Goal: Information Seeking & Learning: Check status

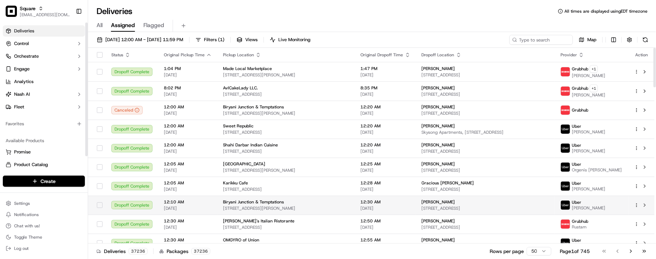
drag, startPoint x: 50, startPoint y: 133, endPoint x: 350, endPoint y: 205, distance: 308.0
click at [50, 133] on div "Available Products Promise Product Catalog Returns" at bounding box center [44, 159] width 88 height 54
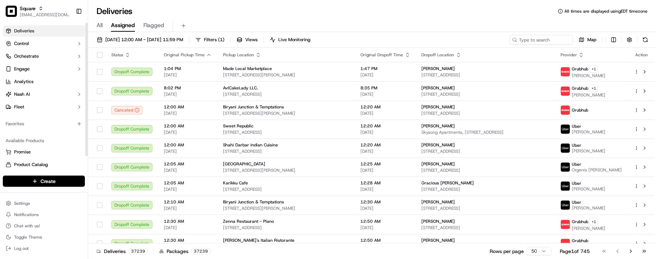
click at [11, 130] on div "Favorites" at bounding box center [44, 124] width 88 height 17
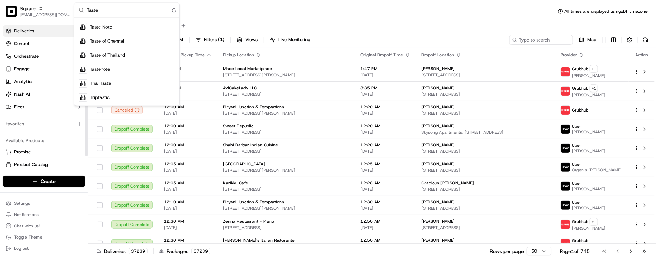
scroll to position [24, 0]
type input "Taste"
click at [97, 97] on span "Thai Taste" at bounding box center [100, 97] width 21 height 6
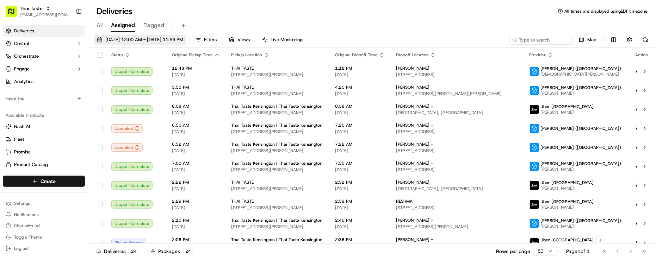
click at [164, 42] on span "09/01/2025 12:00 AM - 09/30/2025 11:59 PM" at bounding box center [144, 40] width 78 height 6
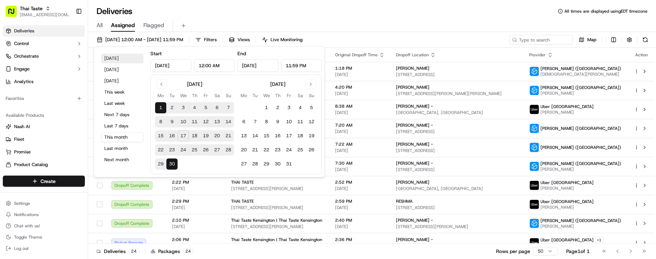
click at [127, 61] on button "Today" at bounding box center [122, 59] width 42 height 10
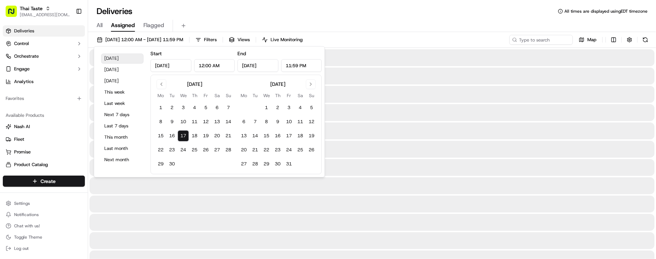
type input "Sep 17, 2025"
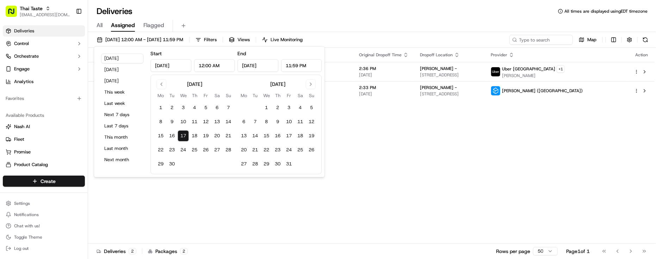
click at [369, 17] on div "All Assigned Flagged" at bounding box center [372, 24] width 568 height 15
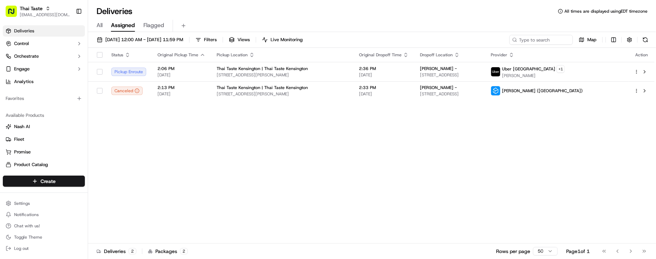
click at [286, 169] on div "Status Original Pickup Time Pickup Location Original Dropoff Time Dropoff Locat…" at bounding box center [371, 146] width 566 height 196
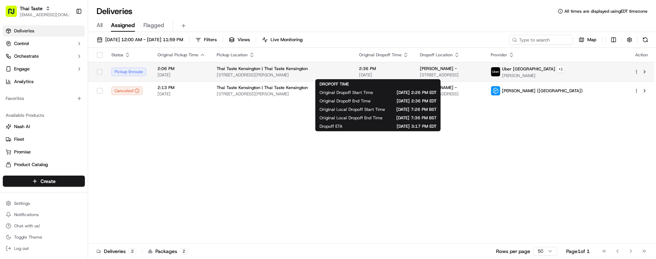
click at [393, 69] on span "2:36 PM" at bounding box center [384, 69] width 50 height 6
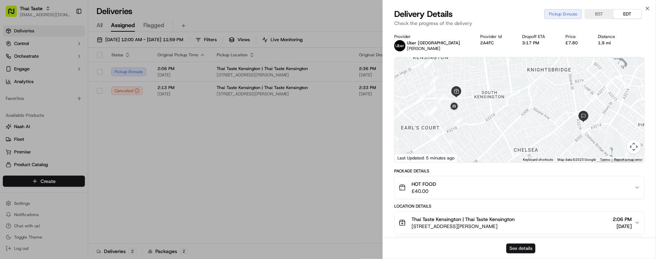
click at [519, 245] on button "See details" at bounding box center [520, 249] width 29 height 10
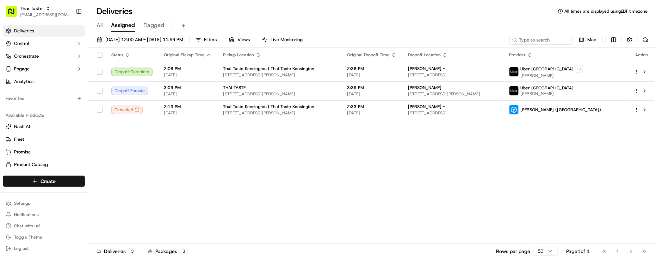
click at [292, 24] on div "All Assigned Flagged" at bounding box center [372, 26] width 568 height 12
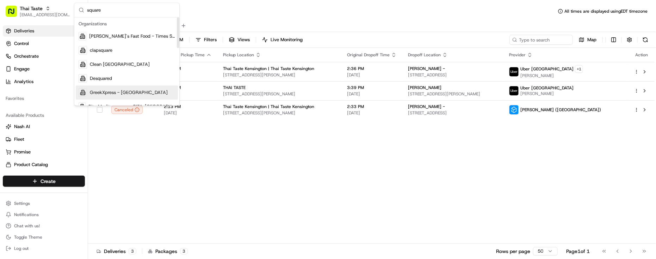
scroll to position [88, 0]
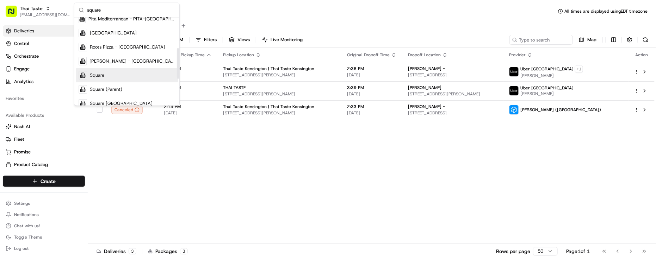
type input "square"
click at [101, 79] on div "Square" at bounding box center [127, 75] width 102 height 14
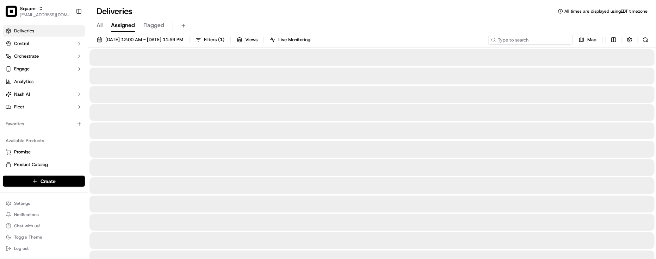
click at [541, 36] on input at bounding box center [530, 40] width 85 height 10
paste input "8458351"
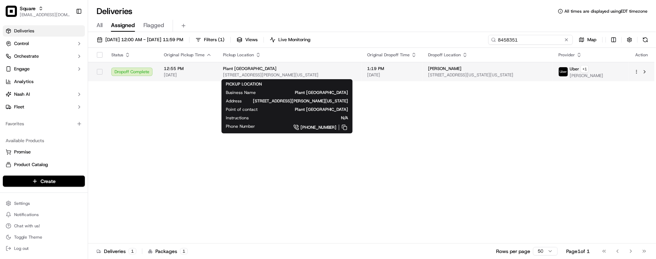
type input "8458351"
click at [306, 72] on div "Plant Midtown 1120 N Walker Ave, Oklahoma City, OK 73103, USA" at bounding box center [289, 72] width 133 height 12
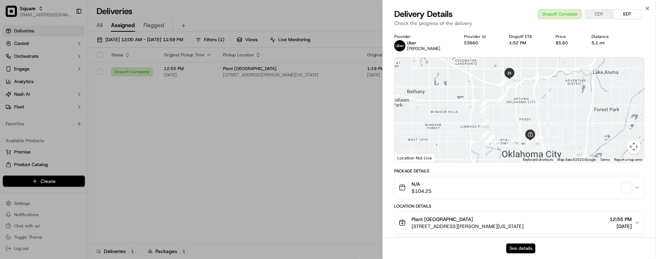
click at [523, 246] on button "See details" at bounding box center [520, 249] width 29 height 10
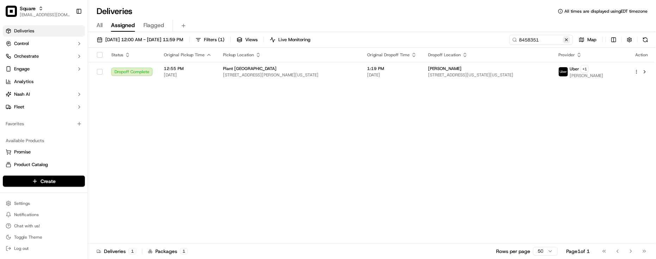
click at [566, 37] on button at bounding box center [566, 39] width 7 height 7
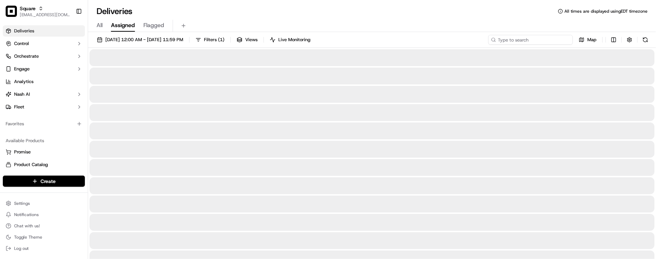
click at [564, 38] on input at bounding box center [530, 40] width 85 height 10
paste input "9873509"
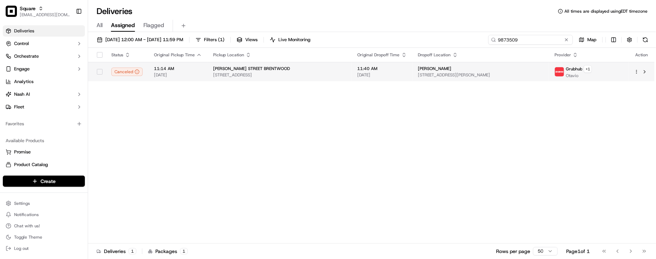
type input "9873509"
click at [312, 72] on div "CLARK STREET BRENTWOOD 11702 Barrington Ct, Los Angeles, CA 90049, USA" at bounding box center [279, 72] width 133 height 12
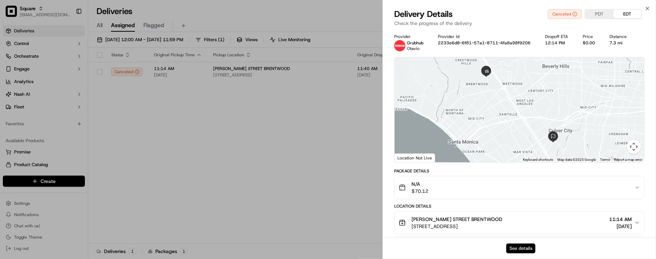
click at [518, 251] on button "See details" at bounding box center [520, 249] width 29 height 10
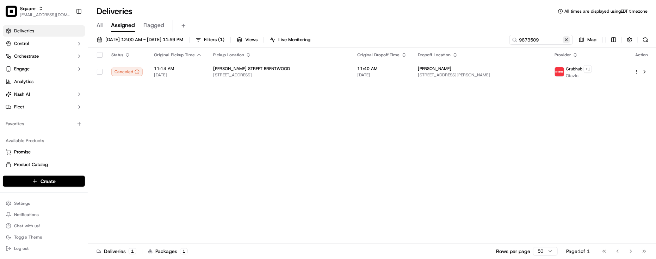
click at [566, 42] on button at bounding box center [566, 39] width 7 height 7
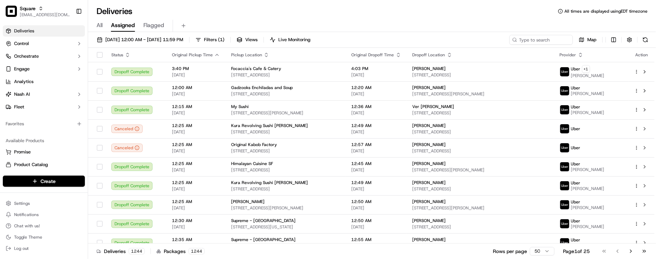
click at [162, 6] on div "Deliveries All times are displayed using EDT timezone" at bounding box center [372, 11] width 568 height 11
click at [551, 38] on input at bounding box center [530, 40] width 85 height 10
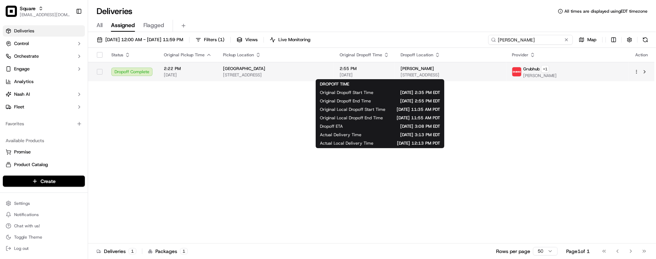
type input "Mariah"
click at [389, 74] on span "[DATE]" at bounding box center [365, 75] width 50 height 6
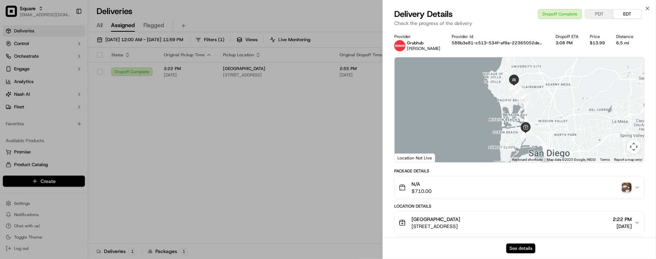
click at [520, 244] on button "See details" at bounding box center [520, 249] width 29 height 10
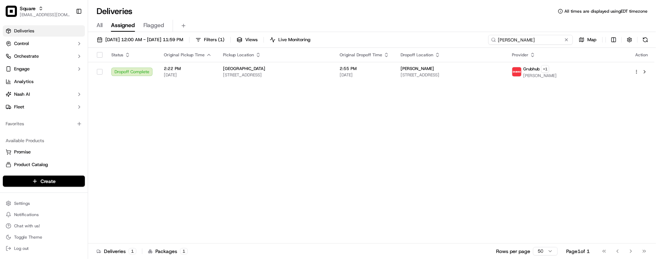
click at [559, 36] on input "Mariah" at bounding box center [530, 40] width 85 height 10
click at [566, 42] on button at bounding box center [566, 39] width 7 height 7
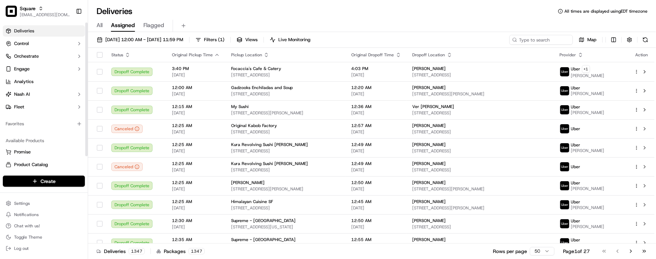
click at [69, 132] on div "Available Products Promise Product Catalog Returns" at bounding box center [44, 159] width 88 height 54
click at [210, 10] on div "Deliveries All times are displayed using EDT timezone" at bounding box center [372, 11] width 568 height 11
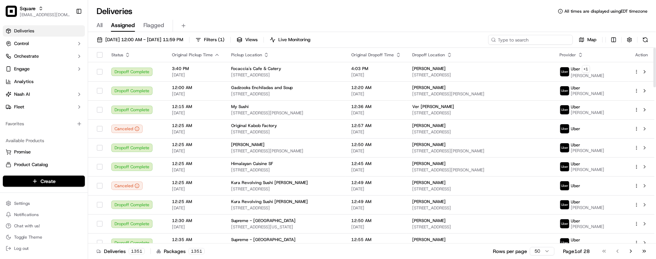
click at [529, 43] on input at bounding box center [530, 40] width 85 height 10
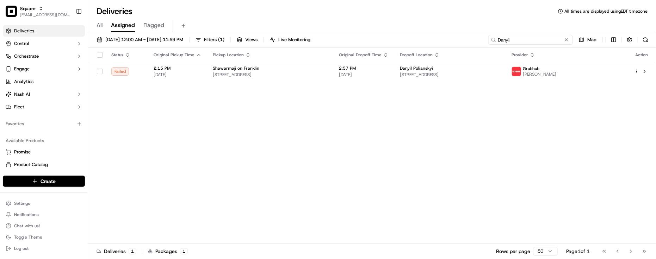
type input "Danyil"
click at [397, 153] on div "Status Original Pickup Time Pickup Location Original Dropoff Time Dropoff Locat…" at bounding box center [371, 146] width 566 height 196
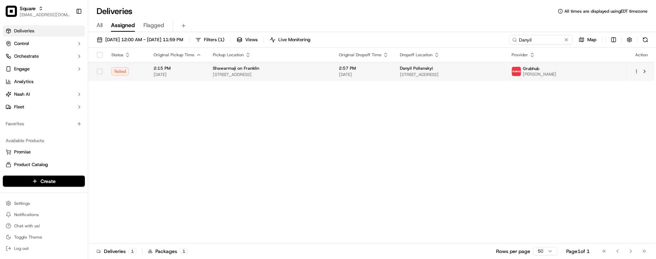
click at [389, 69] on span "2:57 PM" at bounding box center [364, 69] width 50 height 6
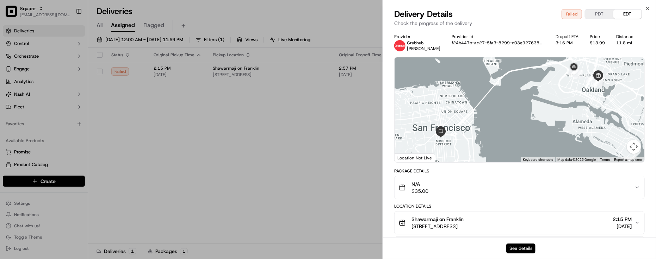
click at [523, 247] on button "See details" at bounding box center [520, 249] width 29 height 10
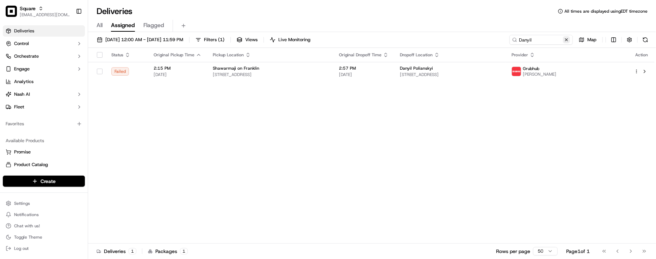
click at [567, 41] on button at bounding box center [566, 39] width 7 height 7
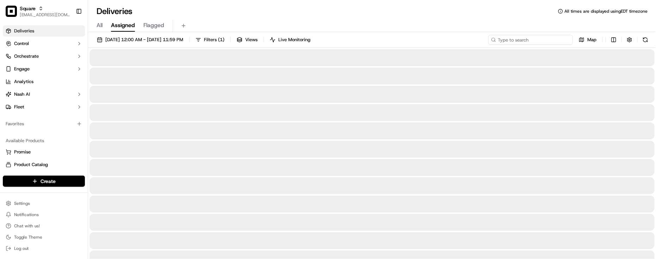
click at [554, 39] on input at bounding box center [530, 40] width 85 height 10
paste input "Shawarmaji on Franklin"
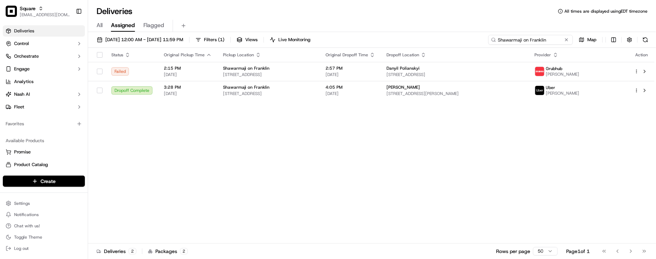
type input "Shawarmaji on Franklin"
click at [313, 151] on div "Status Original Pickup Time Pickup Location Original Dropoff Time Dropoff Locat…" at bounding box center [371, 146] width 566 height 196
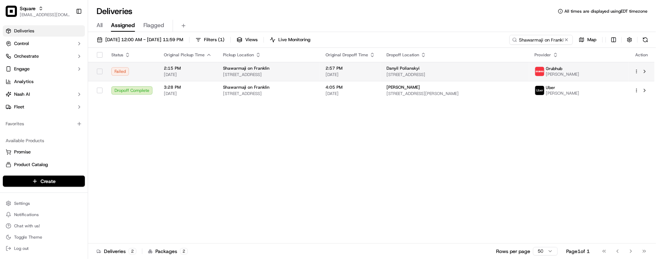
click at [375, 70] on span "2:57 PM" at bounding box center [350, 69] width 50 height 6
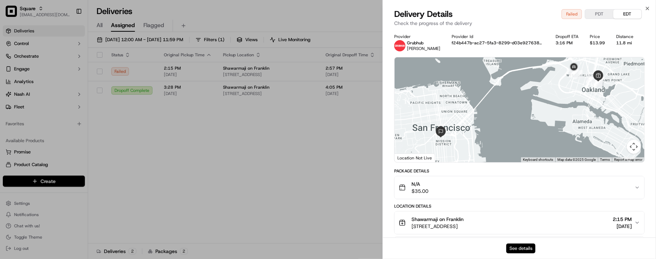
click at [527, 251] on button "See details" at bounding box center [520, 249] width 29 height 10
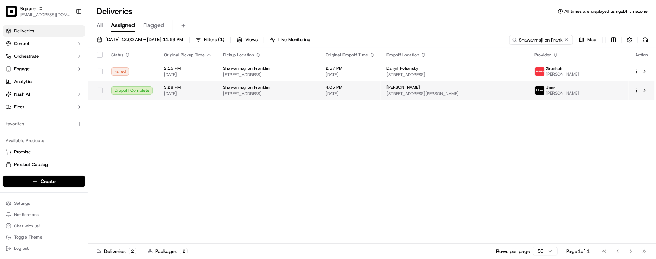
click at [314, 95] on span "2100 Franklin St Suite 2190, Oakland, CA 94612, USA" at bounding box center [268, 94] width 91 height 6
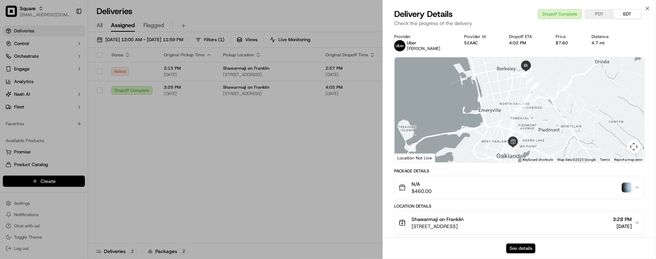
click at [521, 249] on button "See details" at bounding box center [520, 249] width 29 height 10
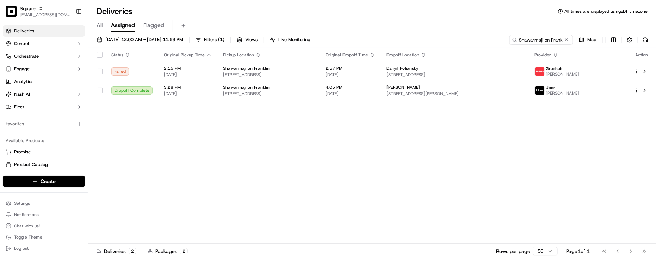
click at [346, 173] on div "Status Original Pickup Time Pickup Location Original Dropoff Time Dropoff Locat…" at bounding box center [371, 146] width 566 height 196
click at [263, 66] on span "Shawarmaji on Franklin" at bounding box center [246, 69] width 46 height 6
click at [279, 134] on div "Status Original Pickup Time Pickup Location Original Dropoff Time Dropoff Locat…" at bounding box center [371, 146] width 566 height 196
click at [456, 20] on div "All Assigned Flagged" at bounding box center [372, 26] width 568 height 12
click at [203, 7] on div "Deliveries All times are displayed using EDT timezone" at bounding box center [372, 11] width 568 height 11
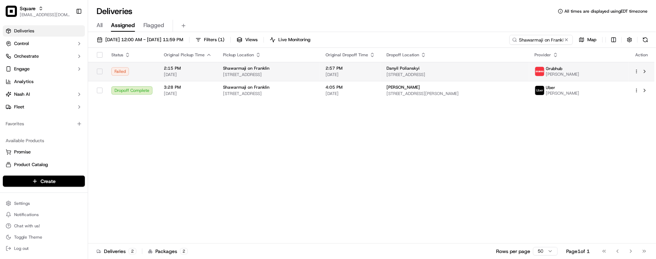
click at [308, 76] on span "2100 Franklin St Suite 2190, Oakland, CA 94612, USA" at bounding box center [268, 75] width 91 height 6
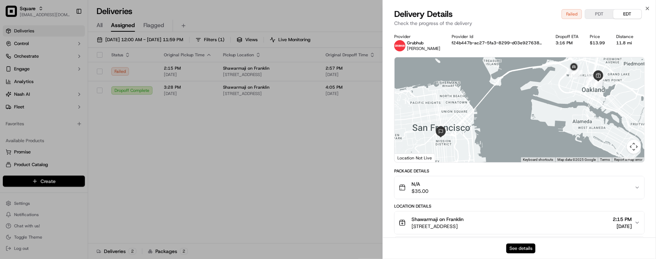
click at [516, 245] on button "See details" at bounding box center [520, 249] width 29 height 10
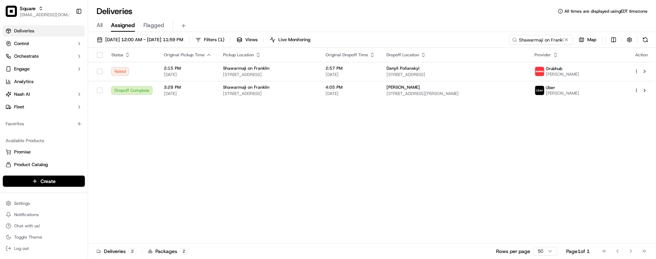
click at [564, 45] on div "09/17/2025 12:00 AM - 09/17/2025 11:59 PM Filters ( 1 ) Views Live Monitoring S…" at bounding box center [372, 41] width 568 height 13
click at [567, 40] on button at bounding box center [566, 39] width 7 height 7
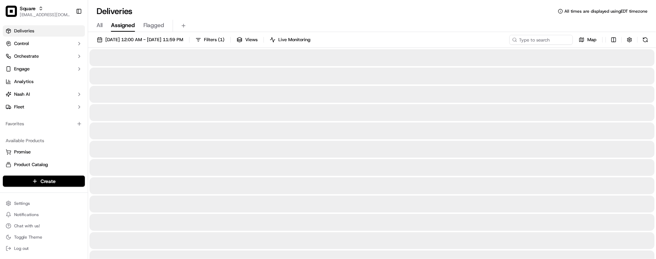
click at [550, 15] on div "Deliveries All times are displayed using EDT timezone" at bounding box center [372, 11] width 568 height 11
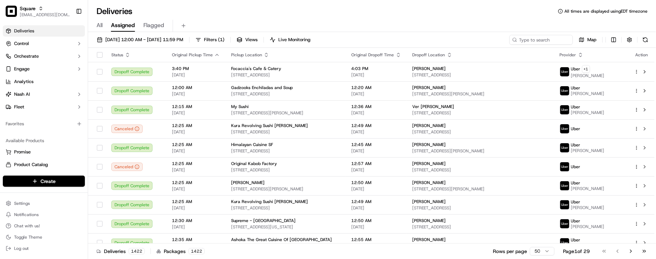
click at [145, 4] on div "Deliveries All times are displayed using EDT timezone All Assigned Flagged 09/1…" at bounding box center [372, 129] width 568 height 259
type input "o"
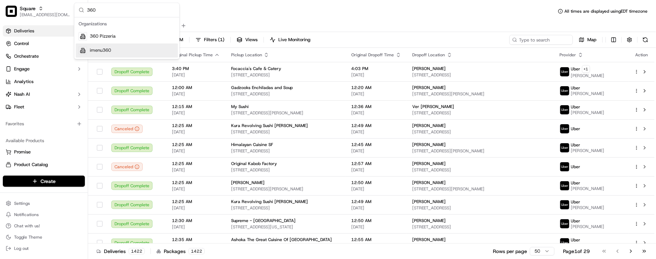
type input "360"
click at [133, 48] on div "imenu360" at bounding box center [127, 51] width 102 height 14
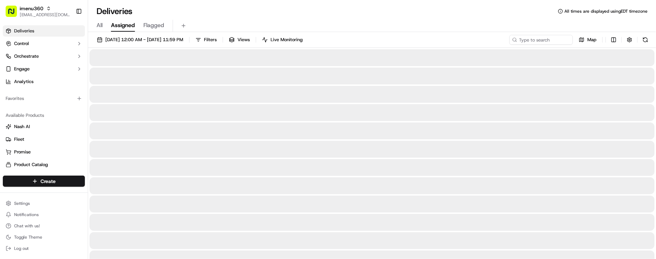
click at [100, 25] on span "All" at bounding box center [100, 25] width 6 height 8
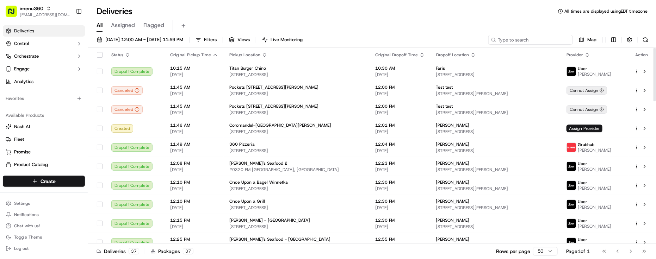
click at [522, 43] on input at bounding box center [530, 40] width 85 height 10
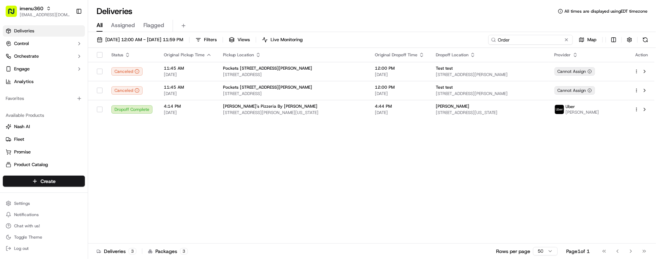
type input "Order"
click at [428, 162] on div "Status Original Pickup Time Pickup Location Original Dropoff Time Dropoff Locat…" at bounding box center [371, 146] width 566 height 196
click at [279, 6] on div "Deliveries All times are displayed using EDT timezone" at bounding box center [372, 11] width 568 height 11
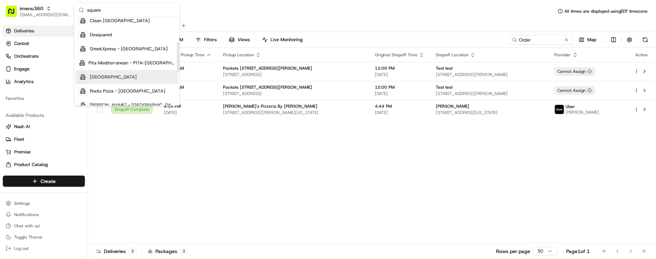
scroll to position [132, 0]
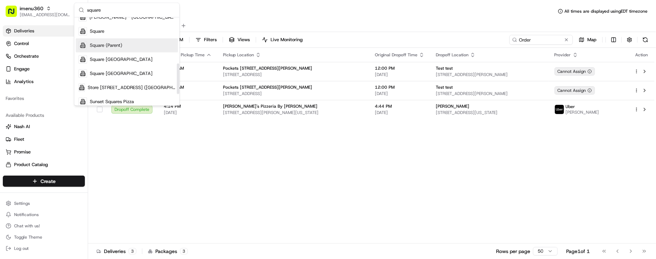
type input "square"
click at [127, 32] on div "Square" at bounding box center [127, 31] width 102 height 14
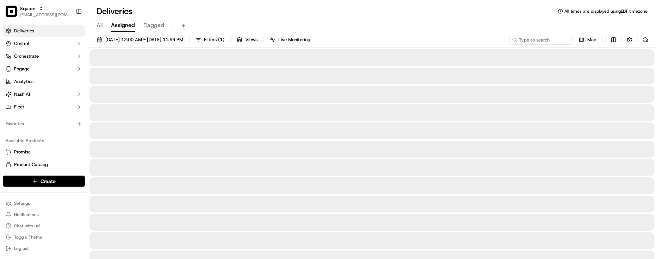
click at [258, 12] on div "Deliveries All times are displayed using EDT timezone" at bounding box center [372, 11] width 568 height 11
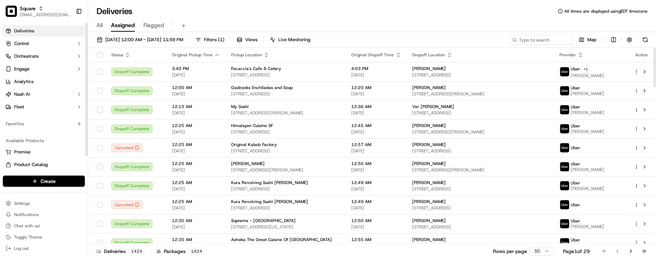
click at [62, 131] on div "Favorites" at bounding box center [44, 124] width 88 height 17
click at [52, 129] on div "Favorites" at bounding box center [44, 123] width 82 height 11
click at [371, 31] on div "All Assigned Flagged" at bounding box center [372, 26] width 568 height 12
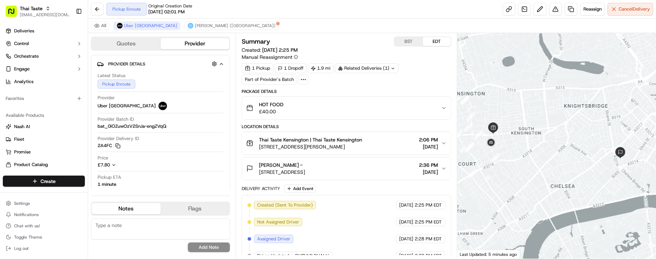
click at [355, 29] on div "All Uber UK Stuart (UK)" at bounding box center [372, 26] width 568 height 14
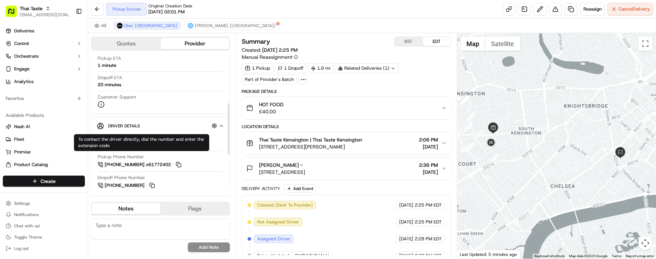
scroll to position [132, 0]
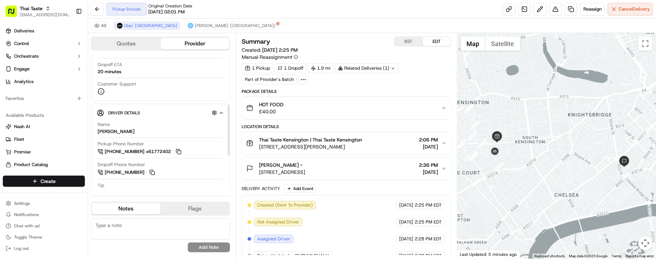
drag, startPoint x: 507, startPoint y: 152, endPoint x: 513, endPoint y: 163, distance: 12.6
click at [513, 163] on div at bounding box center [556, 146] width 199 height 226
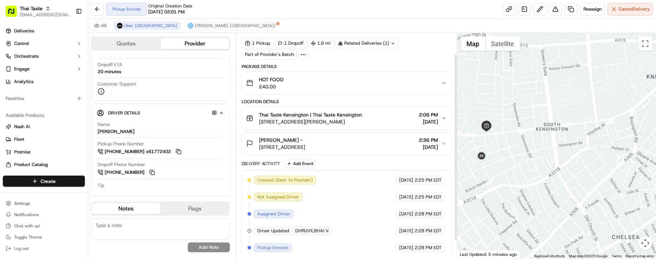
scroll to position [46, 0]
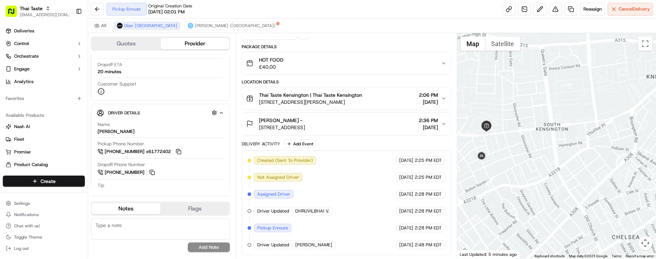
click at [316, 211] on span "DHRUVILBHAI V." at bounding box center [312, 211] width 34 height 6
click at [346, 204] on div "Created (Sent To Provider) Uber UK 09/17/2025 2:25 PM EDT Not Assigned Driver U…" at bounding box center [347, 202] width 198 height 93
click at [300, 213] on span "DHRUVILBHAI V." at bounding box center [312, 211] width 34 height 6
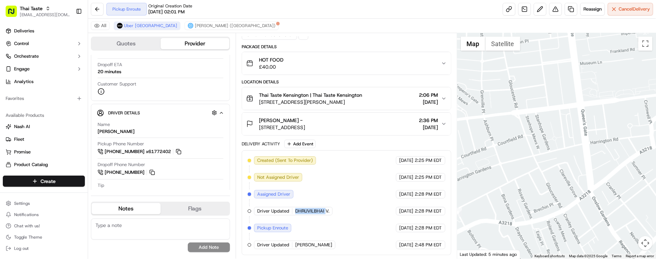
drag, startPoint x: 520, startPoint y: 155, endPoint x: 548, endPoint y: 162, distance: 29.3
click at [554, 161] on div at bounding box center [556, 146] width 199 height 226
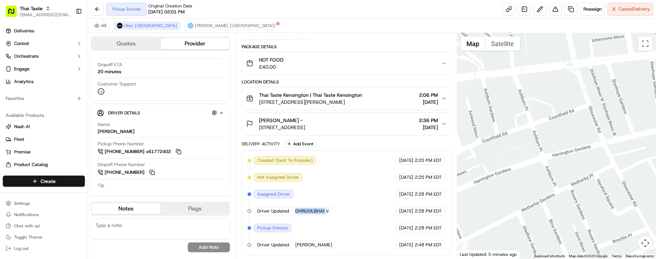
drag, startPoint x: 546, startPoint y: 161, endPoint x: 581, endPoint y: 164, distance: 35.4
click at [581, 164] on div at bounding box center [556, 146] width 199 height 226
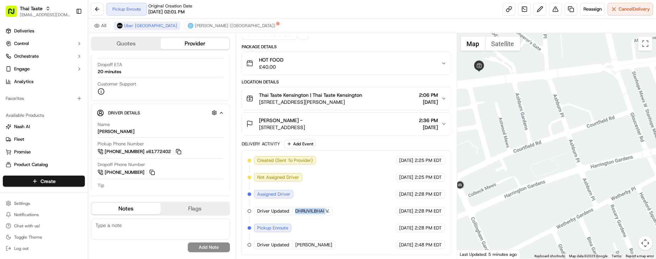
drag, startPoint x: 528, startPoint y: 129, endPoint x: 568, endPoint y: 140, distance: 41.7
click at [577, 142] on div at bounding box center [556, 146] width 199 height 226
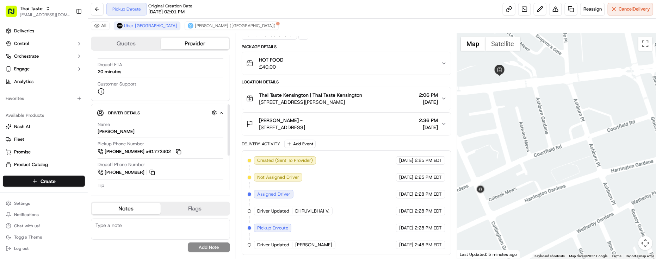
click at [294, 25] on div "All Uber UK Stuart (UK)" at bounding box center [372, 26] width 568 height 14
click at [296, 25] on div "All Uber UK Stuart (UK)" at bounding box center [372, 26] width 568 height 14
click at [399, 174] on span "[DATE]" at bounding box center [406, 177] width 14 height 6
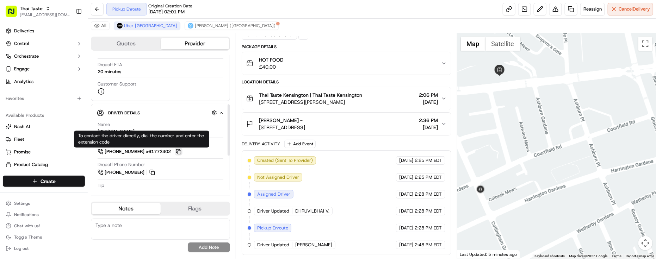
click at [180, 154] on button at bounding box center [179, 152] width 8 height 8
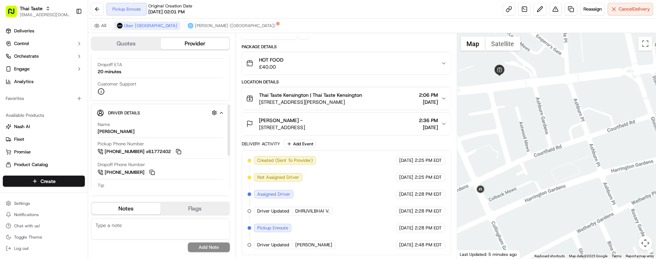
click at [224, 153] on div "Driver Details Hidden ( 6 ) Name HELI M. Pickup Phone Number +44 1388 436844 x6…" at bounding box center [160, 191] width 139 height 175
click at [194, 92] on div "Customer Support" at bounding box center [161, 88] width 126 height 14
click at [381, 182] on div "Created (Sent To Provider) Uber UK 09/17/2025 2:25 PM EDT Not Assigned Driver U…" at bounding box center [347, 202] width 198 height 93
click at [185, 21] on button "Stuart (UK)" at bounding box center [232, 25] width 94 height 8
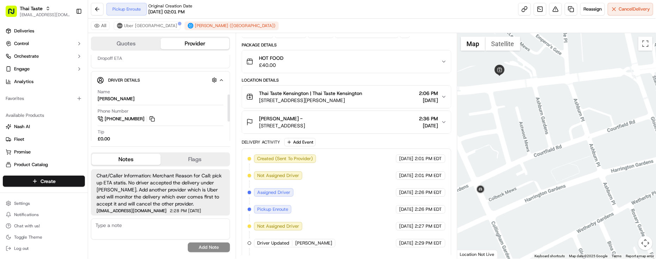
click at [191, 141] on div "Tip £0.00" at bounding box center [161, 135] width 126 height 13
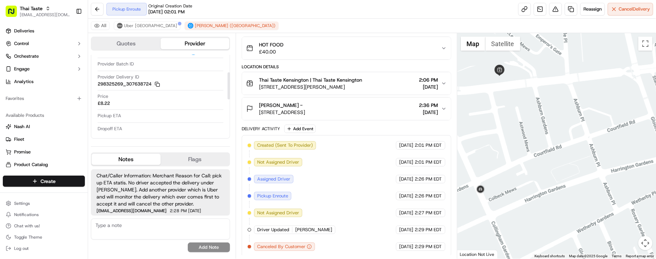
scroll to position [52, 0]
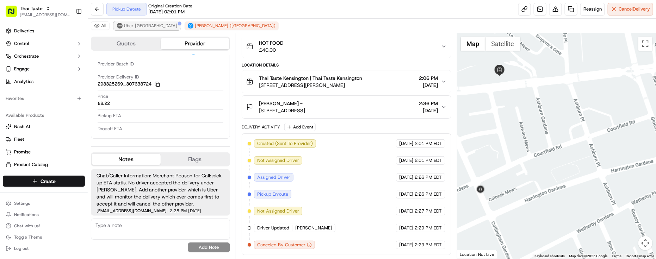
click at [130, 29] on span "Uber UK" at bounding box center [150, 26] width 53 height 6
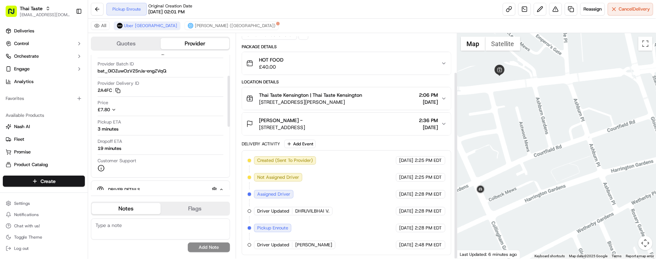
click at [323, 172] on div "Created (Sent To Provider) Uber UK 09/17/2025 2:25 PM EDT Not Assigned Driver U…" at bounding box center [347, 202] width 198 height 93
click at [374, 161] on div "Created (Sent To Provider) Uber UK 09/17/2025 2:25 PM EDT Not Assigned Driver U…" at bounding box center [347, 202] width 198 height 93
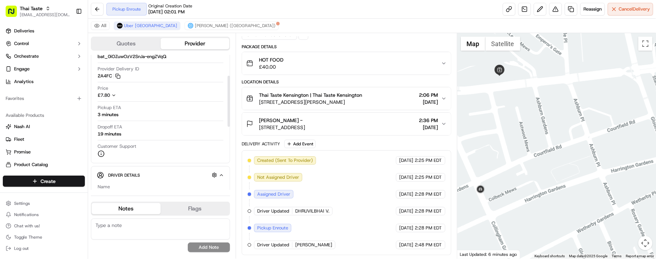
scroll to position [55, 0]
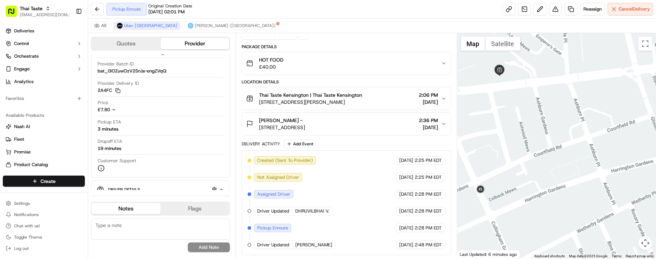
click at [302, 182] on div "Created (Sent To Provider) Uber UK 09/17/2025 2:25 PM EDT Not Assigned Driver U…" at bounding box center [347, 202] width 198 height 93
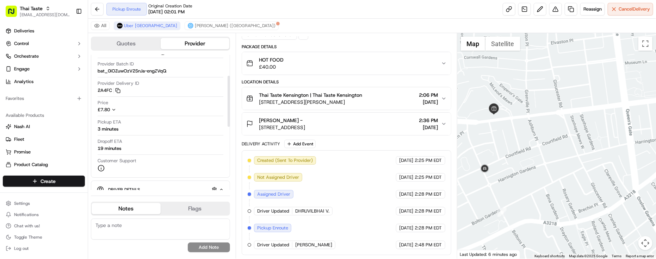
click at [161, 96] on div "Provider Delivery ID 2A4FC Copy del_rIrdTkQMRUW6lyMoO0Kk_A 2A4FC" at bounding box center [161, 88] width 126 height 17
click at [157, 163] on div "Customer Support" at bounding box center [161, 165] width 126 height 14
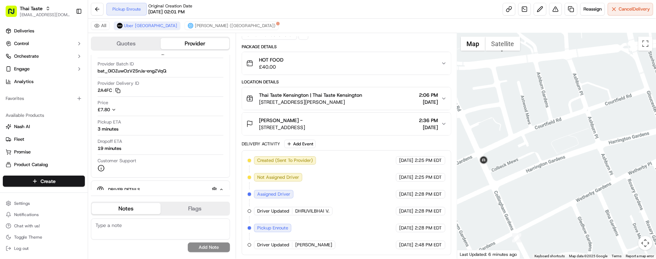
click at [474, 61] on div at bounding box center [556, 146] width 199 height 226
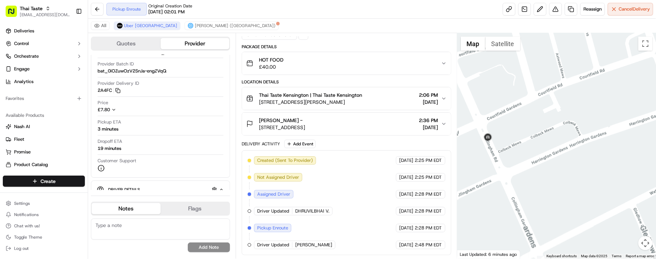
drag, startPoint x: 497, startPoint y: 131, endPoint x: 485, endPoint y: 119, distance: 16.7
click at [515, 93] on div at bounding box center [556, 146] width 199 height 226
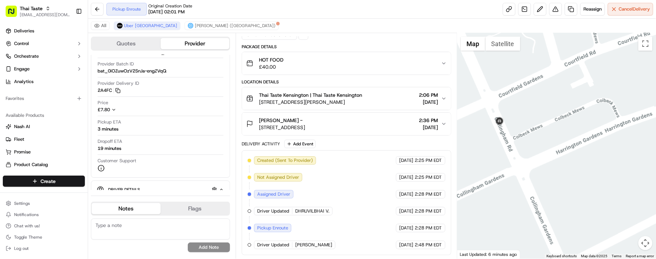
drag, startPoint x: 542, startPoint y: 124, endPoint x: 530, endPoint y: 129, distance: 12.9
click at [553, 168] on div at bounding box center [556, 146] width 199 height 226
drag, startPoint x: 531, startPoint y: 123, endPoint x: 544, endPoint y: 160, distance: 39.3
click at [544, 160] on div at bounding box center [556, 146] width 199 height 226
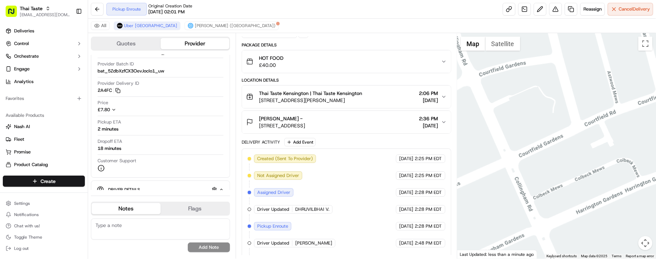
scroll to position [64, 0]
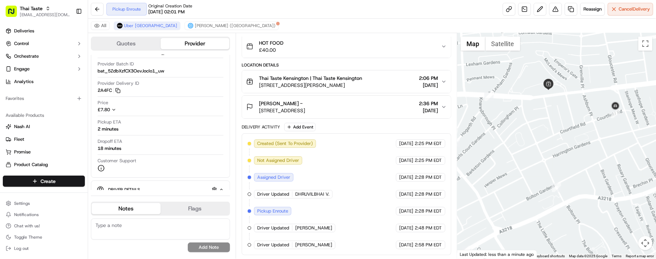
click at [541, 122] on div at bounding box center [556, 146] width 199 height 226
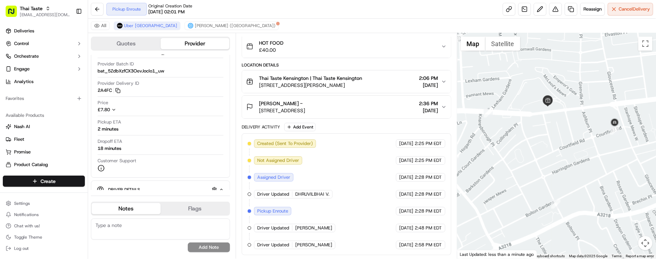
drag, startPoint x: 548, startPoint y: 106, endPoint x: 548, endPoint y: 126, distance: 19.7
click at [548, 126] on div at bounding box center [556, 146] width 199 height 226
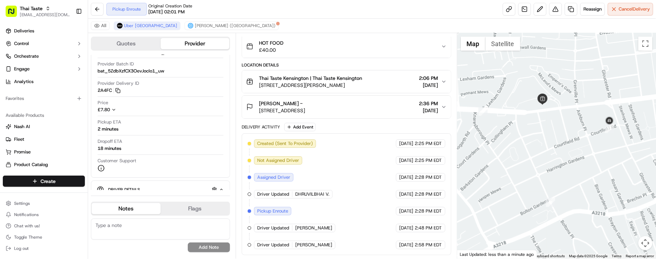
drag, startPoint x: 550, startPoint y: 123, endPoint x: 544, endPoint y: 119, distance: 7.1
click at [544, 119] on div at bounding box center [556, 146] width 199 height 226
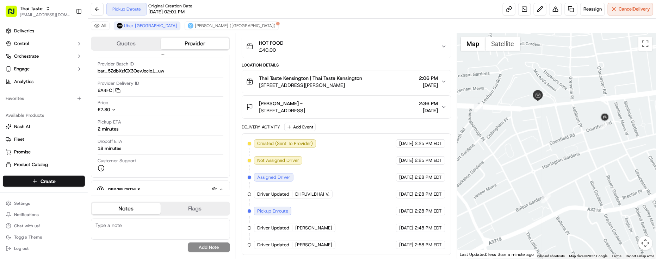
click at [384, 167] on div "Created (Sent To Provider) Uber UK 09/17/2025 2:25 PM EDT Not Assigned Driver U…" at bounding box center [347, 194] width 198 height 110
drag, startPoint x: 528, startPoint y: 119, endPoint x: 518, endPoint y: 134, distance: 18.4
click at [518, 134] on div at bounding box center [556, 146] width 199 height 226
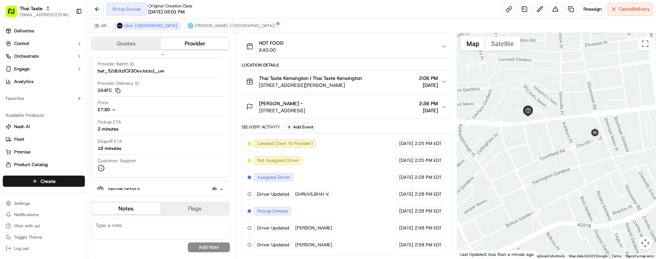
drag, startPoint x: 542, startPoint y: 119, endPoint x: 532, endPoint y: 122, distance: 11.0
click at [532, 122] on div at bounding box center [556, 146] width 199 height 226
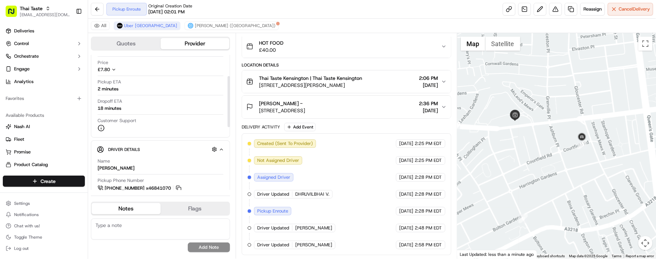
scroll to position [143, 0]
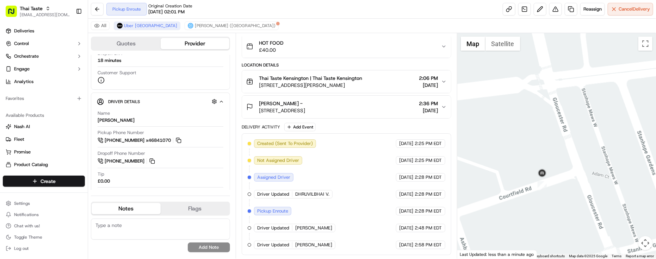
drag, startPoint x: 555, startPoint y: 111, endPoint x: 558, endPoint y: 130, distance: 18.5
click at [558, 130] on div at bounding box center [556, 146] width 199 height 226
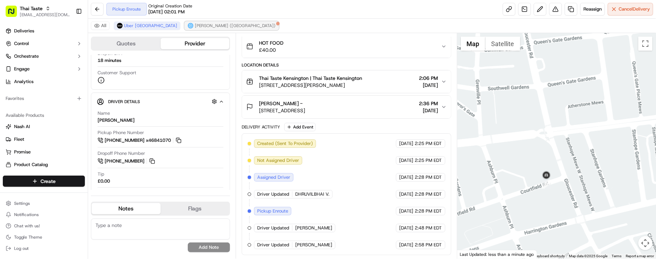
click at [195, 27] on span "Stuart (UK)" at bounding box center [235, 26] width 81 height 6
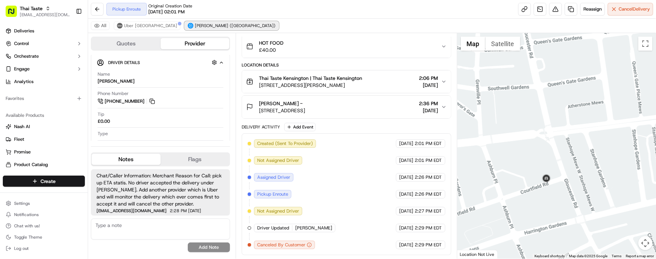
scroll to position [131, 0]
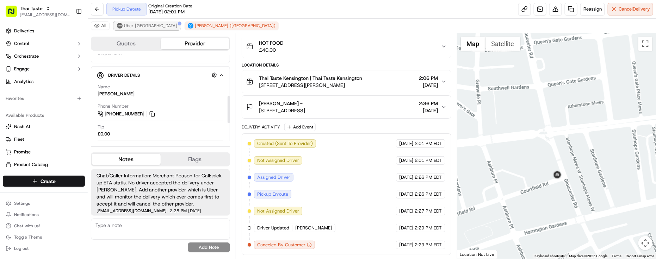
click at [134, 26] on span "Uber UK" at bounding box center [150, 26] width 53 height 6
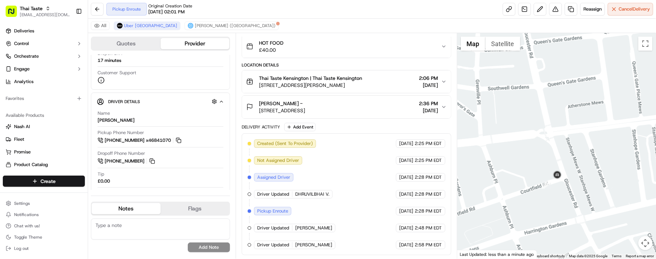
drag, startPoint x: 503, startPoint y: 128, endPoint x: 521, endPoint y: 134, distance: 19.6
click at [521, 134] on div at bounding box center [556, 146] width 199 height 226
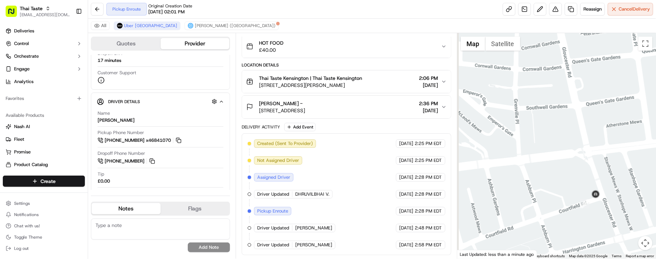
drag, startPoint x: 517, startPoint y: 116, endPoint x: 526, endPoint y: 122, distance: 10.6
click at [526, 122] on div at bounding box center [556, 146] width 199 height 226
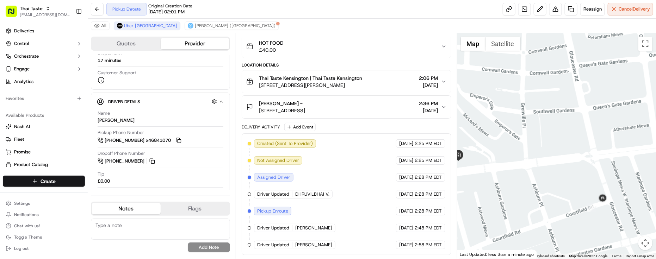
drag, startPoint x: 520, startPoint y: 116, endPoint x: 541, endPoint y: 130, distance: 25.4
click at [542, 131] on div at bounding box center [556, 146] width 199 height 226
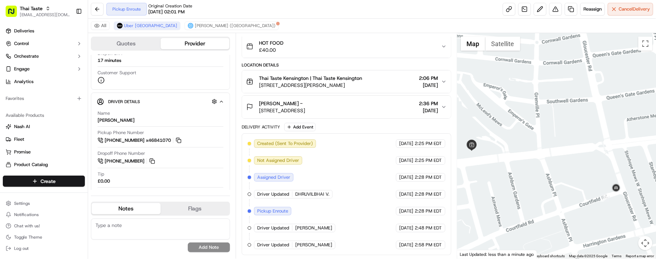
drag, startPoint x: 534, startPoint y: 124, endPoint x: 529, endPoint y: 101, distance: 23.5
click at [529, 101] on div at bounding box center [556, 146] width 199 height 226
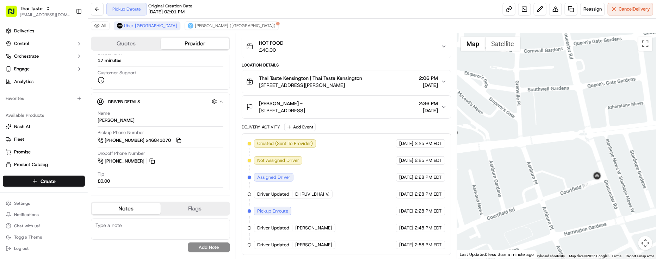
drag, startPoint x: 522, startPoint y: 96, endPoint x: 505, endPoint y: 85, distance: 20.4
click at [506, 86] on div at bounding box center [556, 146] width 199 height 226
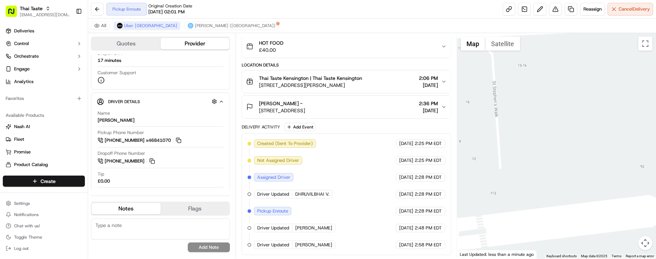
drag, startPoint x: 552, startPoint y: 99, endPoint x: 546, endPoint y: 52, distance: 47.8
click at [546, 52] on div at bounding box center [556, 146] width 199 height 226
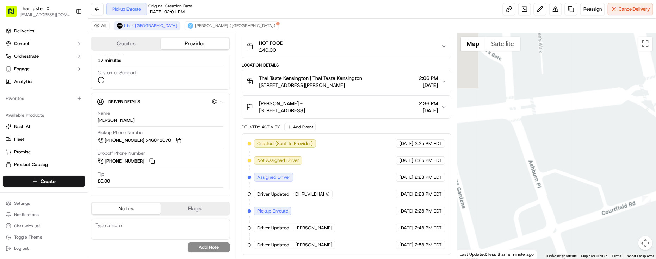
drag, startPoint x: 543, startPoint y: 128, endPoint x: 577, endPoint y: 137, distance: 35.5
click at [577, 137] on div at bounding box center [556, 146] width 199 height 226
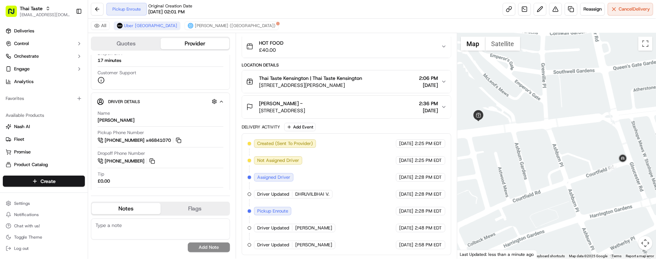
drag, startPoint x: 545, startPoint y: 122, endPoint x: 539, endPoint y: 123, distance: 5.6
click at [539, 123] on div at bounding box center [556, 146] width 199 height 226
drag, startPoint x: 558, startPoint y: 136, endPoint x: 550, endPoint y: 138, distance: 8.1
click at [550, 138] on div at bounding box center [556, 146] width 199 height 226
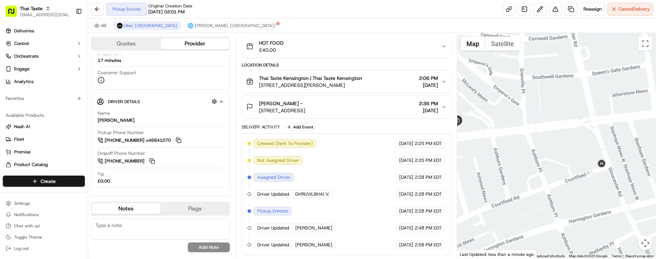
drag, startPoint x: 579, startPoint y: 147, endPoint x: 566, endPoint y: 150, distance: 13.6
click at [566, 150] on div at bounding box center [556, 146] width 199 height 226
drag, startPoint x: 566, startPoint y: 150, endPoint x: 563, endPoint y: 151, distance: 3.9
click at [563, 151] on div at bounding box center [556, 146] width 199 height 226
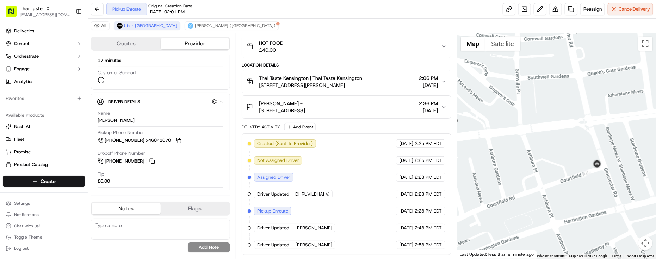
click at [559, 151] on div at bounding box center [556, 146] width 199 height 226
click at [558, 151] on div at bounding box center [556, 146] width 199 height 226
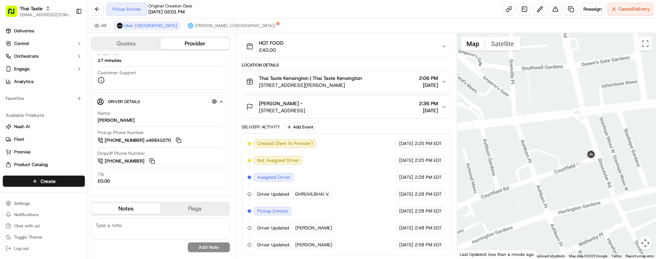
drag, startPoint x: 600, startPoint y: 176, endPoint x: 597, endPoint y: 166, distance: 10.6
click at [597, 166] on div at bounding box center [556, 146] width 199 height 226
click at [536, 152] on div at bounding box center [556, 146] width 199 height 226
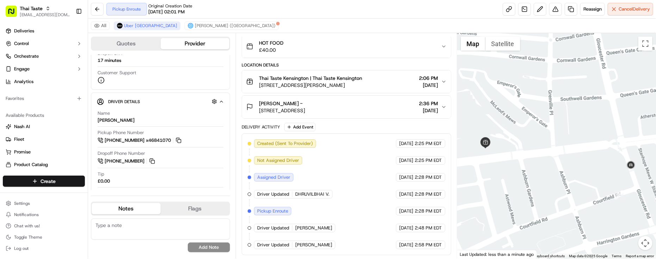
drag, startPoint x: 504, startPoint y: 120, endPoint x: 540, endPoint y: 145, distance: 44.1
click at [540, 145] on div at bounding box center [556, 146] width 199 height 226
click at [291, 15] on div "Pickup Enroute Original Creation Date 09/17/2025 02:01 PM Reassign Cancel Deliv…" at bounding box center [372, 9] width 568 height 19
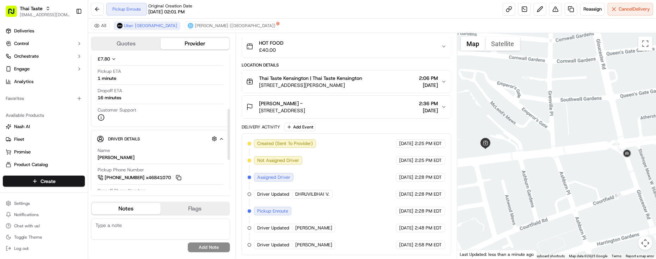
scroll to position [55, 0]
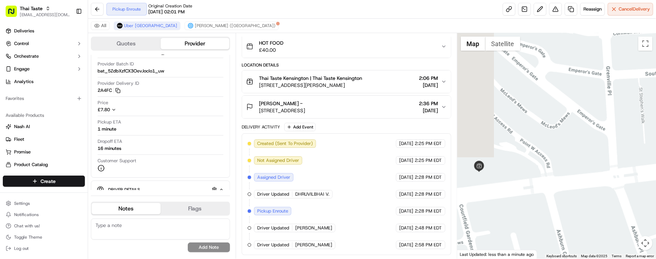
drag, startPoint x: 542, startPoint y: 142, endPoint x: 588, endPoint y: 154, distance: 46.6
click at [596, 153] on div at bounding box center [556, 146] width 199 height 226
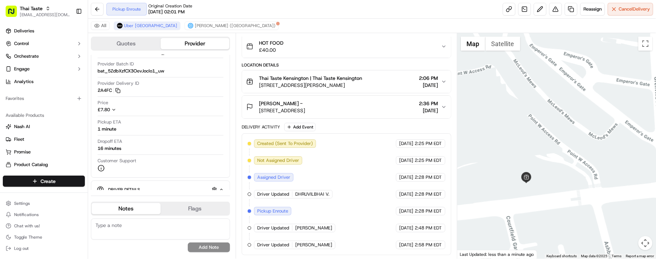
drag, startPoint x: 575, startPoint y: 153, endPoint x: 628, endPoint y: 150, distance: 53.0
click at [628, 150] on div at bounding box center [556, 146] width 199 height 226
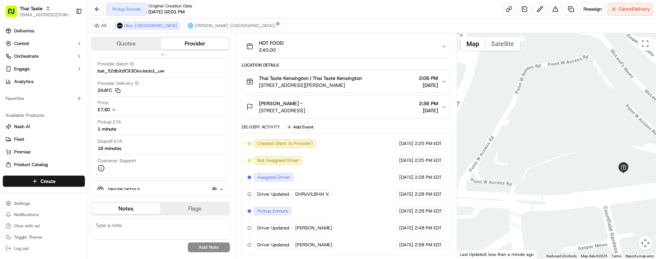
drag, startPoint x: 603, startPoint y: 176, endPoint x: 594, endPoint y: 180, distance: 10.1
click at [594, 180] on div at bounding box center [556, 146] width 199 height 226
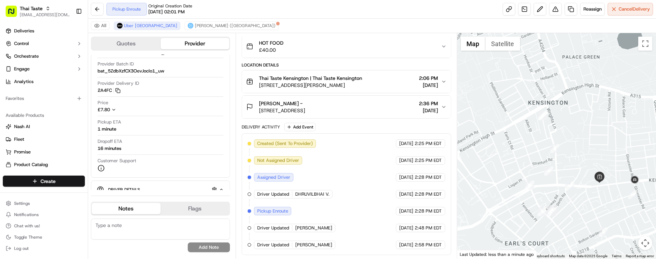
drag, startPoint x: 564, startPoint y: 196, endPoint x: 552, endPoint y: 190, distance: 14.0
click at [552, 190] on div at bounding box center [556, 146] width 199 height 226
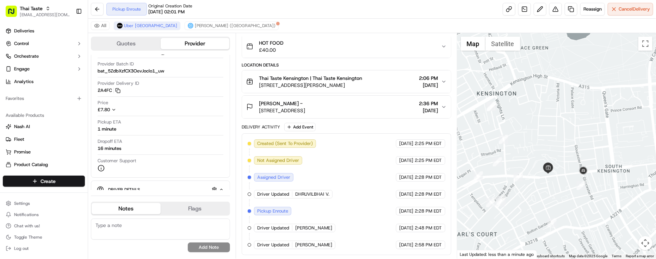
drag, startPoint x: 591, startPoint y: 212, endPoint x: 561, endPoint y: 210, distance: 30.0
click at [559, 209] on div at bounding box center [556, 146] width 199 height 226
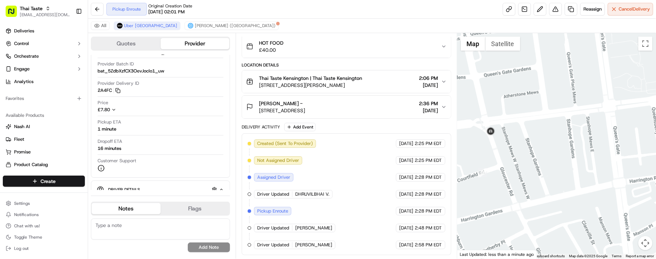
drag, startPoint x: 578, startPoint y: 187, endPoint x: 565, endPoint y: 174, distance: 18.4
click at [581, 188] on div at bounding box center [556, 146] width 199 height 226
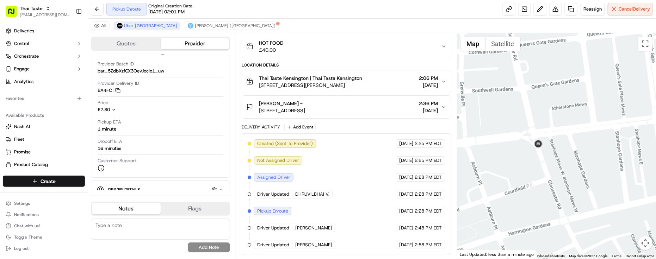
drag, startPoint x: 547, startPoint y: 158, endPoint x: 604, endPoint y: 182, distance: 62.8
click at [604, 182] on div at bounding box center [556, 146] width 199 height 226
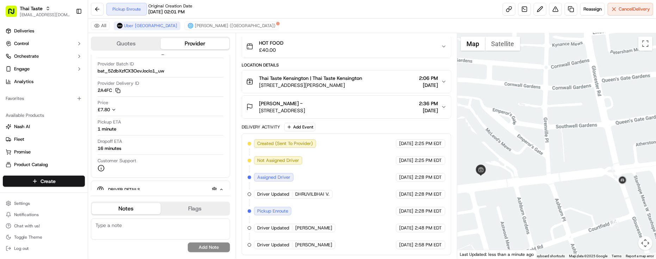
drag, startPoint x: 570, startPoint y: 164, endPoint x: 597, endPoint y: 173, distance: 28.9
click at [597, 173] on div at bounding box center [556, 146] width 199 height 226
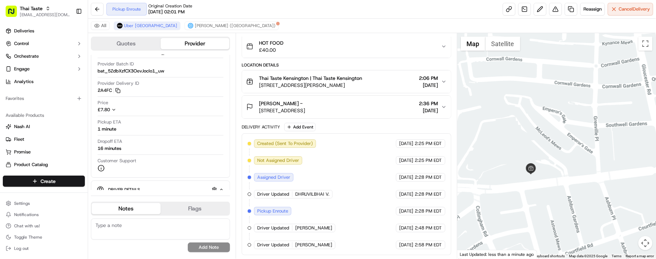
click at [550, 136] on div at bounding box center [556, 146] width 199 height 226
click at [349, 173] on div "Created (Sent To Provider) Uber UK 09/17/2025 2:25 PM EDT Not Assigned Driver U…" at bounding box center [347, 194] width 198 height 110
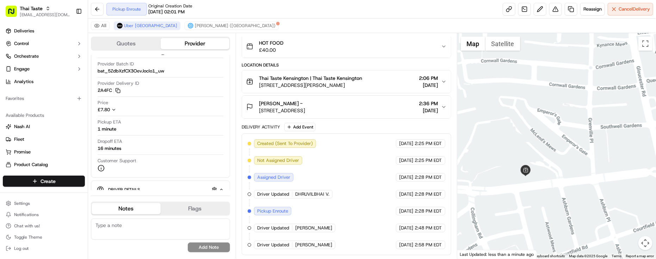
click at [549, 203] on div at bounding box center [556, 146] width 199 height 226
drag, startPoint x: 559, startPoint y: 193, endPoint x: 553, endPoint y: 194, distance: 5.5
click at [553, 194] on div at bounding box center [556, 146] width 199 height 226
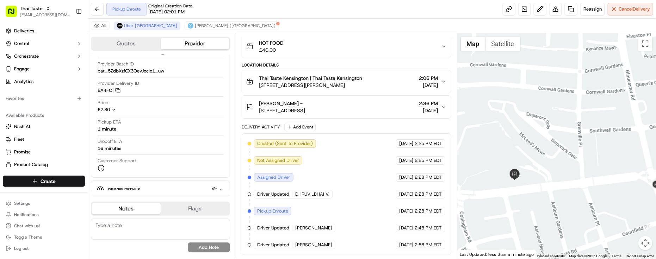
drag, startPoint x: 582, startPoint y: 189, endPoint x: 576, endPoint y: 189, distance: 5.3
click at [577, 189] on div at bounding box center [556, 146] width 199 height 226
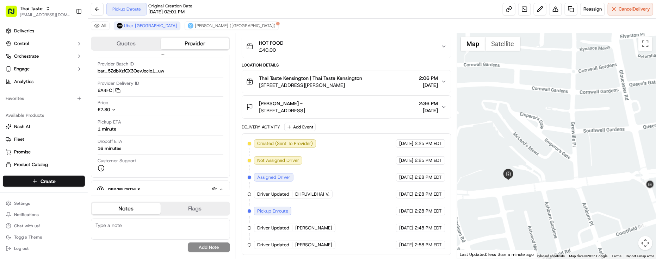
drag, startPoint x: 575, startPoint y: 184, endPoint x: 567, endPoint y: 185, distance: 7.3
click at [567, 185] on div at bounding box center [556, 146] width 199 height 226
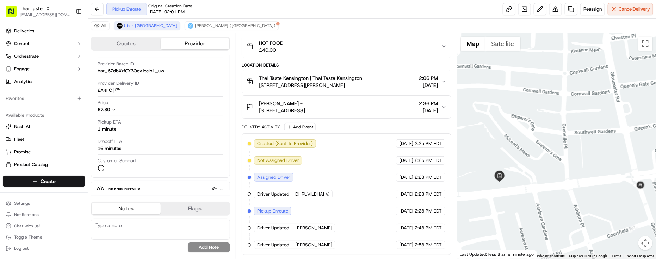
drag, startPoint x: 559, startPoint y: 194, endPoint x: 542, endPoint y: 192, distance: 16.3
click at [539, 193] on div at bounding box center [556, 146] width 199 height 226
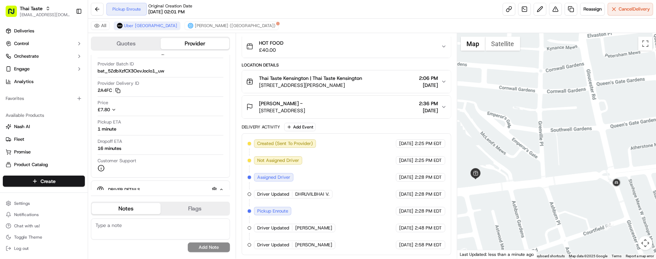
drag, startPoint x: 551, startPoint y: 193, endPoint x: 541, endPoint y: 183, distance: 13.7
click at [541, 183] on div at bounding box center [556, 146] width 199 height 226
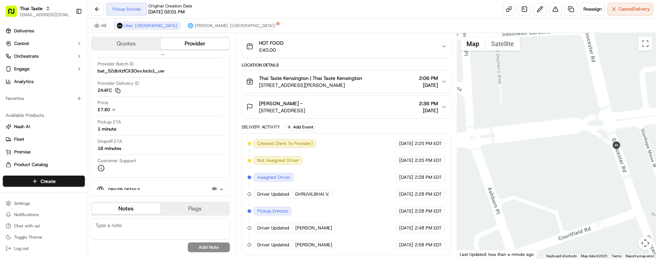
click at [558, 175] on div at bounding box center [556, 146] width 199 height 226
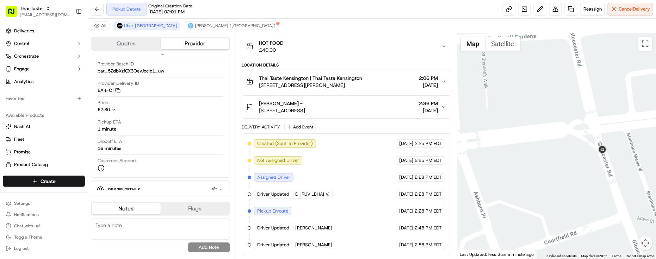
click at [563, 173] on div at bounding box center [556, 146] width 199 height 226
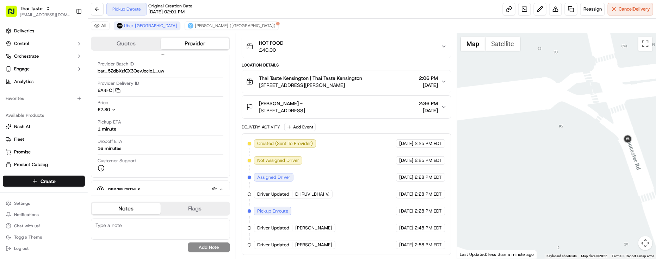
click at [575, 166] on div at bounding box center [556, 146] width 199 height 226
click at [522, 164] on div at bounding box center [556, 146] width 199 height 226
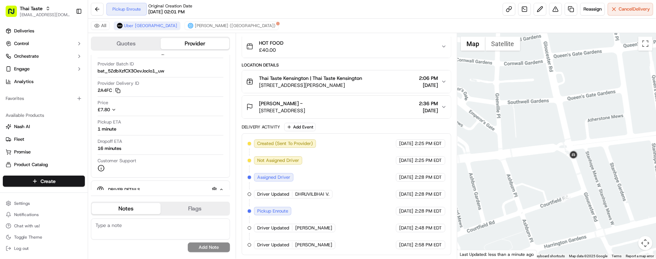
drag, startPoint x: 528, startPoint y: 164, endPoint x: 553, endPoint y: 164, distance: 25.7
click at [553, 164] on div at bounding box center [556, 146] width 199 height 226
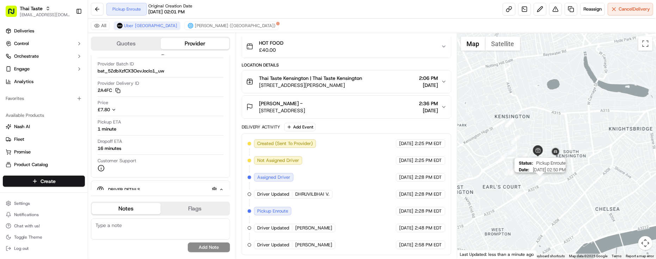
drag, startPoint x: 541, startPoint y: 175, endPoint x: 547, endPoint y: 180, distance: 8.0
click at [547, 180] on div "Status : Pickup Enroute Date : 09/17/2025 02:50 PM" at bounding box center [556, 146] width 199 height 226
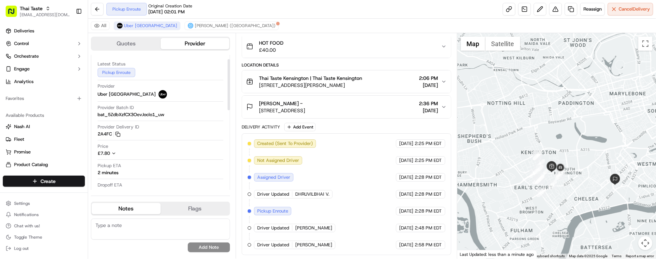
scroll to position [11, 0]
click at [362, 166] on div "Created (Sent To Provider) Uber UK 09/17/2025 2:25 PM EDT Not Assigned Driver U…" at bounding box center [347, 194] width 198 height 110
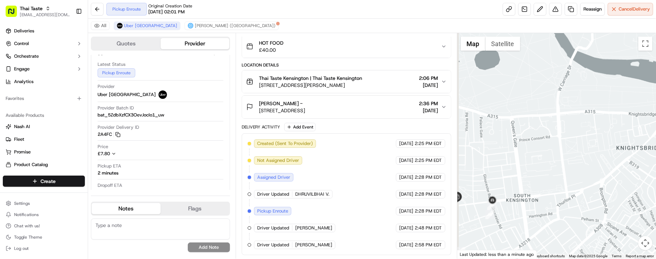
drag, startPoint x: 547, startPoint y: 182, endPoint x: 569, endPoint y: 169, distance: 25.6
click at [576, 174] on div at bounding box center [556, 146] width 199 height 226
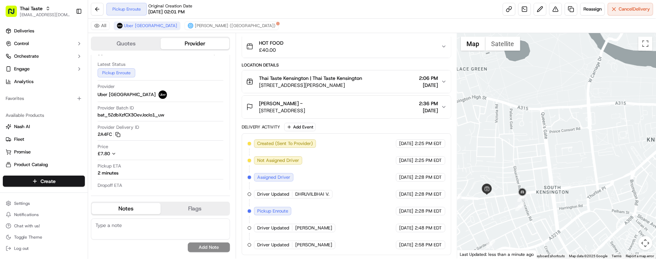
click at [573, 164] on div at bounding box center [556, 146] width 199 height 226
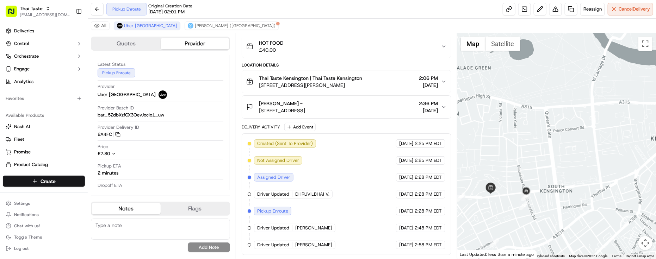
drag, startPoint x: 545, startPoint y: 157, endPoint x: 568, endPoint y: 152, distance: 24.1
click at [568, 152] on div at bounding box center [556, 146] width 199 height 226
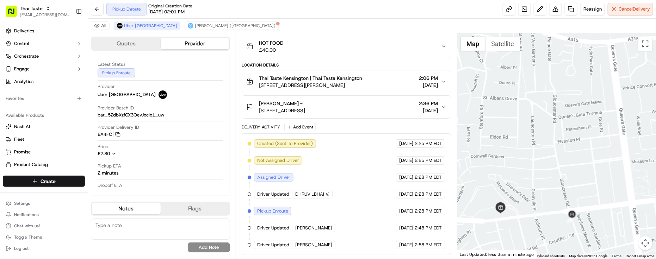
click at [572, 155] on div at bounding box center [556, 146] width 199 height 226
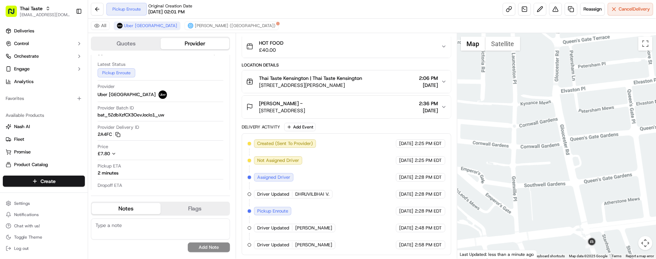
drag, startPoint x: 565, startPoint y: 170, endPoint x: 580, endPoint y: 129, distance: 43.3
click at [580, 129] on div at bounding box center [556, 146] width 199 height 226
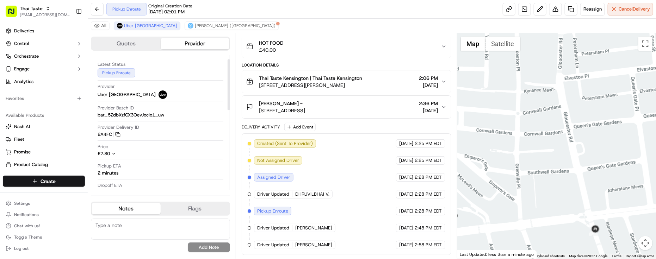
click at [206, 182] on div "Latest Status Pickup Enroute Provider Uber UK Provider Batch ID bat_5ZdbXzfCX3O…" at bounding box center [160, 138] width 127 height 160
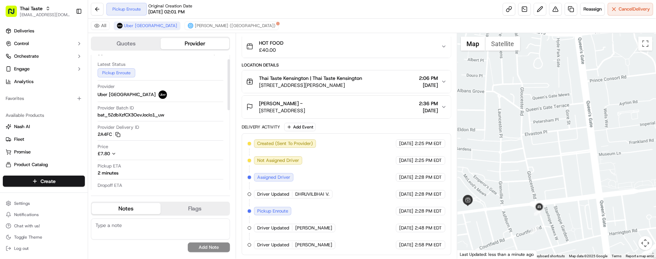
click at [162, 237] on textarea at bounding box center [160, 229] width 139 height 21
click at [129, 231] on textarea at bounding box center [160, 229] width 139 height 21
paste textarea "Caller Information: Merchant -"
click at [209, 229] on textarea "Caller Information: Merchant -" at bounding box center [160, 229] width 139 height 21
paste textarea "Reason for call: Driver Location"
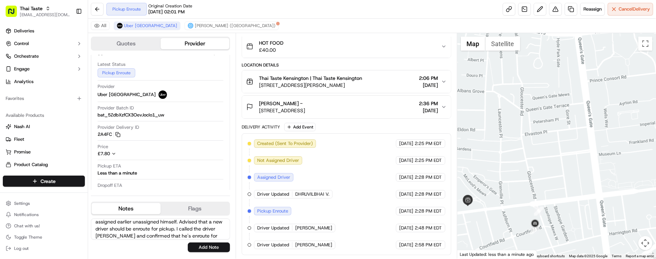
scroll to position [25, 0]
type textarea "Caller Information: Merchant - Reason for call: Driver Location. Advised that t…"
click at [203, 249] on button "Add Note" at bounding box center [209, 248] width 42 height 10
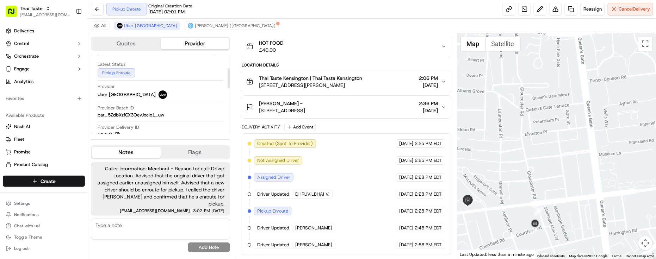
scroll to position [187, 0]
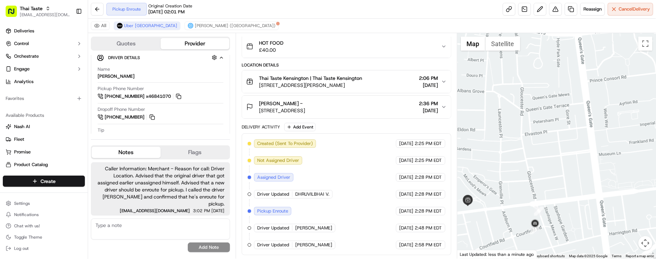
drag, startPoint x: 517, startPoint y: 203, endPoint x: 535, endPoint y: 142, distance: 63.9
click at [535, 142] on div at bounding box center [556, 146] width 199 height 226
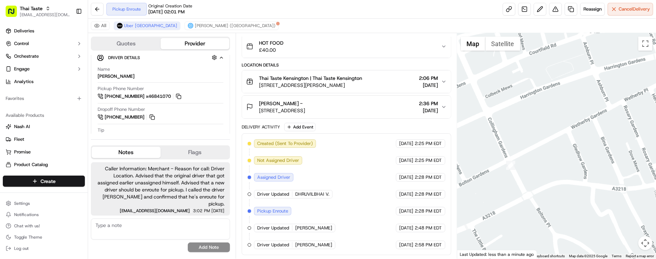
drag, startPoint x: 541, startPoint y: 133, endPoint x: 531, endPoint y: 207, distance: 74.3
click at [531, 207] on div at bounding box center [556, 146] width 199 height 226
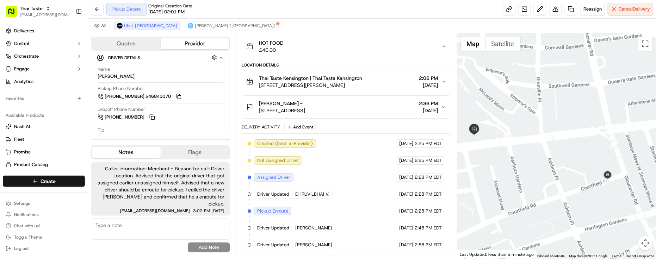
drag, startPoint x: 541, startPoint y: 153, endPoint x: 527, endPoint y: 143, distance: 16.6
click at [527, 143] on div at bounding box center [556, 146] width 199 height 226
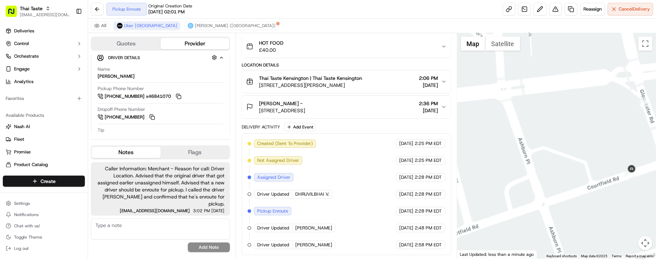
drag, startPoint x: 542, startPoint y: 167, endPoint x: 534, endPoint y: 134, distance: 33.7
click at [534, 134] on div at bounding box center [556, 146] width 199 height 226
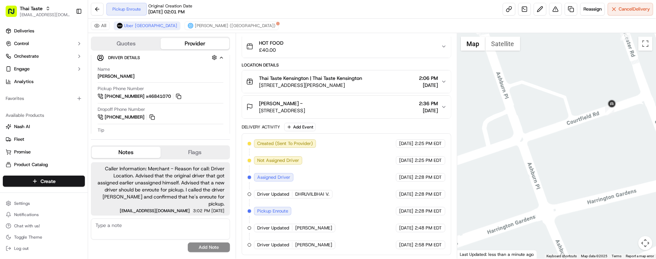
drag, startPoint x: 534, startPoint y: 149, endPoint x: 528, endPoint y: 156, distance: 8.7
click at [529, 156] on div at bounding box center [556, 146] width 199 height 226
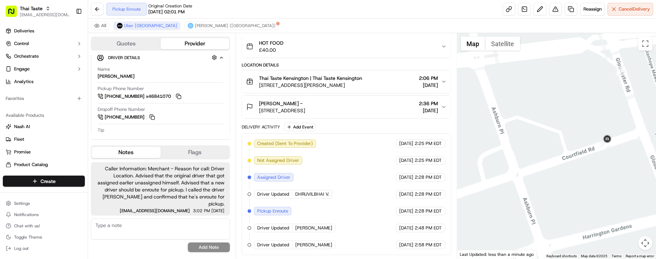
drag, startPoint x: 534, startPoint y: 147, endPoint x: 534, endPoint y: 174, distance: 27.5
click at [534, 174] on div at bounding box center [556, 146] width 199 height 226
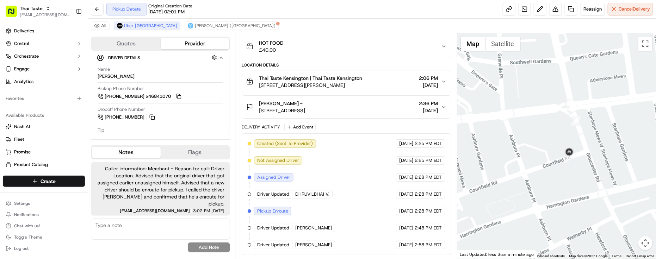
click at [234, 18] on div "Pickup Enroute Original Creation Date 09/17/2025 02:01 PM Reassign Cancel Deliv…" at bounding box center [372, 9] width 568 height 19
drag, startPoint x: 527, startPoint y: 147, endPoint x: 531, endPoint y: 166, distance: 19.2
click at [529, 167] on div at bounding box center [556, 146] width 199 height 226
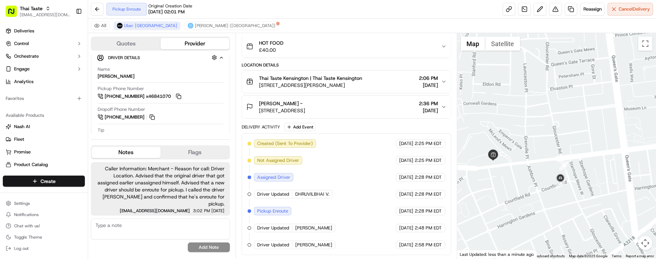
drag, startPoint x: 532, startPoint y: 161, endPoint x: 539, endPoint y: 162, distance: 7.5
click at [539, 162] on div at bounding box center [556, 146] width 199 height 226
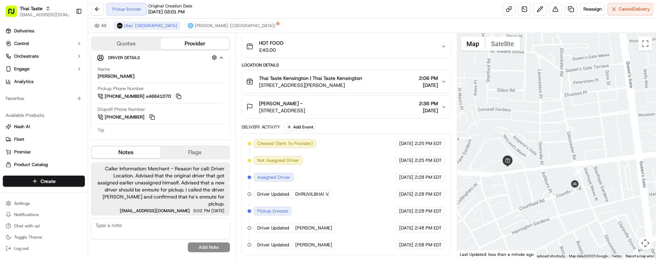
drag, startPoint x: 528, startPoint y: 146, endPoint x: 541, endPoint y: 153, distance: 14.8
click at [541, 153] on div at bounding box center [556, 146] width 199 height 226
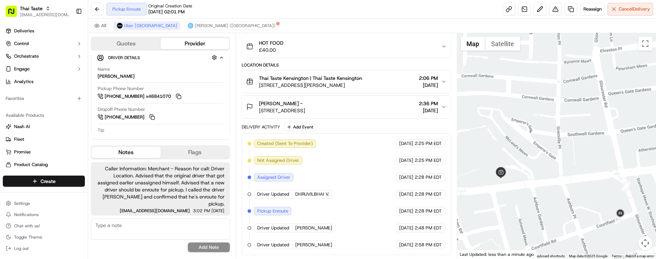
drag, startPoint x: 535, startPoint y: 148, endPoint x: 541, endPoint y: 140, distance: 10.1
click at [542, 140] on div at bounding box center [556, 146] width 199 height 226
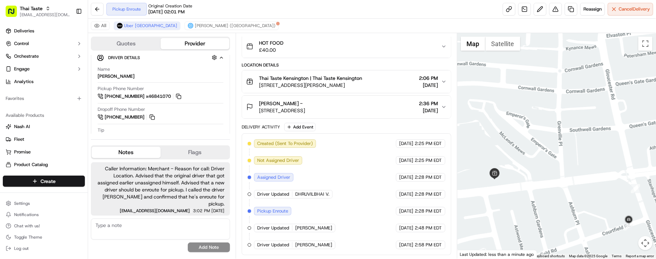
drag, startPoint x: 590, startPoint y: 211, endPoint x: 588, endPoint y: 189, distance: 22.7
click at [588, 189] on div at bounding box center [556, 146] width 199 height 226
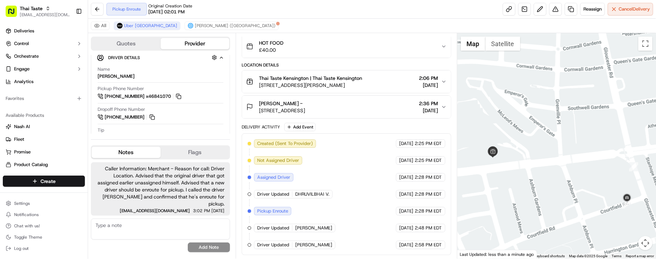
click at [602, 172] on div at bounding box center [556, 146] width 199 height 226
drag, startPoint x: 599, startPoint y: 171, endPoint x: 602, endPoint y: 182, distance: 12.1
click at [602, 182] on div at bounding box center [556, 146] width 199 height 226
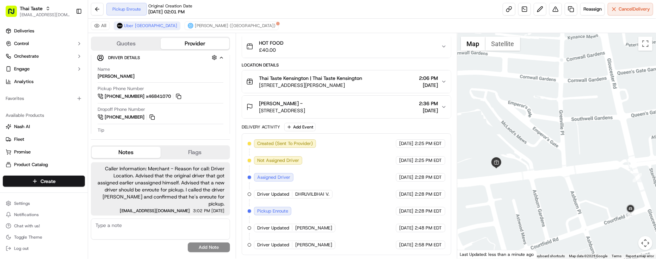
click at [602, 182] on div at bounding box center [556, 146] width 199 height 226
click at [335, 174] on div "Created (Sent To Provider) Uber UK 09/17/2025 2:25 PM EDT Not Assigned Driver U…" at bounding box center [347, 194] width 198 height 110
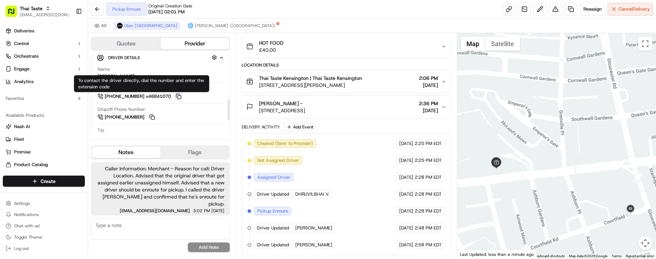
click at [182, 98] on button at bounding box center [179, 97] width 8 height 8
click at [373, 166] on div "Created (Sent To Provider) Uber UK 09/17/2025 2:25 PM EDT Not Assigned Driver U…" at bounding box center [347, 194] width 198 height 110
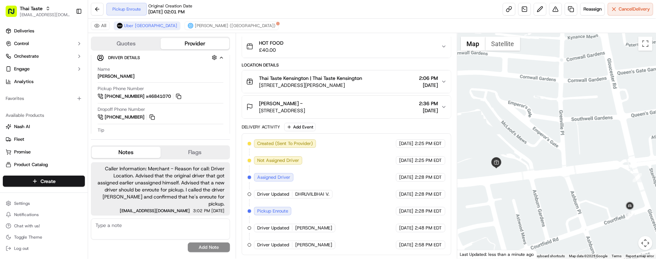
click at [366, 168] on div "Created (Sent To Provider) Uber UK 09/17/2025 2:25 PM EDT Not Assigned Driver U…" at bounding box center [347, 194] width 198 height 110
click at [372, 205] on div "Created (Sent To Provider) Uber UK 09/17/2025 2:25 PM EDT Not Assigned Driver U…" at bounding box center [347, 194] width 198 height 110
drag, startPoint x: 527, startPoint y: 187, endPoint x: 511, endPoint y: 170, distance: 23.2
click at [511, 170] on div at bounding box center [556, 146] width 199 height 226
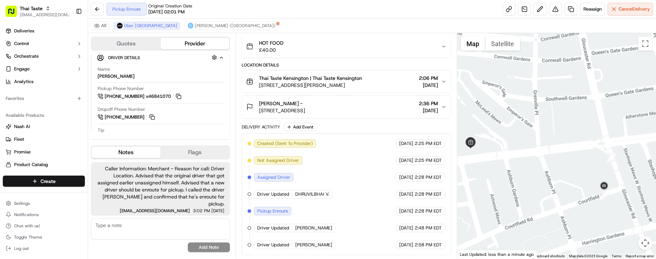
drag, startPoint x: 580, startPoint y: 220, endPoint x: 575, endPoint y: 209, distance: 12.4
click at [565, 212] on div at bounding box center [556, 146] width 199 height 226
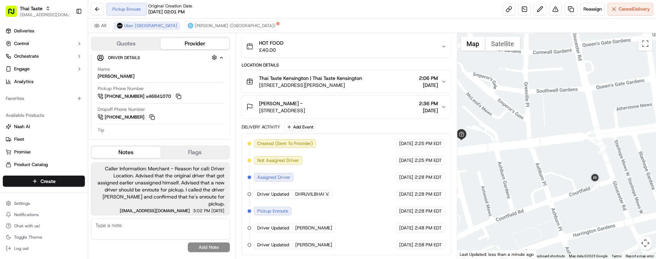
click at [355, 200] on div "Created (Sent To Provider) Uber UK 09/17/2025 2:25 PM EDT Not Assigned Driver U…" at bounding box center [347, 194] width 198 height 110
drag, startPoint x: 564, startPoint y: 180, endPoint x: 564, endPoint y: 186, distance: 5.3
click at [564, 186] on div at bounding box center [556, 146] width 199 height 226
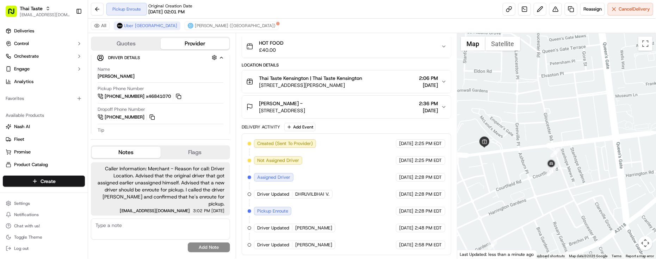
drag, startPoint x: 552, startPoint y: 188, endPoint x: 536, endPoint y: 174, distance: 21.2
click at [536, 174] on div at bounding box center [556, 146] width 199 height 226
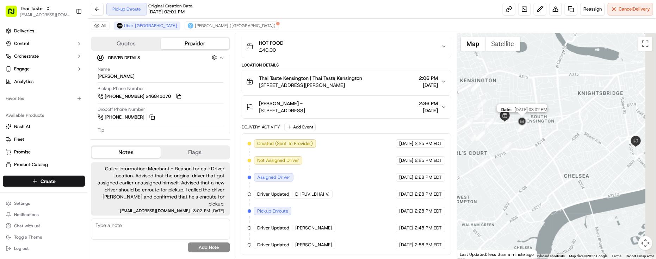
drag, startPoint x: 579, startPoint y: 157, endPoint x: 534, endPoint y: 130, distance: 52.8
click at [530, 127] on div "Date : 09/17/2025 03:02 PM" at bounding box center [556, 146] width 199 height 226
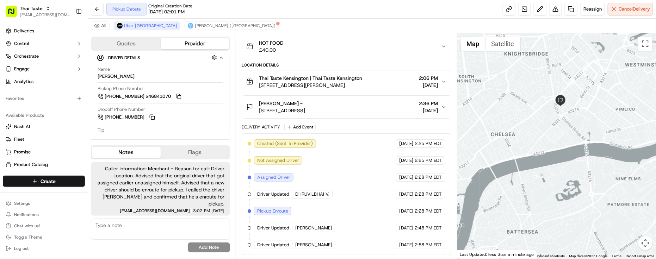
drag, startPoint x: 548, startPoint y: 140, endPoint x: 554, endPoint y: 154, distance: 14.8
click at [554, 154] on div at bounding box center [556, 146] width 199 height 226
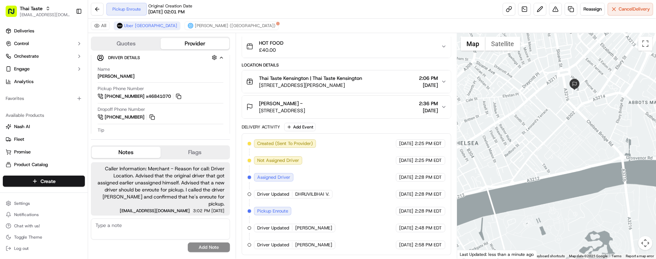
drag, startPoint x: 562, startPoint y: 124, endPoint x: 566, endPoint y: 151, distance: 28.2
click at [566, 151] on div at bounding box center [556, 146] width 199 height 226
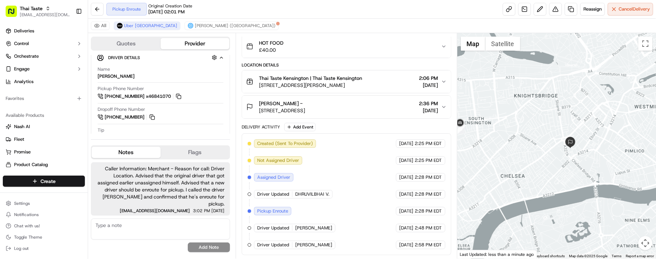
drag, startPoint x: 546, startPoint y: 147, endPoint x: 552, endPoint y: 150, distance: 6.4
click at [552, 150] on div at bounding box center [556, 146] width 199 height 226
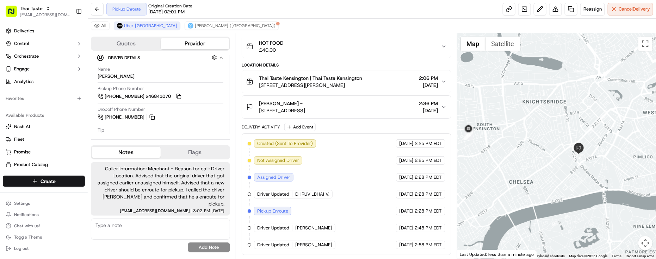
drag, startPoint x: 530, startPoint y: 128, endPoint x: 569, endPoint y: 157, distance: 48.5
click at [569, 157] on div at bounding box center [556, 146] width 199 height 226
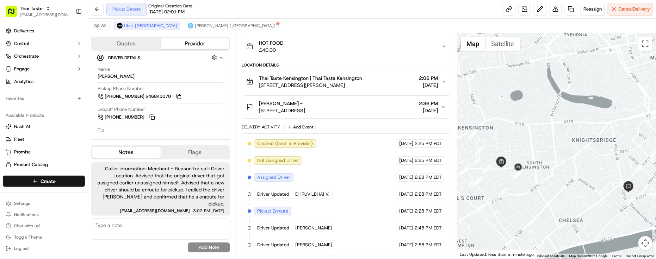
drag, startPoint x: 554, startPoint y: 145, endPoint x: 563, endPoint y: 151, distance: 11.1
click at [563, 151] on div at bounding box center [556, 146] width 199 height 226
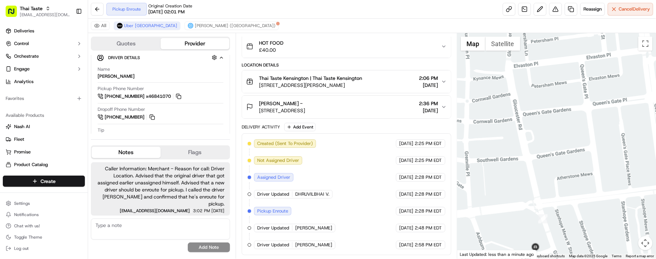
drag, startPoint x: 548, startPoint y: 180, endPoint x: 571, endPoint y: 186, distance: 23.6
click at [571, 186] on div at bounding box center [556, 146] width 199 height 226
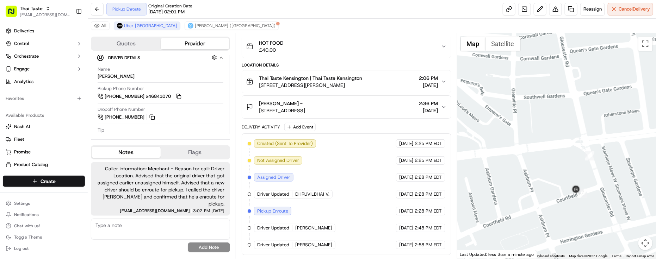
drag, startPoint x: 552, startPoint y: 182, endPoint x: 595, endPoint y: 116, distance: 78.0
click at [595, 116] on div at bounding box center [556, 146] width 199 height 226
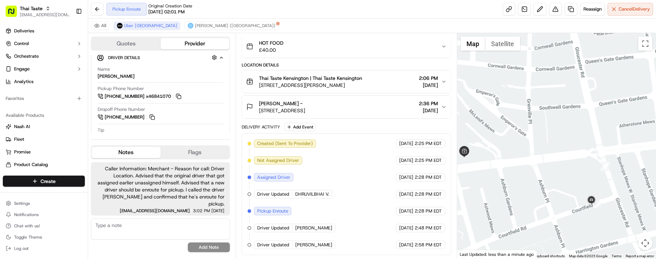
drag, startPoint x: 563, startPoint y: 118, endPoint x: 582, endPoint y: 130, distance: 23.0
click at [582, 130] on div at bounding box center [556, 146] width 199 height 226
click at [159, 8] on span "Original Creation Date" at bounding box center [170, 6] width 44 height 6
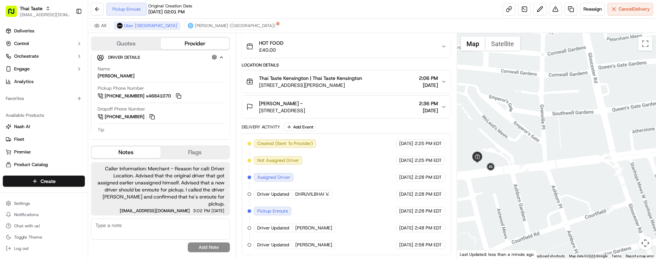
drag, startPoint x: 530, startPoint y: 151, endPoint x: 543, endPoint y: 156, distance: 13.4
click at [543, 156] on div at bounding box center [556, 146] width 199 height 226
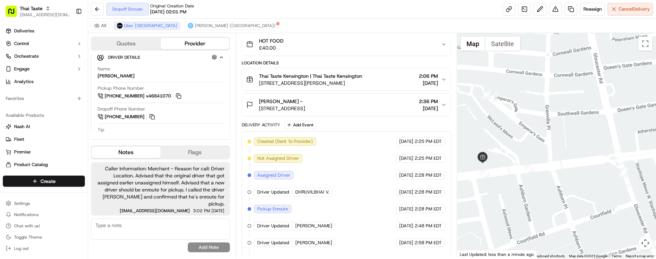
click at [381, 155] on div "Created (Sent To Provider) Uber UK 09/17/2025 2:25 PM EDT Not Assigned Driver U…" at bounding box center [347, 217] width 198 height 161
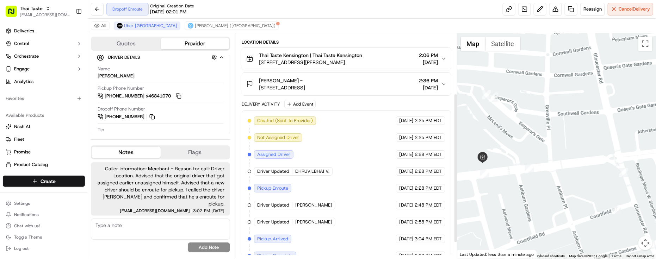
scroll to position [115, 0]
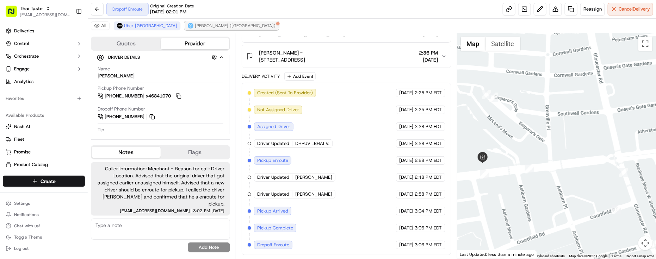
click at [195, 28] on span "Stuart (UK)" at bounding box center [235, 26] width 81 height 6
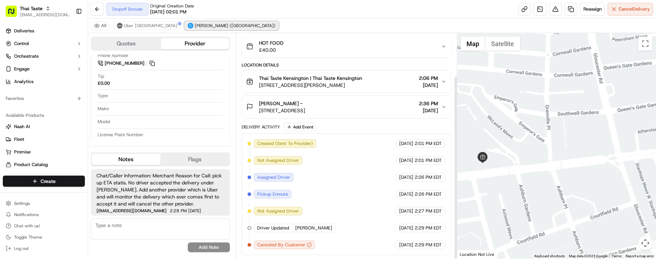
scroll to position [148, 0]
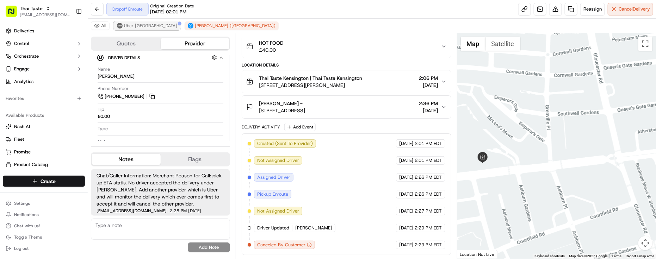
click at [133, 25] on span "Uber UK" at bounding box center [150, 26] width 53 height 6
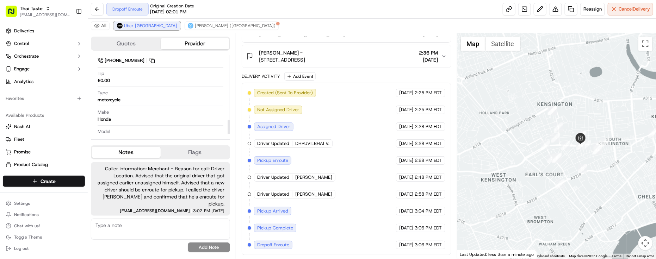
scroll to position [266, 0]
click at [350, 152] on div "Created (Sent To Provider) Uber UK 09/17/2025 2:25 PM EDT Not Assigned Driver U…" at bounding box center [347, 169] width 198 height 161
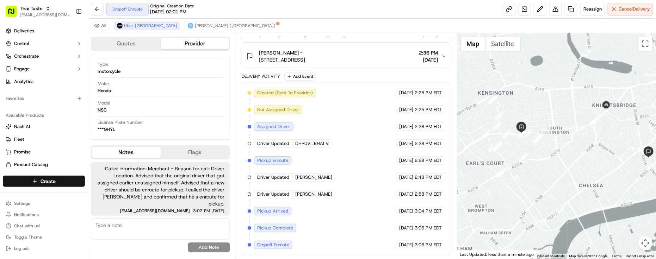
drag, startPoint x: 630, startPoint y: 140, endPoint x: 569, endPoint y: 129, distance: 61.9
click at [569, 129] on div at bounding box center [556, 146] width 199 height 226
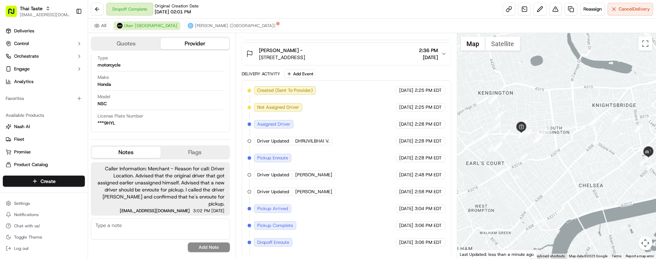
scroll to position [260, 0]
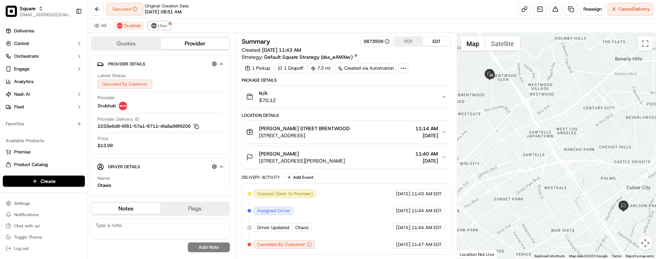
drag, startPoint x: 162, startPoint y: 24, endPoint x: 221, endPoint y: 36, distance: 60.4
click at [162, 24] on span "Uber" at bounding box center [163, 26] width 10 height 6
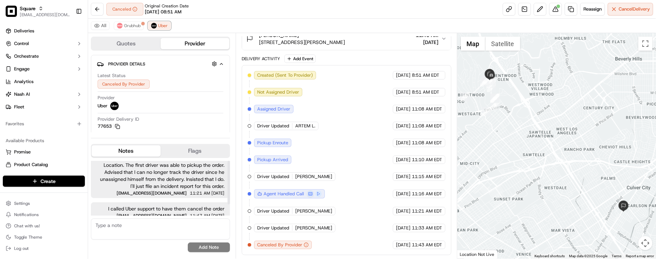
scroll to position [14, 0]
click at [335, 140] on div "Created (Sent To Provider) Uber 09/17/2025 8:51 AM EDT Not Assigned Driver Uber…" at bounding box center [347, 160] width 198 height 178
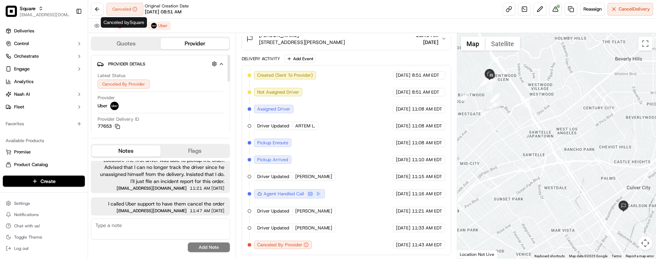
click at [122, 20] on span "Canceled by Square" at bounding box center [124, 22] width 41 height 6
click at [137, 25] on span "Canceled by Square" at bounding box center [124, 22] width 41 height 6
click at [138, 29] on button "Grubhub" at bounding box center [129, 25] width 30 height 8
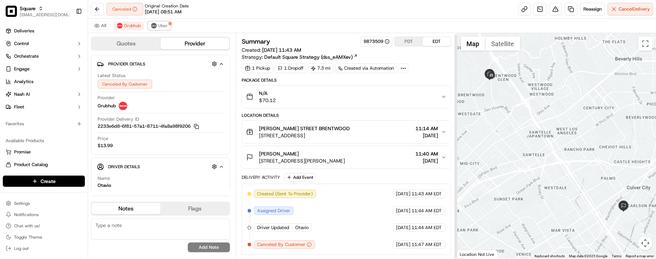
drag, startPoint x: 158, startPoint y: 22, endPoint x: 187, endPoint y: 14, distance: 30.6
click at [159, 22] on button "Uber" at bounding box center [159, 25] width 23 height 8
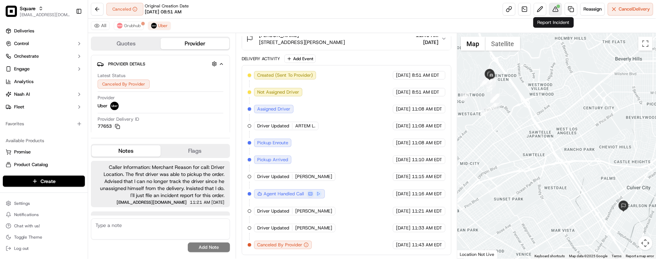
click at [559, 11] on button at bounding box center [555, 9] width 13 height 13
click at [149, 116] on div "Latest Status Canceled By Provider Provider Uber Provider Delivery ID 77653 Cop…" at bounding box center [160, 121] width 127 height 102
click at [420, 14] on div "Canceled Original Creation Date 09/17/2025 08:51 AM Reassign Cancel Delivery" at bounding box center [372, 9] width 568 height 19
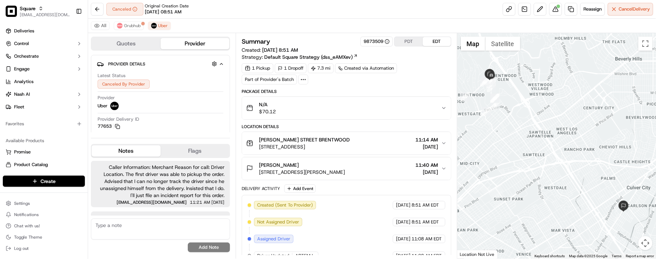
click at [336, 25] on div "All Grubhub Uber" at bounding box center [372, 26] width 568 height 14
click at [161, 107] on div "Provider Uber" at bounding box center [161, 102] width 126 height 15
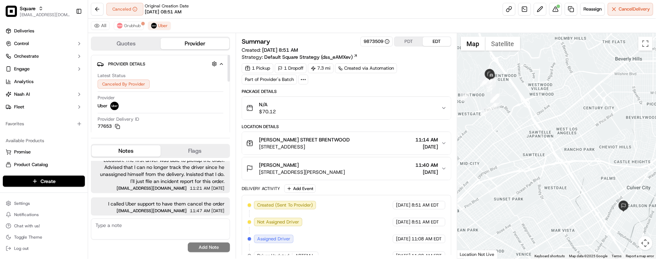
click at [149, 69] on button "Provider Details Hidden ( 4 )" at bounding box center [160, 64] width 127 height 12
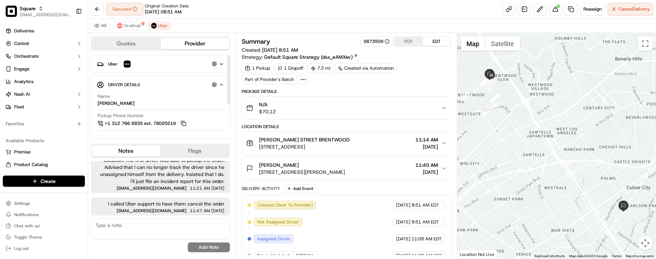
click at [115, 137] on div "Quotes Provider Uber Hidden ( 4 ) Driver Details Hidden ( 10 ) Name Mohammad S.…" at bounding box center [162, 146] width 148 height 226
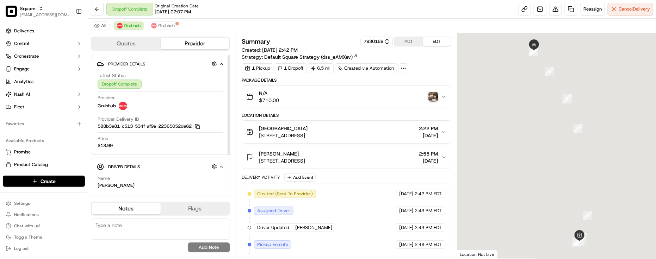
click at [177, 20] on div "All Grubhub Grubhub" at bounding box center [372, 26] width 568 height 14
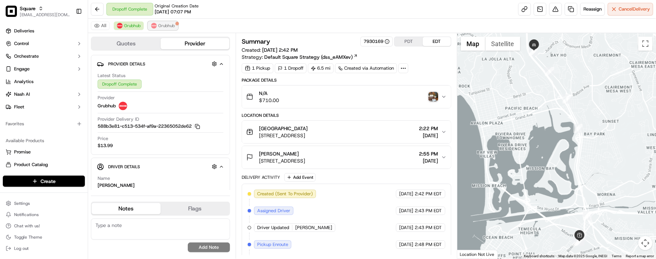
click at [172, 25] on span "Grubhub" at bounding box center [166, 26] width 17 height 6
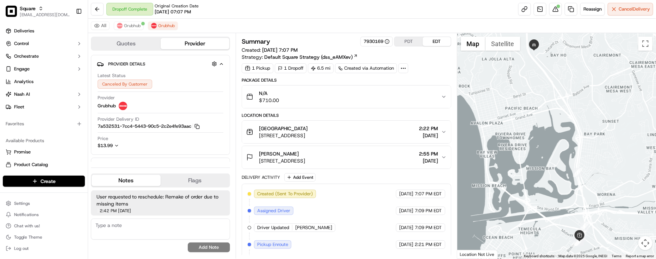
click at [255, 15] on div "Dropoff Complete Original Creation Date [DATE] 07:07 PM Reassign Cancel Delivery" at bounding box center [372, 9] width 568 height 19
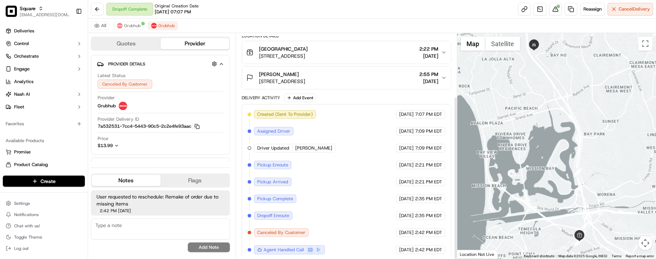
scroll to position [87, 0]
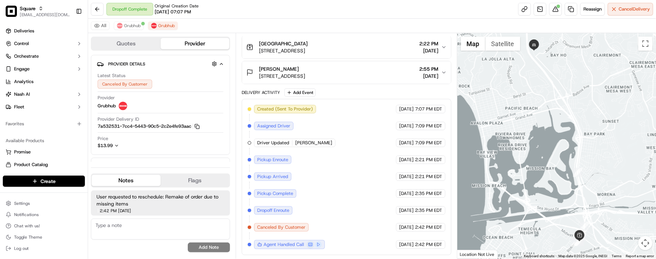
click at [345, 159] on div "Created (Sent To Provider) Grubhub [DATE] 7:07 PM EDT Assigned Driver Grubhub […" at bounding box center [347, 177] width 198 height 144
click at [299, 226] on span "Canceled By Customer" at bounding box center [281, 227] width 48 height 6
click at [339, 154] on div "Created (Sent To Provider) Grubhub [DATE] 7:07 PM EDT Assigned Driver Grubhub […" at bounding box center [347, 177] width 198 height 144
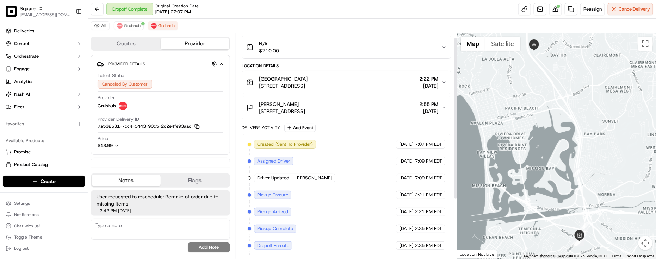
scroll to position [0, 0]
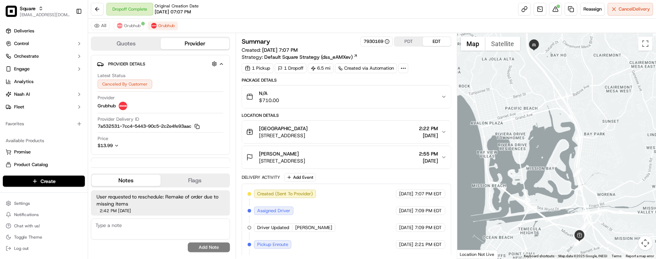
click at [315, 32] on div "All Grubhub Grubhub" at bounding box center [372, 26] width 568 height 14
click at [545, 17] on div "Dropoff Complete Original Creation Date [DATE] 07:07 PM Reassign Cancel Delivery" at bounding box center [372, 9] width 568 height 19
click at [552, 15] on button at bounding box center [555, 9] width 13 height 13
click at [433, 95] on div "N/A $710.00" at bounding box center [343, 97] width 195 height 14
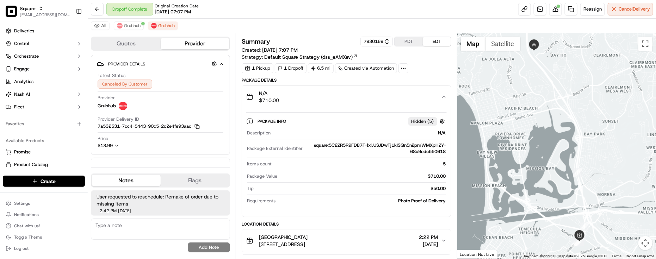
click at [261, 23] on div "All Grubhub Grubhub" at bounding box center [372, 26] width 568 height 14
click at [272, 16] on div "Dropoff Complete Original Creation Date [DATE] 07:07 PM Reassign Cancel Delivery" at bounding box center [372, 9] width 568 height 19
click at [324, 18] on div "Dropoff Complete Original Creation Date [DATE] 07:07 PM Reassign Cancel Delivery" at bounding box center [372, 9] width 568 height 19
click at [549, 6] on button at bounding box center [555, 9] width 13 height 13
click at [305, 22] on div "All Grubhub Grubhub" at bounding box center [372, 26] width 568 height 14
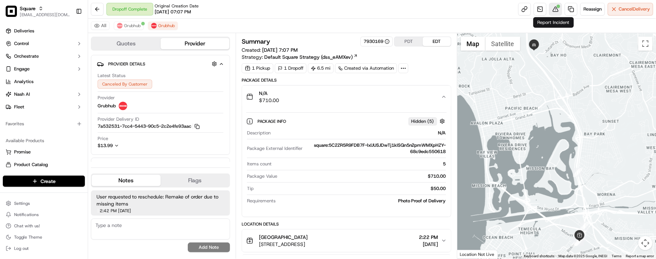
click at [558, 7] on button at bounding box center [555, 9] width 13 height 13
click at [349, 19] on div "All Grubhub Grubhub" at bounding box center [372, 26] width 568 height 14
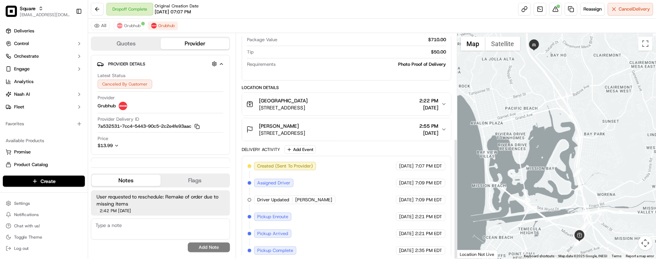
scroll to position [196, 0]
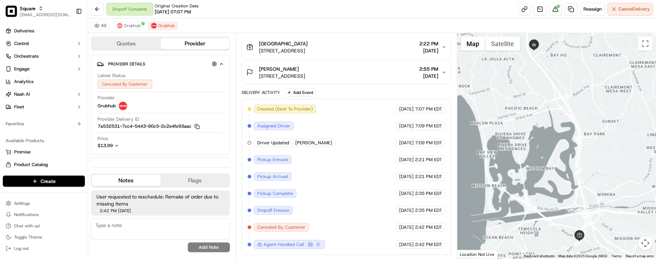
click at [321, 213] on div "Created (Sent To Provider) Grubhub [DATE] 7:07 PM EDT Assigned Driver Grubhub […" at bounding box center [347, 177] width 198 height 144
click at [302, 140] on span "[PERSON_NAME]" at bounding box center [313, 143] width 37 height 6
click at [301, 140] on span "[PERSON_NAME]" at bounding box center [313, 143] width 37 height 6
click at [346, 175] on div "Created (Sent To Provider) Grubhub [DATE] 7:07 PM EDT Assigned Driver Grubhub […" at bounding box center [347, 177] width 198 height 144
click at [341, 118] on div "Created (Sent To Provider) Grubhub [DATE] 7:07 PM EDT Assigned Driver Grubhub […" at bounding box center [347, 177] width 198 height 144
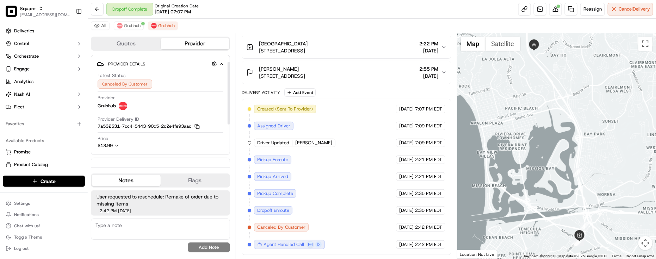
scroll to position [75, 0]
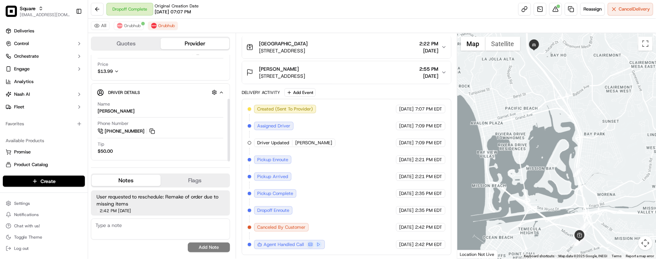
click at [295, 142] on div "Driver Updated [PERSON_NAME]" at bounding box center [294, 143] width 81 height 8
click at [295, 142] on span "[PERSON_NAME]" at bounding box center [313, 143] width 37 height 6
click at [139, 26] on span "Grubhub" at bounding box center [132, 26] width 17 height 6
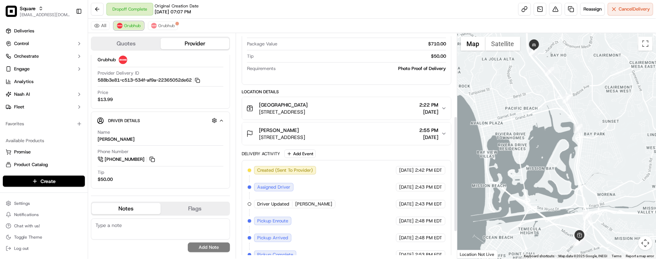
scroll to position [0, 0]
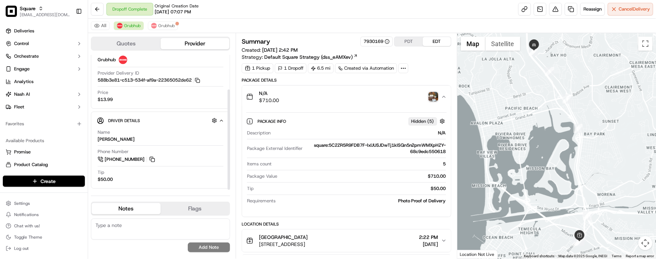
click at [354, 127] on div "Package Info Hidden ( 5 )" at bounding box center [346, 122] width 200 height 12
click at [430, 96] on img "button" at bounding box center [433, 97] width 10 height 10
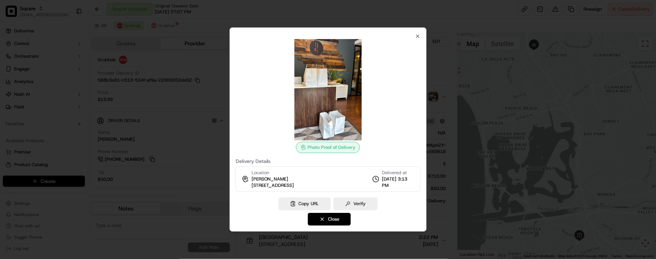
click at [430, 96] on div at bounding box center [328, 129] width 656 height 259
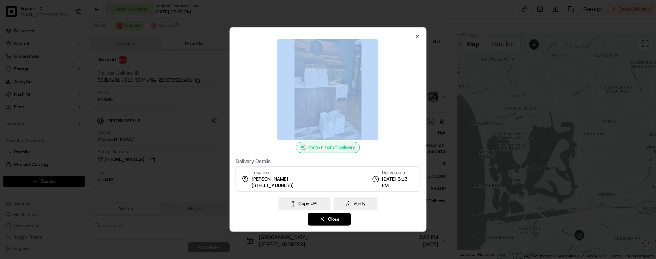
click at [430, 96] on div at bounding box center [328, 129] width 656 height 259
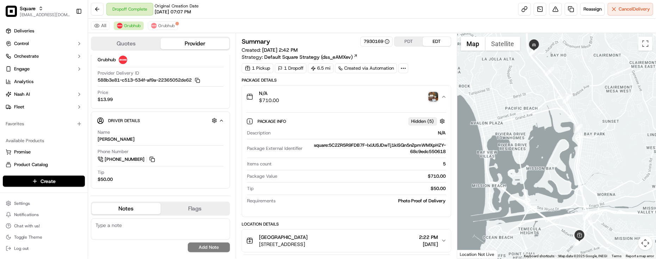
click at [434, 73] on div "1 Pickup 1 Dropoff 6.5 mi Created via Automation" at bounding box center [347, 68] width 210 height 10
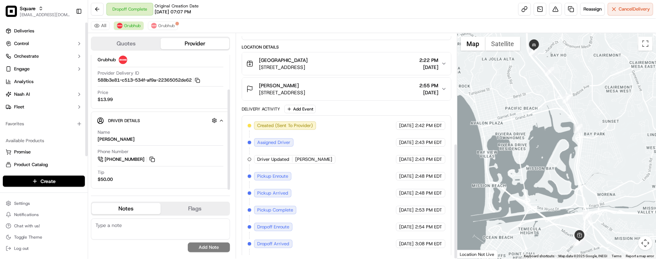
scroll to position [213, 0]
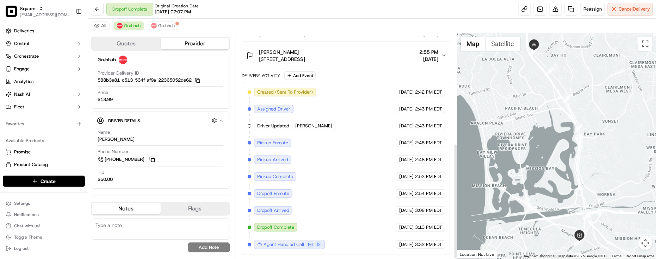
click at [312, 137] on div "Created (Sent To Provider) Grubhub [DATE] 2:42 PM EDT Assigned Driver Grubhub […" at bounding box center [347, 168] width 198 height 161
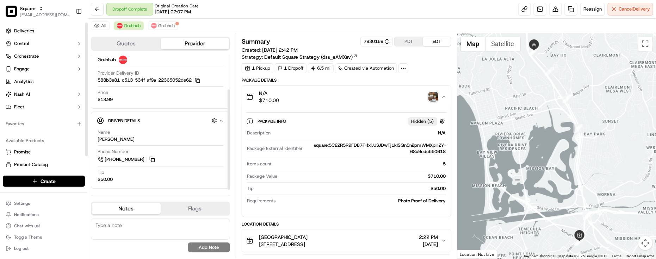
click at [160, 94] on div "Price $13.99" at bounding box center [161, 95] width 126 height 13
click at [340, 103] on div "N/A $710.00" at bounding box center [343, 97] width 195 height 14
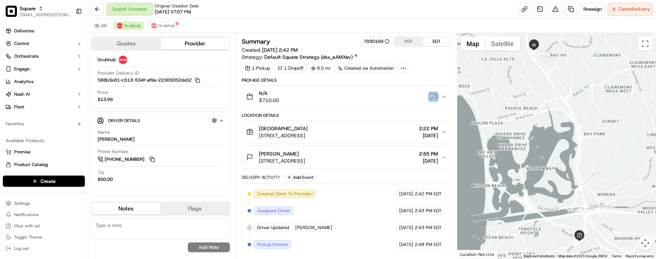
click at [340, 103] on div "N/A $710.00" at bounding box center [343, 97] width 195 height 14
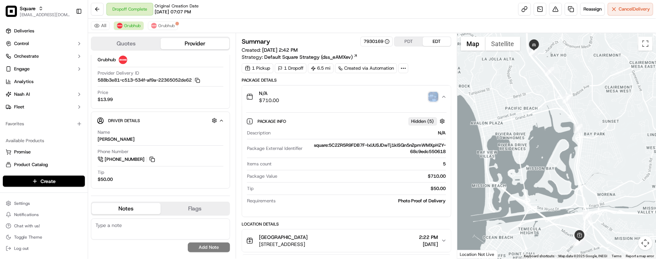
click at [340, 103] on div "N/A $710.00" at bounding box center [343, 97] width 195 height 14
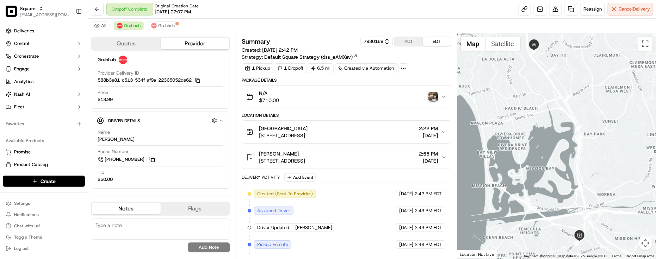
click at [340, 103] on div "N/A $710.00" at bounding box center [343, 97] width 195 height 14
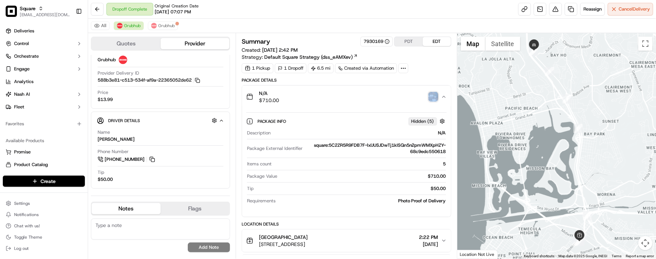
click at [340, 103] on div "N/A $710.00" at bounding box center [343, 97] width 195 height 14
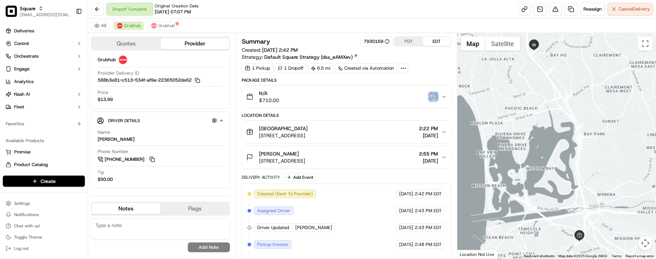
click at [340, 103] on div "N/A $710.00" at bounding box center [343, 97] width 195 height 14
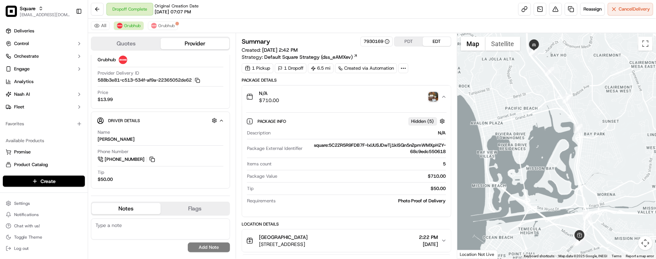
click at [341, 103] on div "N/A $710.00" at bounding box center [343, 97] width 195 height 14
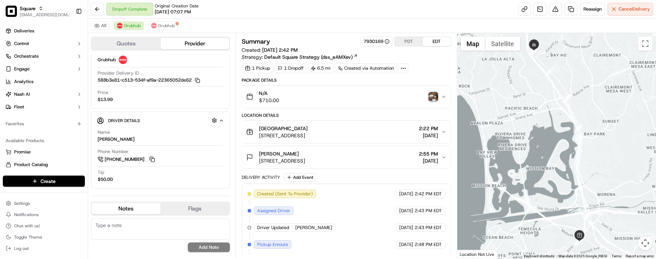
click at [267, 28] on div "All Grubhub Grubhub" at bounding box center [372, 26] width 568 height 14
drag, startPoint x: 302, startPoint y: 29, endPoint x: 324, endPoint y: 29, distance: 22.5
click at [324, 29] on div "All Grubhub Grubhub" at bounding box center [372, 26] width 568 height 14
click at [292, 19] on div "All Grubhub Grubhub" at bounding box center [372, 26] width 568 height 14
click at [419, 127] on span "2:22 PM" at bounding box center [428, 128] width 19 height 7
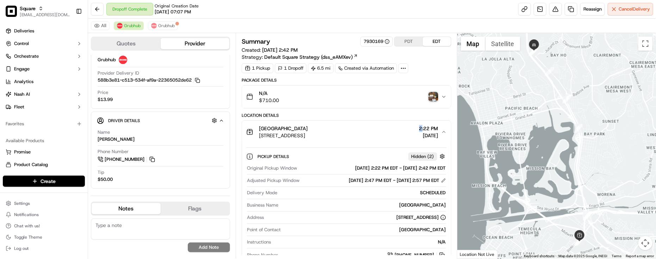
click at [419, 127] on span "2:22 PM" at bounding box center [428, 128] width 19 height 7
click at [447, 143] on button "TKS Point Loma 3305 Rosecrans St, San Diego, CA 92110, USA 2:22 PM 09/17/2025" at bounding box center [346, 132] width 209 height 23
click at [443, 132] on icon "button" at bounding box center [444, 132] width 6 height 6
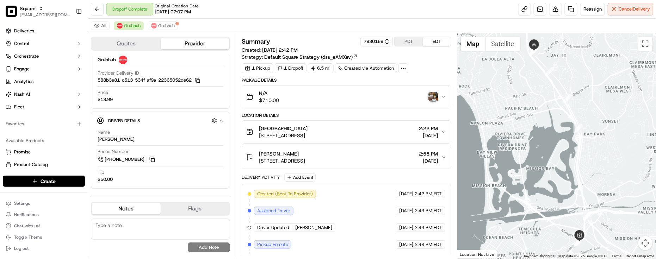
click at [443, 132] on icon "button" at bounding box center [444, 132] width 6 height 6
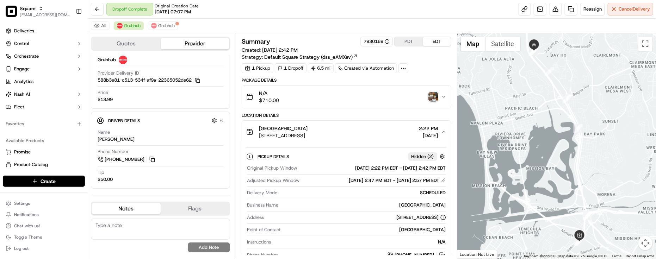
click at [443, 132] on icon "button" at bounding box center [444, 132] width 6 height 6
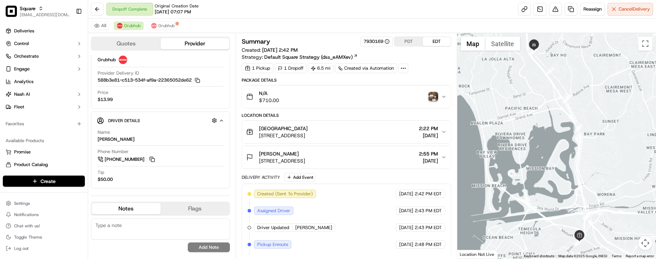
click at [318, 115] on div "Location Details" at bounding box center [347, 116] width 210 height 6
click at [430, 175] on div "Delivery Activity Add Event" at bounding box center [347, 177] width 210 height 8
click at [269, 117] on div "Location Details" at bounding box center [347, 116] width 210 height 6
click at [350, 113] on div "Location Details" at bounding box center [347, 116] width 210 height 6
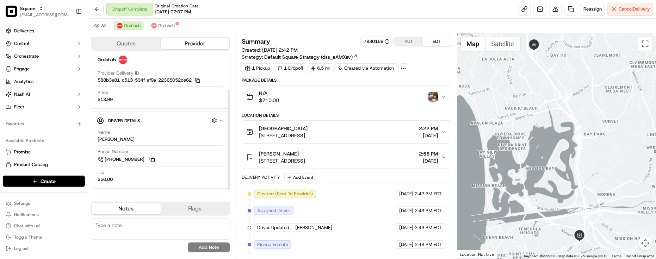
click at [161, 96] on div "Price $13.99" at bounding box center [161, 95] width 126 height 13
click at [317, 17] on div "Dropoff Complete Original Creation Date 09/16/2025 07:07 PM Reassign Cancel Del…" at bounding box center [372, 9] width 568 height 19
click at [157, 101] on div "Price $13.99" at bounding box center [161, 95] width 126 height 13
click at [141, 117] on div "Driver Details Hidden ( 10 )" at bounding box center [163, 120] width 111 height 9
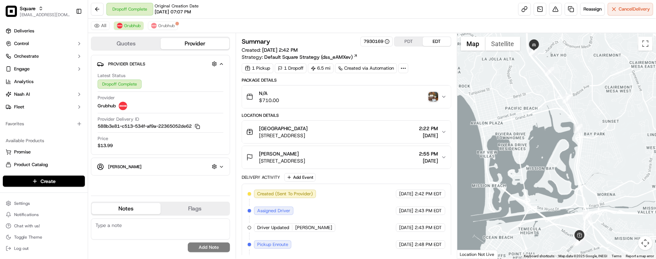
click at [147, 163] on div "Ryan Hidden ( 10 )" at bounding box center [163, 166] width 111 height 9
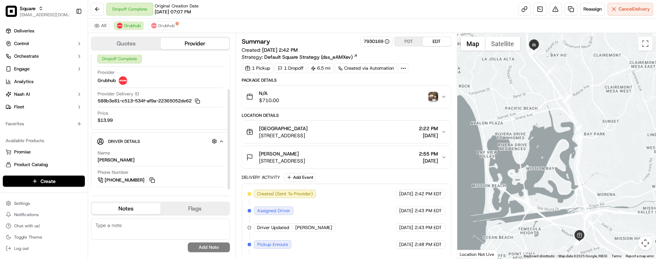
scroll to position [46, 0]
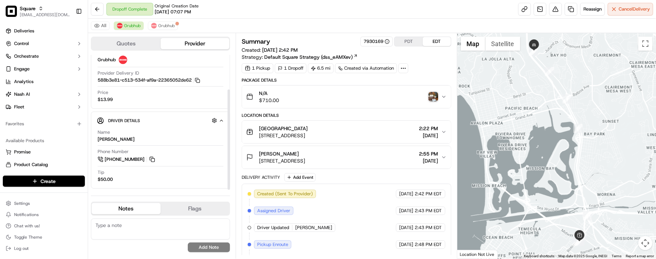
click at [165, 21] on div "All Grubhub Grubhub" at bounding box center [372, 26] width 568 height 14
click at [173, 27] on span "Grubhub" at bounding box center [166, 26] width 17 height 6
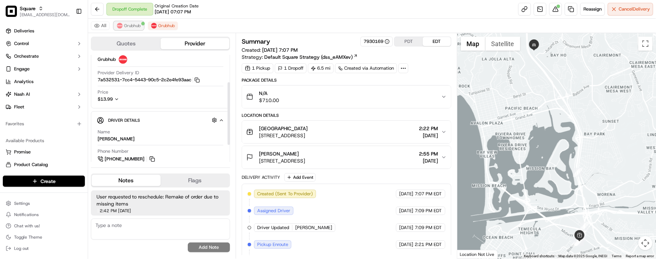
click at [131, 28] on span "Grubhub" at bounding box center [132, 26] width 17 height 6
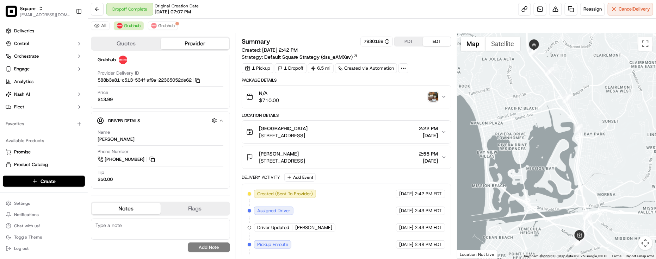
click at [191, 31] on div "All Grubhub Grubhub" at bounding box center [372, 26] width 568 height 14
click at [157, 34] on div "Quotes Provider Provider Details Hidden ( 4 ) Latest Status Dropoff Complete Pr…" at bounding box center [162, 146] width 148 height 226
click at [162, 30] on div "All Grubhub Grubhub" at bounding box center [372, 26] width 568 height 14
click at [165, 29] on button "Grubhub" at bounding box center [163, 25] width 30 height 8
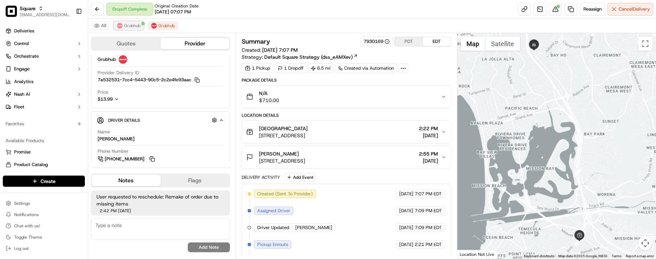
click at [129, 25] on span "Grubhub" at bounding box center [132, 26] width 17 height 6
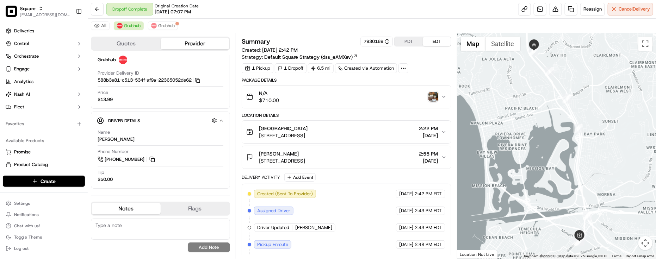
click at [178, 19] on div "All Grubhub Grubhub" at bounding box center [372, 26] width 568 height 14
click at [174, 20] on div "All Grubhub Grubhub" at bounding box center [372, 26] width 568 height 14
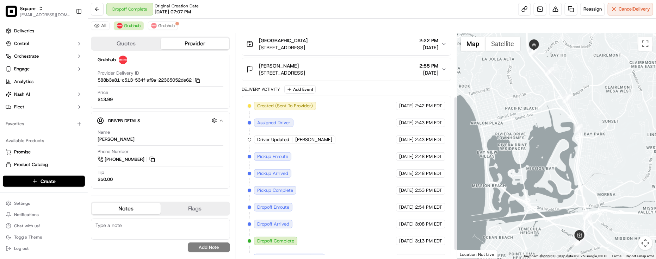
scroll to position [104, 0]
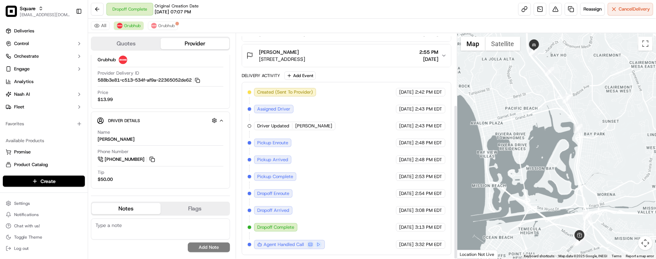
click at [373, 130] on div "Created (Sent To Provider) Grubhub 09/17/2025 2:42 PM EDT Assigned Driver Grubh…" at bounding box center [347, 168] width 198 height 161
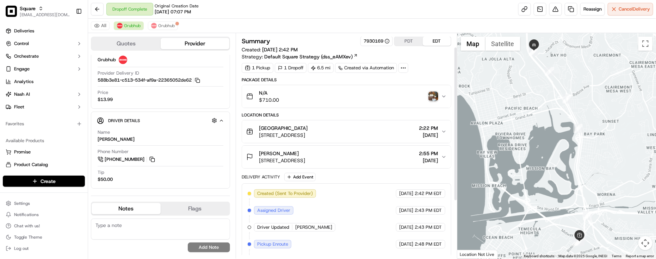
scroll to position [0, 0]
click at [441, 93] on button "N/A $710.00" at bounding box center [346, 97] width 209 height 23
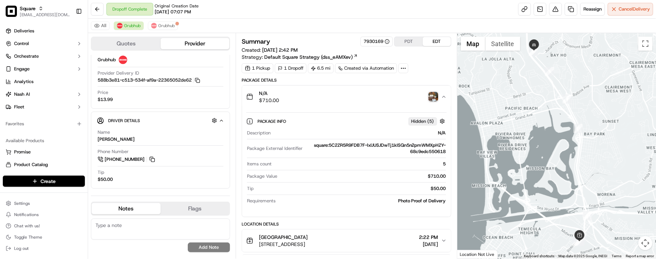
click at [442, 93] on button "N/A $710.00" at bounding box center [346, 97] width 209 height 23
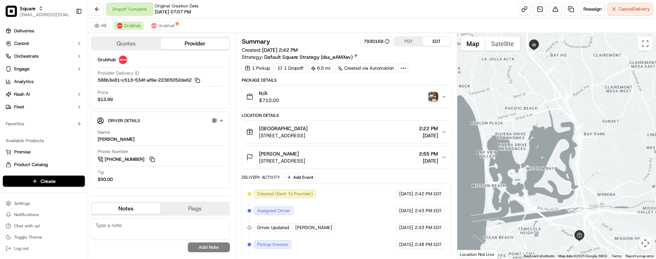
click at [299, 17] on div "Dropoff Complete Original Creation Date 09/16/2025 07:07 PM Reassign Cancel Del…" at bounding box center [372, 9] width 568 height 19
click at [445, 97] on icon "button" at bounding box center [443, 96] width 3 height 1
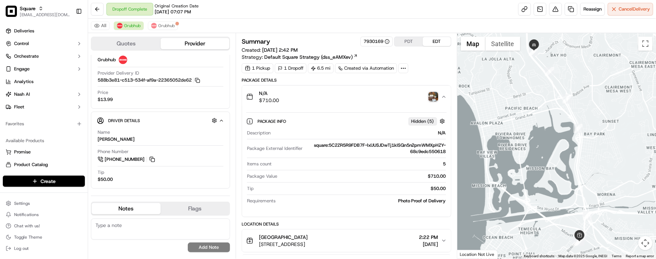
click at [445, 97] on icon "button" at bounding box center [444, 97] width 6 height 6
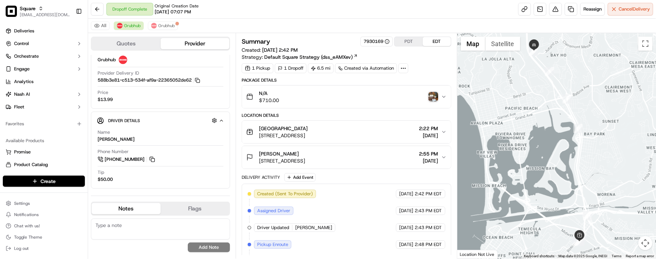
click at [250, 6] on div "Dropoff Complete Original Creation Date 09/16/2025 07:07 PM Reassign Cancel Del…" at bounding box center [372, 9] width 568 height 19
click at [252, 6] on div "Dropoff Complete Original Creation Date 09/16/2025 07:07 PM Reassign Cancel Del…" at bounding box center [372, 9] width 568 height 19
click at [256, 6] on div "Dropoff Complete Original Creation Date 09/16/2025 07:07 PM Reassign Cancel Del…" at bounding box center [372, 9] width 568 height 19
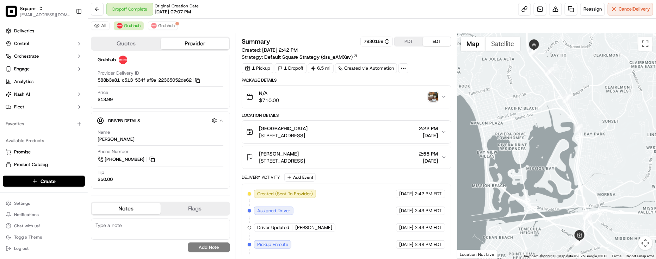
click at [256, 6] on div "Dropoff Complete Original Creation Date 09/16/2025 07:07 PM Reassign Cancel Del…" at bounding box center [372, 9] width 568 height 19
click at [257, 8] on div "Dropoff Complete Original Creation Date 09/16/2025 07:07 PM Reassign Cancel Del…" at bounding box center [372, 9] width 568 height 19
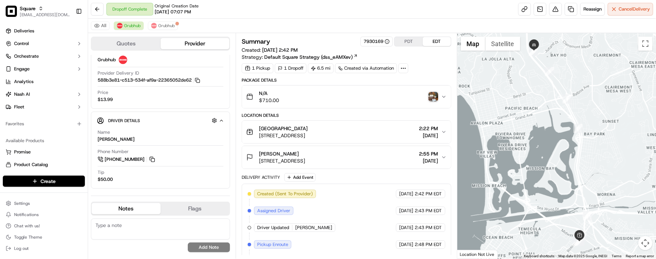
click at [257, 8] on div "Dropoff Complete Original Creation Date 09/16/2025 07:07 PM Reassign Cancel Del…" at bounding box center [372, 9] width 568 height 19
click at [169, 29] on button "Grubhub" at bounding box center [163, 25] width 30 height 8
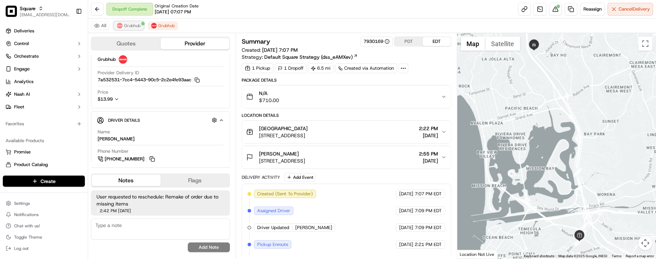
click at [136, 23] on span "Grubhub" at bounding box center [132, 26] width 17 height 6
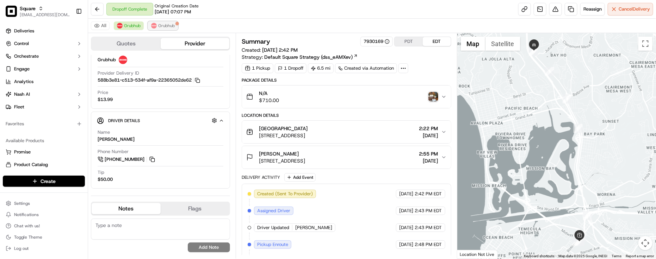
click at [161, 29] on span "Grubhub" at bounding box center [166, 26] width 17 height 6
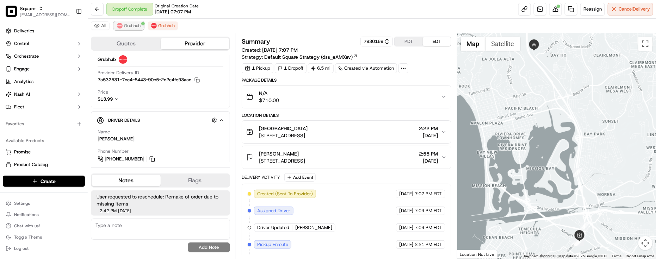
click at [135, 26] on span "Grubhub" at bounding box center [132, 26] width 17 height 6
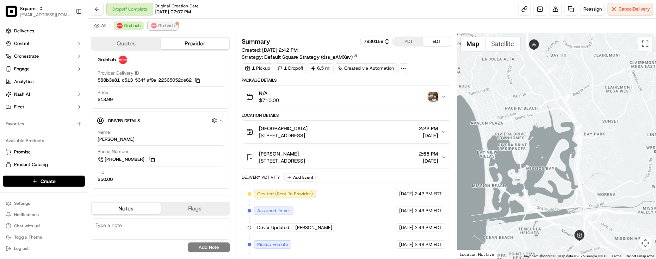
click at [161, 24] on span "Grubhub" at bounding box center [166, 26] width 17 height 6
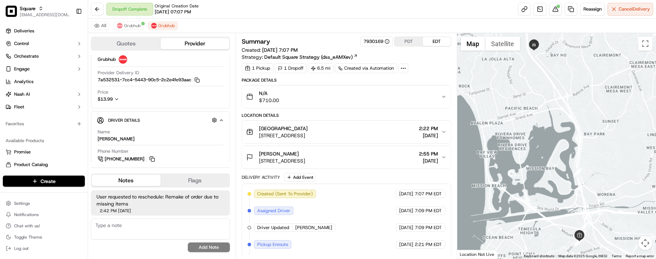
click at [144, 20] on div "All Grubhub Grubhub" at bounding box center [372, 26] width 568 height 14
click at [140, 22] on button "Grubhub" at bounding box center [129, 25] width 30 height 8
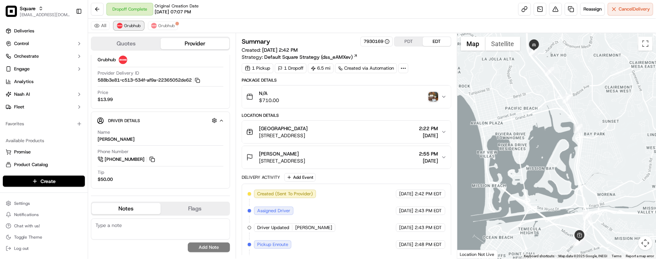
click at [138, 23] on span "Grubhub" at bounding box center [132, 26] width 17 height 6
click at [155, 23] on img at bounding box center [154, 26] width 6 height 6
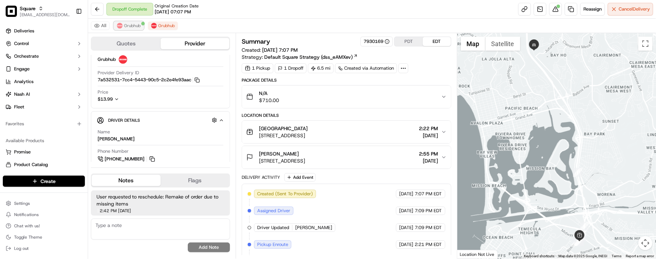
click at [137, 23] on span "Grubhub" at bounding box center [132, 26] width 17 height 6
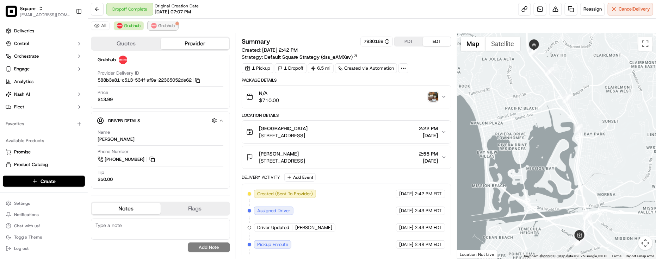
click at [166, 24] on span "Grubhub" at bounding box center [166, 26] width 17 height 6
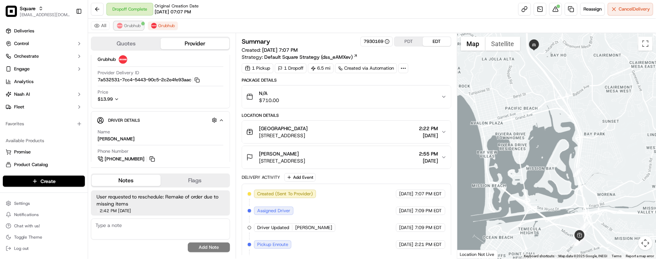
click at [136, 27] on span "Grubhub" at bounding box center [132, 26] width 17 height 6
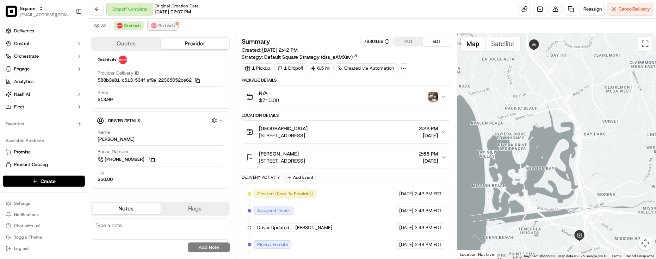
click at [163, 25] on span "Grubhub" at bounding box center [166, 26] width 17 height 6
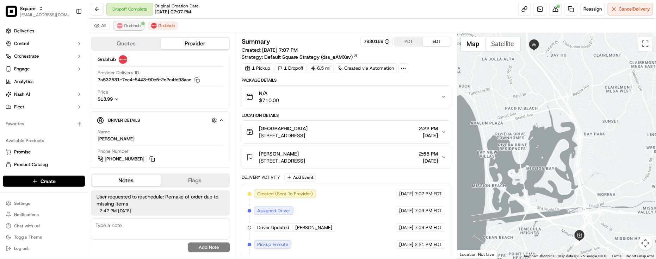
drag, startPoint x: 129, startPoint y: 27, endPoint x: 139, endPoint y: 27, distance: 10.9
click at [130, 27] on span "Grubhub" at bounding box center [132, 26] width 17 height 6
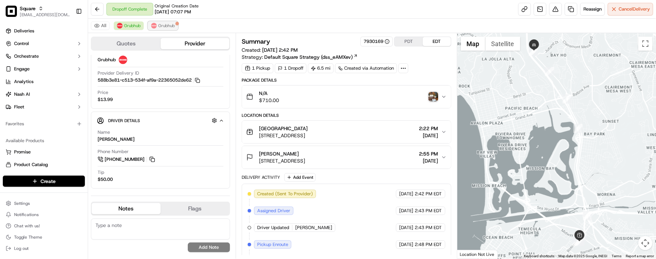
click at [161, 27] on span "Grubhub" at bounding box center [166, 26] width 17 height 6
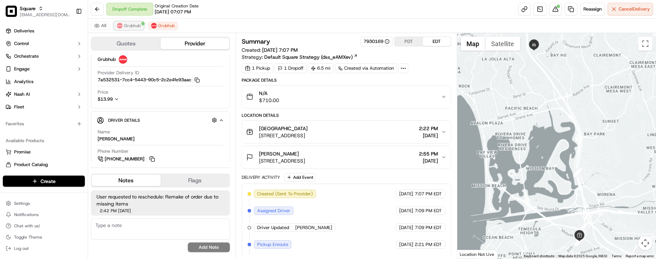
click at [124, 27] on span "Grubhub" at bounding box center [132, 26] width 17 height 6
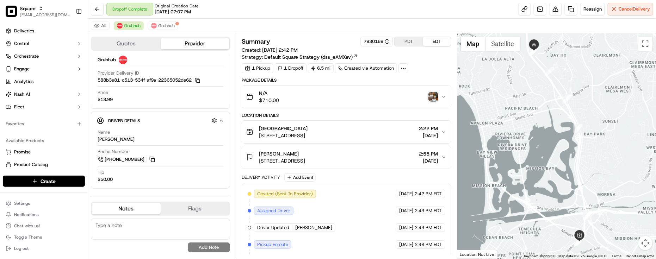
click at [196, 22] on div "All Grubhub Grubhub" at bounding box center [372, 26] width 568 height 14
click at [249, 29] on div "All Grubhub Grubhub" at bounding box center [372, 26] width 568 height 14
click at [159, 8] on div "Original Creation Date 09/16/2025 07:07 PM" at bounding box center [177, 9] width 44 height 12
click at [159, 8] on span "Original Creation Date" at bounding box center [177, 6] width 44 height 6
click at [247, 19] on div "All Grubhub Grubhub" at bounding box center [372, 26] width 568 height 14
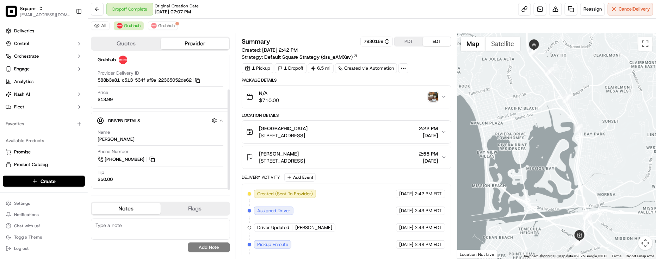
click at [305, 97] on div "N/A $710.00" at bounding box center [343, 97] width 195 height 14
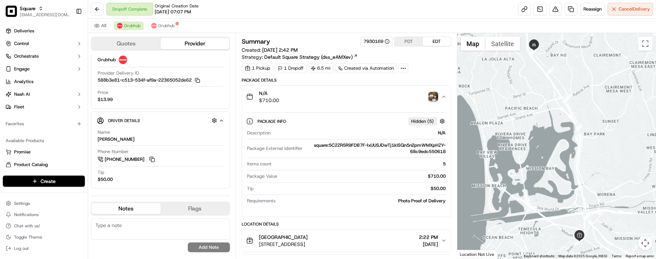
click at [305, 97] on div "N/A $710.00" at bounding box center [343, 97] width 195 height 14
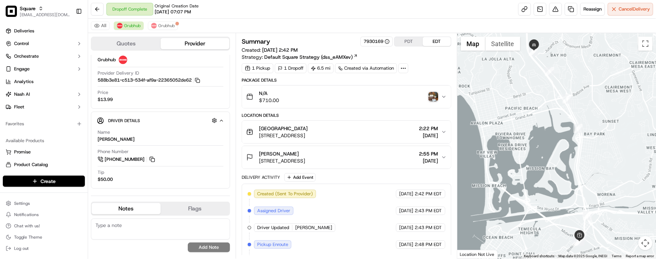
click at [278, 22] on div "All Grubhub Grubhub" at bounding box center [372, 26] width 568 height 14
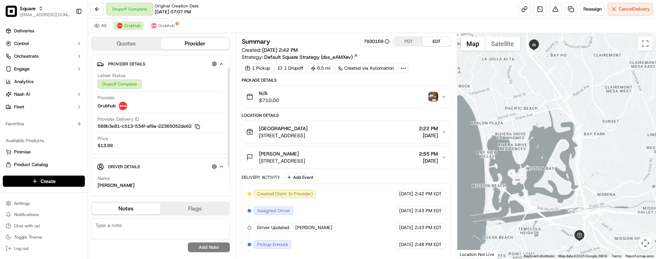
scroll to position [46, 0]
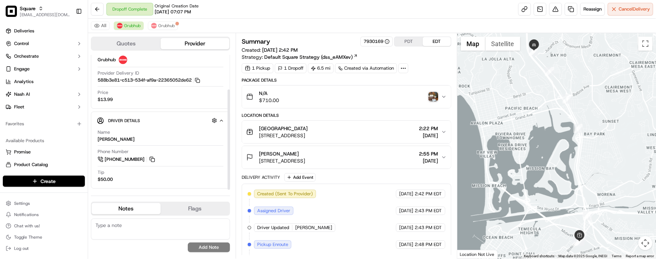
click at [269, 212] on span "Assigned Driver" at bounding box center [273, 211] width 33 height 6
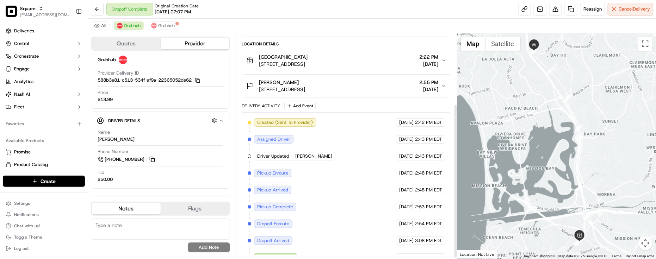
scroll to position [104, 0]
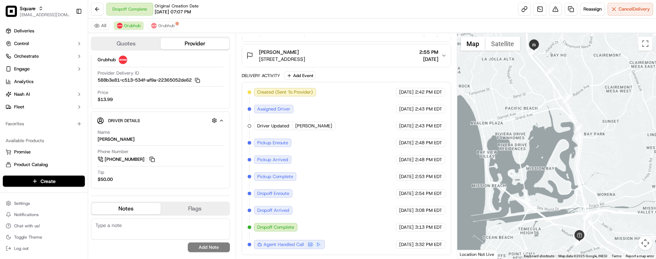
click at [299, 123] on span "Ryan" at bounding box center [313, 126] width 37 height 6
click at [298, 123] on span "Ryan" at bounding box center [313, 126] width 37 height 6
click at [298, 124] on span "Ryan" at bounding box center [313, 126] width 37 height 6
click at [157, 27] on img at bounding box center [154, 26] width 6 height 6
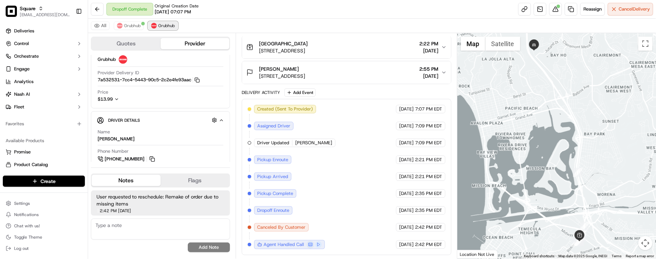
scroll to position [87, 0]
click at [304, 137] on div "Created (Sent To Provider) Grubhub 09/16/2025 7:07 PM EDT Assigned Driver Grubh…" at bounding box center [347, 177] width 198 height 144
click at [305, 137] on div "Created (Sent To Provider) Grubhub 09/16/2025 7:07 PM EDT Assigned Driver Grubh…" at bounding box center [347, 177] width 198 height 144
click at [136, 23] on span "Grubhub" at bounding box center [132, 26] width 17 height 6
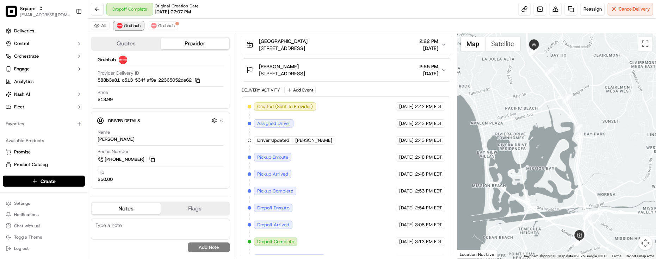
scroll to position [104, 0]
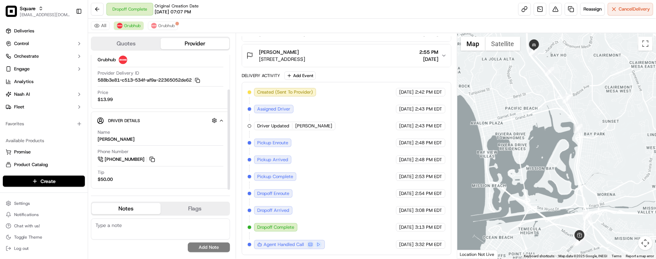
click at [320, 156] on div "Created (Sent To Provider) Grubhub 09/17/2025 2:42 PM EDT Assigned Driver Grubh…" at bounding box center [347, 168] width 198 height 161
click at [203, 96] on div "Price $13.99" at bounding box center [161, 95] width 126 height 13
click at [319, 130] on div "Created (Sent To Provider) Grubhub 09/17/2025 2:42 PM EDT Assigned Driver Grubh…" at bounding box center [347, 168] width 198 height 161
click at [166, 25] on span "Grubhub" at bounding box center [166, 26] width 17 height 6
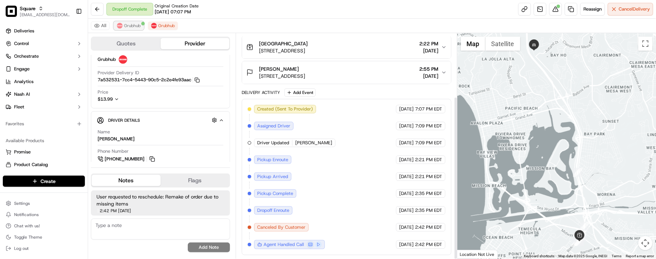
click at [124, 24] on span "Grubhub" at bounding box center [132, 26] width 17 height 6
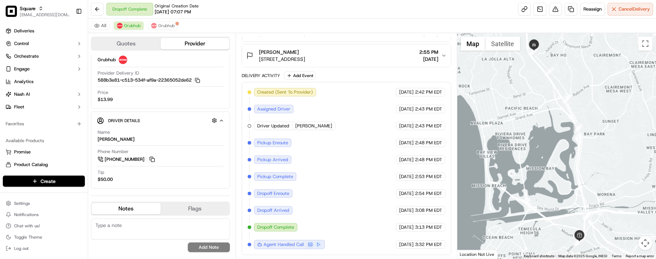
click at [371, 173] on div "Created (Sent To Provider) Grubhub 09/17/2025 2:42 PM EDT Assigned Driver Grubh…" at bounding box center [347, 168] width 198 height 161
click at [353, 157] on div "Created (Sent To Provider) Grubhub 09/17/2025 2:42 PM EDT Assigned Driver Grubh…" at bounding box center [347, 168] width 198 height 161
click at [325, 144] on div "Created (Sent To Provider) Grubhub 09/17/2025 2:42 PM EDT Assigned Driver Grubh…" at bounding box center [347, 168] width 198 height 161
click at [325, 145] on div "Created (Sent To Provider) Grubhub 09/17/2025 2:42 PM EDT Assigned Driver Grubh…" at bounding box center [347, 168] width 198 height 161
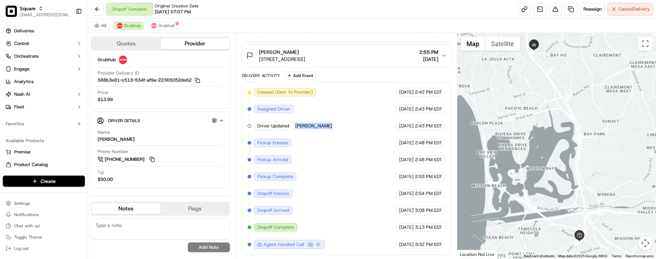
click at [316, 136] on div "Created (Sent To Provider) Grubhub 09/17/2025 2:42 PM EDT Assigned Driver Grubh…" at bounding box center [347, 168] width 198 height 161
click at [301, 124] on span "Ryan" at bounding box center [313, 126] width 37 height 6
click at [304, 127] on span "Ryan" at bounding box center [313, 126] width 37 height 6
click at [323, 133] on div "Created (Sent To Provider) Grubhub 09/17/2025 2:42 PM EDT Assigned Driver Grubh…" at bounding box center [347, 168] width 198 height 161
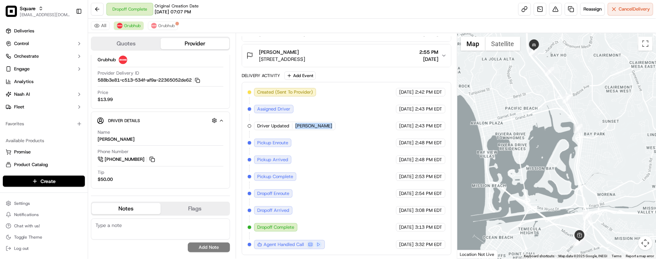
click at [322, 134] on div "Created (Sent To Provider) Grubhub 09/17/2025 2:42 PM EDT Assigned Driver Grubh…" at bounding box center [347, 168] width 198 height 161
click at [173, 22] on button "Grubhub" at bounding box center [163, 25] width 30 height 8
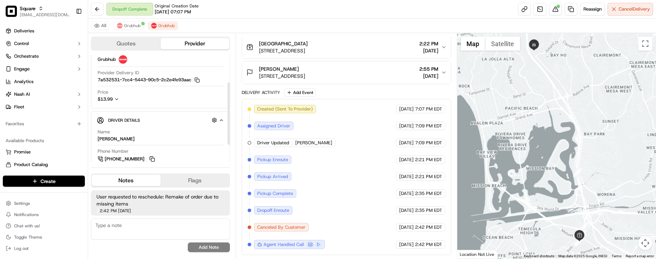
click at [261, 148] on div "Created (Sent To Provider) Grubhub 09/16/2025 7:07 PM EDT Assigned Driver Grubh…" at bounding box center [347, 177] width 198 height 144
click at [293, 145] on div "Driver Updated Gustavo" at bounding box center [294, 143] width 81 height 8
click at [298, 144] on span "Gustavo" at bounding box center [313, 143] width 37 height 6
click at [306, 156] on div "Created (Sent To Provider) Grubhub 09/16/2025 7:07 PM EDT Assigned Driver Grubh…" at bounding box center [347, 177] width 198 height 144
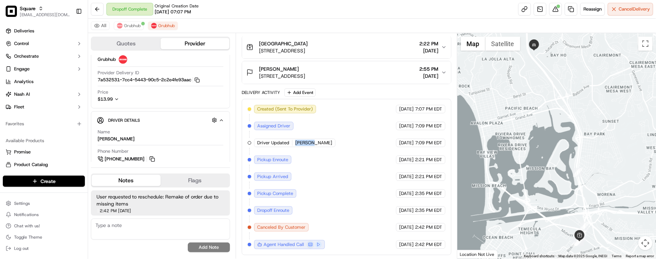
click at [304, 156] on div "Created (Sent To Provider) Grubhub 09/16/2025 7:07 PM EDT Assigned Driver Grubh…" at bounding box center [347, 177] width 198 height 144
click at [284, 234] on div "Created (Sent To Provider) Grubhub 09/16/2025 7:07 PM EDT Assigned Driver Grubh…" at bounding box center [347, 177] width 198 height 144
drag, startPoint x: 286, startPoint y: 232, endPoint x: 292, endPoint y: 228, distance: 7.0
click at [287, 232] on div "Created (Sent To Provider) Grubhub 09/16/2025 7:07 PM EDT Assigned Driver Grubh…" at bounding box center [347, 177] width 198 height 144
click at [293, 228] on span "Canceled By Customer" at bounding box center [281, 227] width 48 height 6
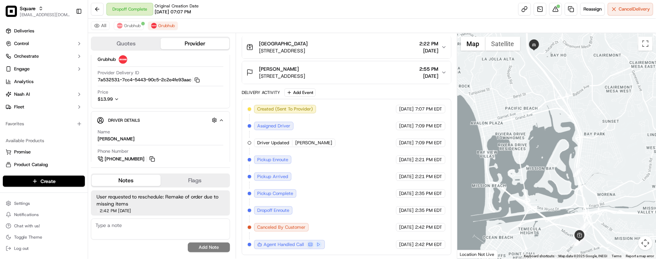
click at [300, 225] on span "Canceled By Customer" at bounding box center [281, 227] width 48 height 6
click at [305, 73] on span "2620 Financial Ct #101, San Diego, CA 92117, USA" at bounding box center [282, 76] width 46 height 7
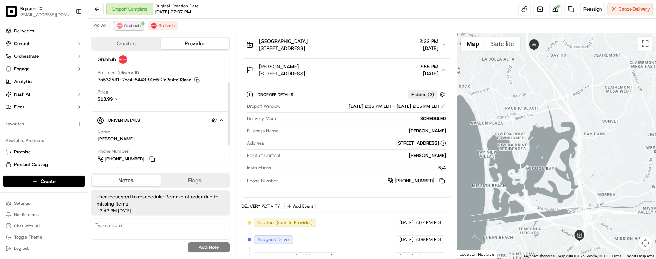
click at [129, 22] on button "Grubhub" at bounding box center [129, 25] width 30 height 8
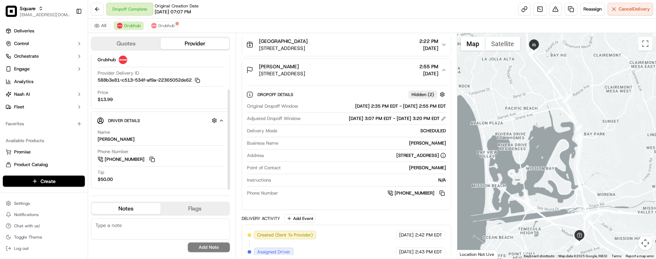
click at [332, 199] on div "Original Dropoff Window 09/17/2025 2:35 PM EDT - 09/17/2025 2:55 PM EDT Adjuste…" at bounding box center [346, 150] width 200 height 100
click at [157, 19] on div "All Grubhub Grubhub" at bounding box center [372, 26] width 568 height 14
click at [156, 24] on button "Grubhub" at bounding box center [163, 25] width 30 height 8
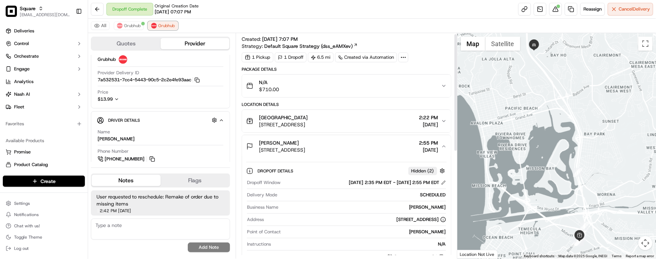
scroll to position [0, 0]
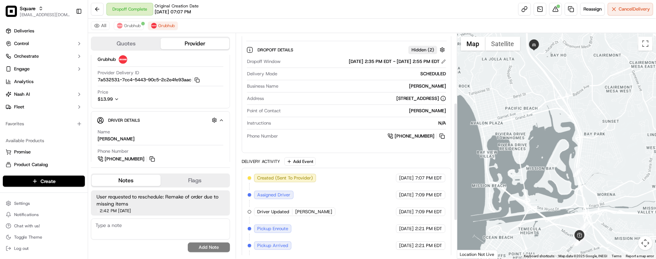
click at [351, 150] on div "Dropoff Details Hidden ( 2 ) Dropoff Window 09/17/2025 2:35 PM EDT - 09/17/2025…" at bounding box center [346, 95] width 209 height 116
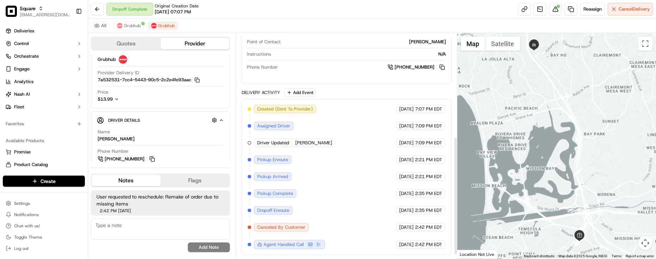
scroll to position [116, 0]
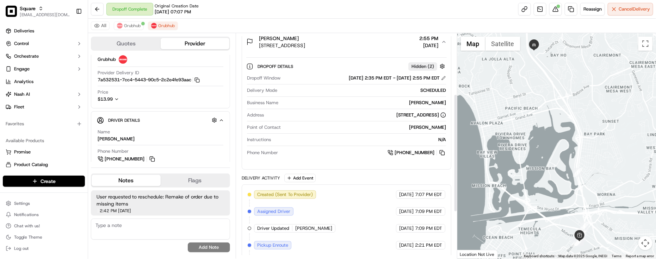
click at [396, 117] on div "2620 Financial Ct #101, San Diego, CA 92117, USA" at bounding box center [421, 115] width 50 height 6
click at [256, 106] on span "Business Name" at bounding box center [262, 103] width 31 height 6
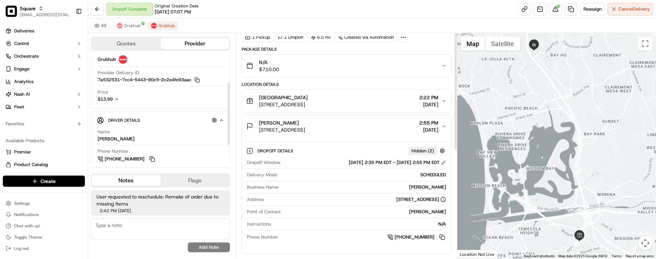
scroll to position [0, 0]
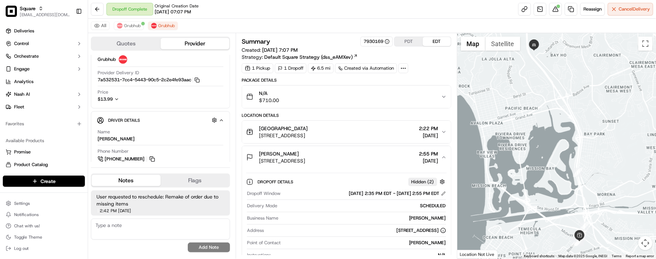
click at [287, 13] on div "Dropoff Complete Original Creation Date 09/16/2025 07:07 PM Reassign Cancel Del…" at bounding box center [372, 9] width 568 height 19
click at [136, 22] on button "Grubhub" at bounding box center [129, 25] width 30 height 8
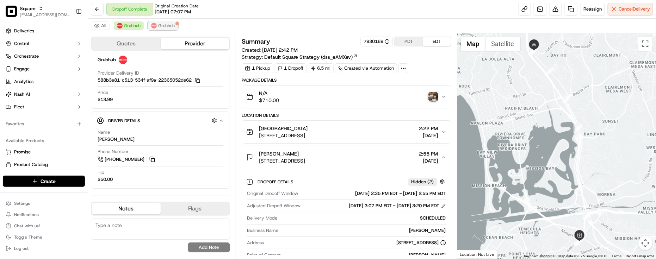
click at [164, 24] on span "Grubhub" at bounding box center [166, 26] width 17 height 6
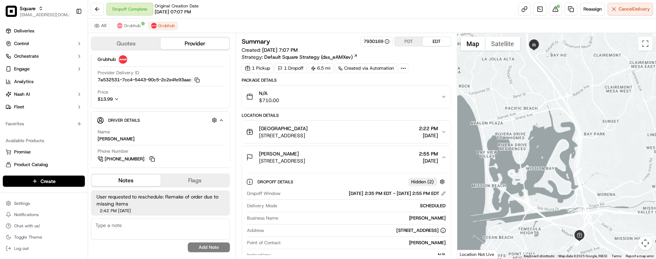
click at [314, 116] on div "Location Details" at bounding box center [347, 116] width 210 height 6
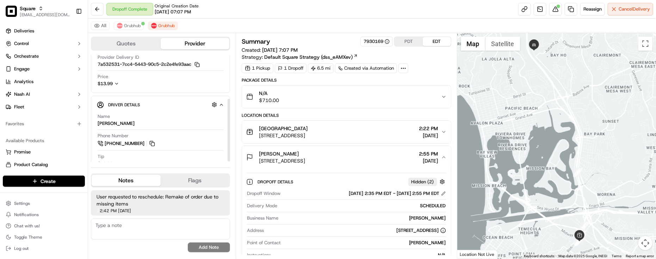
scroll to position [75, 0]
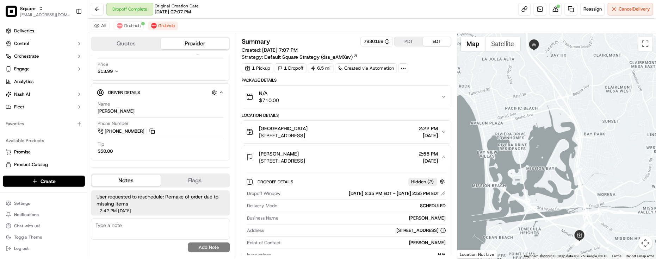
click at [387, 93] on div "N/A $710.00" at bounding box center [343, 97] width 195 height 14
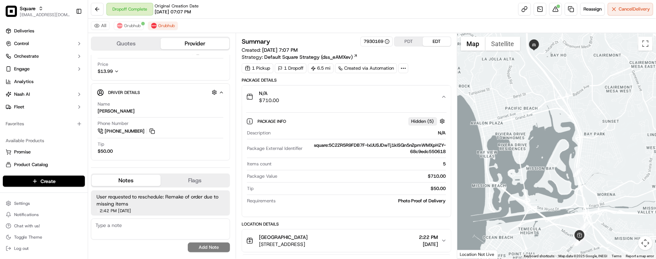
click at [444, 94] on button "N/A $710.00" at bounding box center [346, 97] width 209 height 23
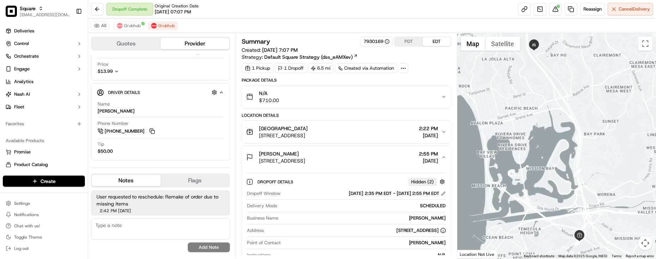
click at [344, 13] on div "Dropoff Complete Original Creation Date 09/16/2025 07:07 PM Reassign Cancel Del…" at bounding box center [372, 9] width 568 height 19
click at [134, 26] on span "Grubhub" at bounding box center [132, 26] width 17 height 6
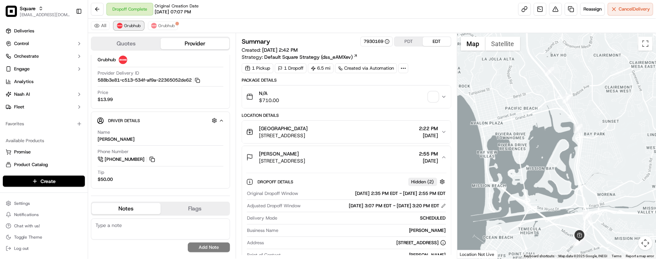
scroll to position [46, 0]
click at [314, 17] on div "Dropoff Complete Original Creation Date 09/16/2025 07:07 PM Reassign Cancel Del…" at bounding box center [372, 9] width 568 height 19
click at [315, 15] on div "Dropoff Complete Original Creation Date 09/16/2025 07:07 PM Reassign Cancel Del…" at bounding box center [372, 9] width 568 height 19
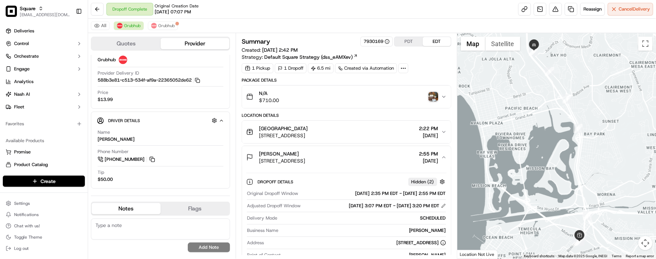
click at [308, 132] on div "TKS Point Loma" at bounding box center [283, 128] width 49 height 7
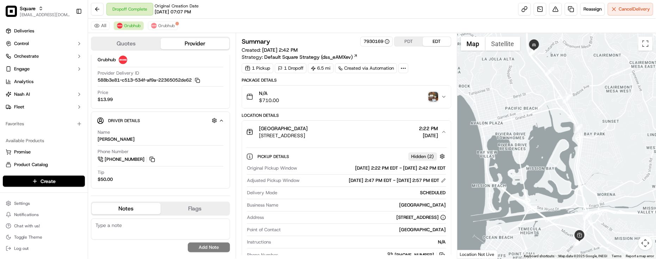
click at [308, 132] on div "TKS Point Loma" at bounding box center [283, 128] width 49 height 7
click at [308, 134] on span "3305 Rosecrans St, San Diego, CA 92110, USA" at bounding box center [283, 135] width 49 height 7
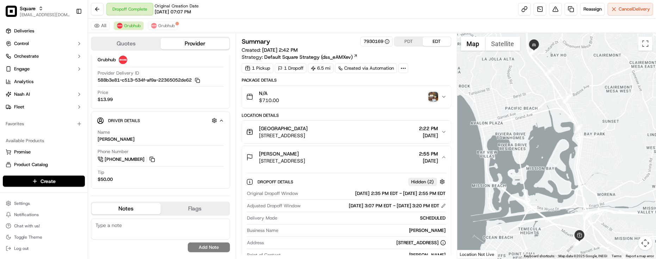
click at [308, 129] on div "TKS Point Loma" at bounding box center [283, 128] width 49 height 7
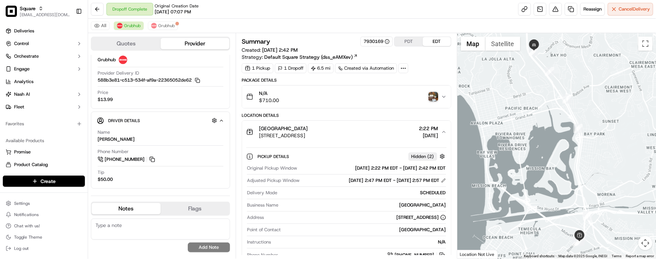
click at [246, 16] on div "Dropoff Complete Original Creation Date 09/16/2025 07:07 PM Reassign Cancel Del…" at bounding box center [372, 9] width 568 height 19
click at [308, 132] on div "TKS Point Loma" at bounding box center [283, 128] width 49 height 7
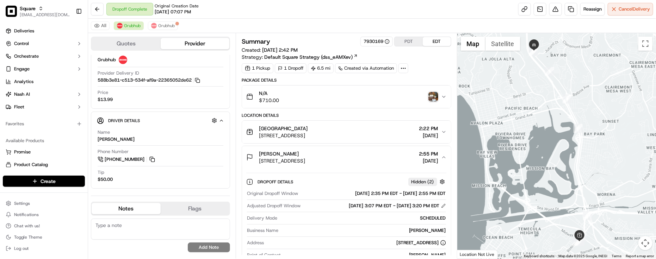
click at [308, 132] on div "TKS Point Loma" at bounding box center [283, 128] width 49 height 7
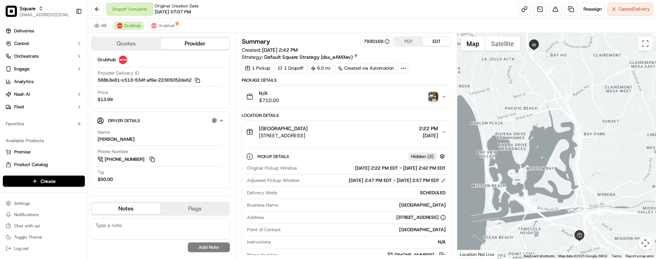
click at [308, 132] on div "TKS Point Loma" at bounding box center [283, 128] width 49 height 7
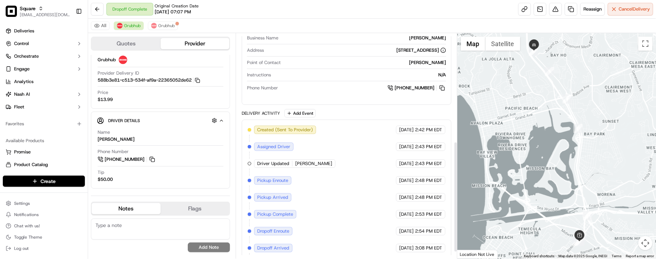
scroll to position [44, 0]
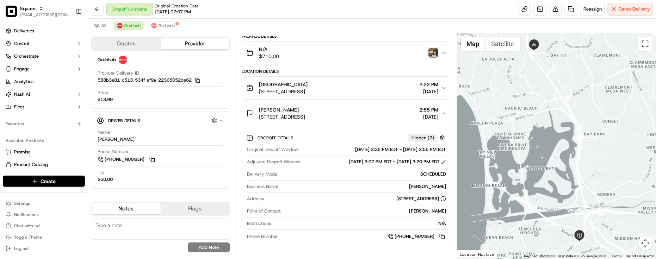
click at [297, 120] on span "2620 Financial Ct #101, San Diego, CA 92117, USA" at bounding box center [282, 116] width 46 height 7
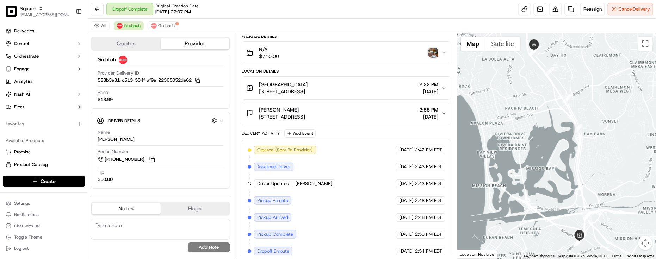
drag, startPoint x: 352, startPoint y: 151, endPoint x: 388, endPoint y: 157, distance: 36.0
click at [352, 152] on div "Created (Sent To Provider) Grubhub 09/17/2025 2:42 PM EDT Assigned Driver Grubh…" at bounding box center [347, 226] width 198 height 161
drag, startPoint x: 132, startPoint y: 101, endPoint x: 217, endPoint y: 90, distance: 84.9
click at [134, 101] on div "Price $13.99" at bounding box center [161, 95] width 126 height 13
click at [381, 78] on button "TKS Point Loma 3305 Rosecrans St, San Diego, CA 92110, USA 2:22 PM 09/17/2025" at bounding box center [346, 88] width 209 height 23
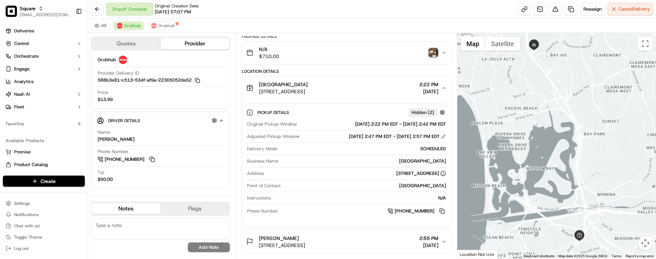
click at [376, 80] on button "TKS Point Loma 3305 Rosecrans St, San Diego, CA 92110, USA 2:22 PM 09/17/2025" at bounding box center [346, 88] width 209 height 23
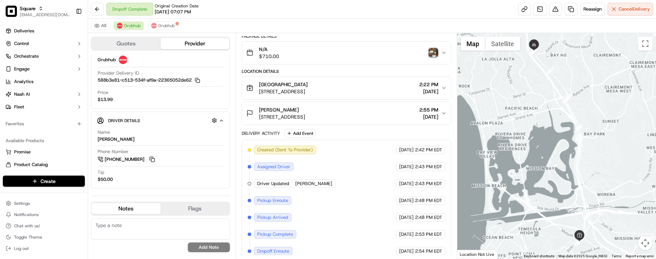
click at [369, 66] on div "Package Details N/A $710.00 Location Details TKS Point Loma 3305 Rosecrans St, …" at bounding box center [347, 173] width 210 height 280
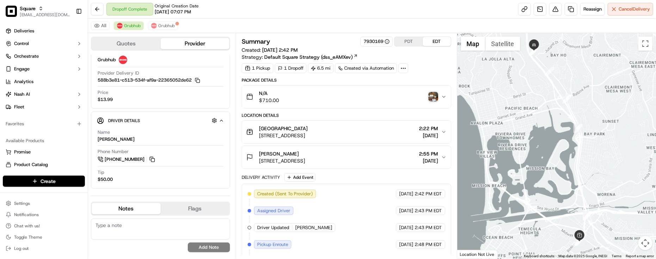
click at [302, 34] on div "Summary 7930169 PDT EDT Created: 09/17/2025 2:42 PM Strategy: Default Square St…" at bounding box center [347, 146] width 222 height 226
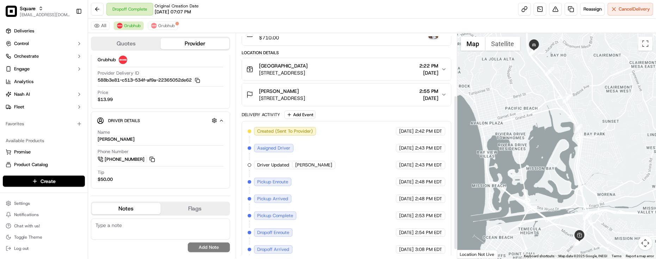
scroll to position [104, 0]
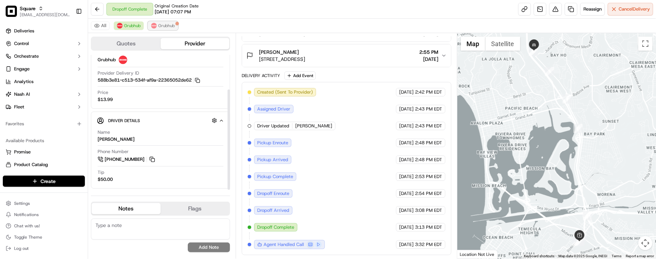
click at [162, 26] on span "Grubhub" at bounding box center [166, 26] width 17 height 6
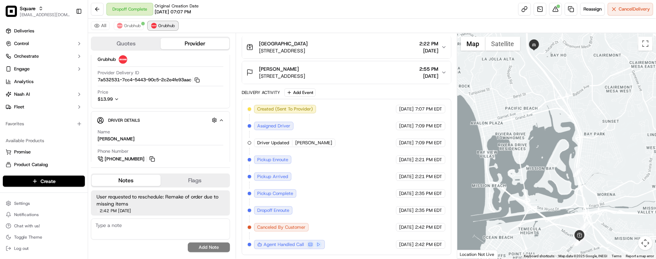
scroll to position [75, 0]
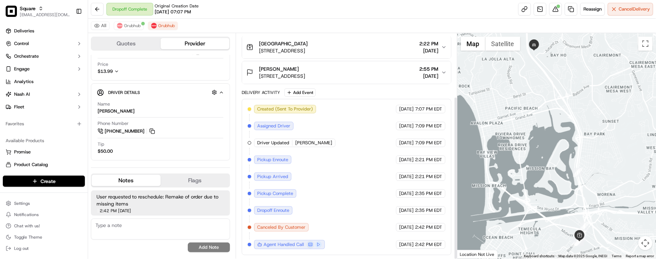
click at [358, 152] on div "Created (Sent To Provider) Grubhub 09/16/2025 7:07 PM EDT Assigned Driver Grubh…" at bounding box center [347, 177] width 198 height 144
click at [297, 140] on span "Gustavo" at bounding box center [313, 143] width 37 height 6
click at [298, 141] on span "Gustavo" at bounding box center [313, 143] width 37 height 6
click at [333, 150] on div "Created (Sent To Provider) Grubhub 09/16/2025 7:07 PM EDT Assigned Driver Grubh…" at bounding box center [347, 177] width 198 height 144
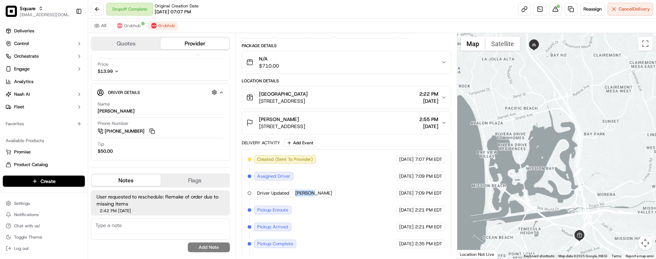
scroll to position [87, 0]
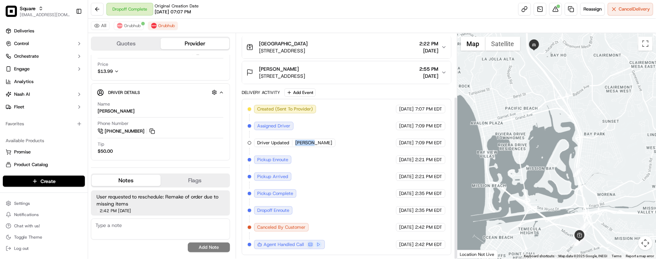
click at [302, 142] on span "Gustavo" at bounding box center [313, 143] width 37 height 6
click at [293, 228] on span "Canceled By Customer" at bounding box center [281, 227] width 48 height 6
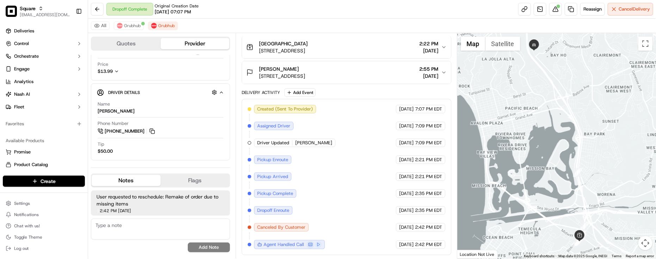
click at [344, 192] on div "Created (Sent To Provider) Grubhub 09/16/2025 7:07 PM EDT Assigned Driver Grubh…" at bounding box center [347, 177] width 198 height 144
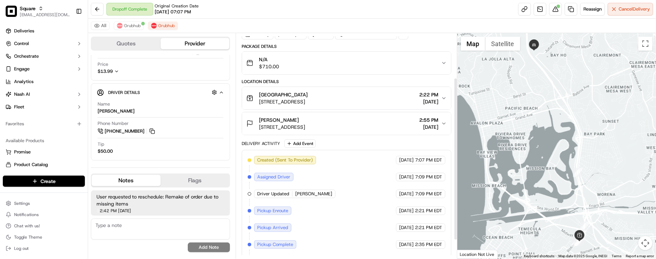
scroll to position [0, 0]
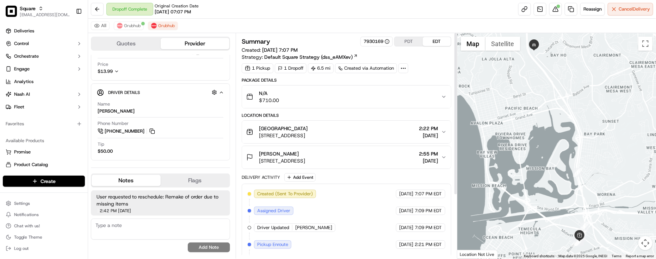
click at [308, 132] on div "TKS Point Loma" at bounding box center [283, 128] width 49 height 7
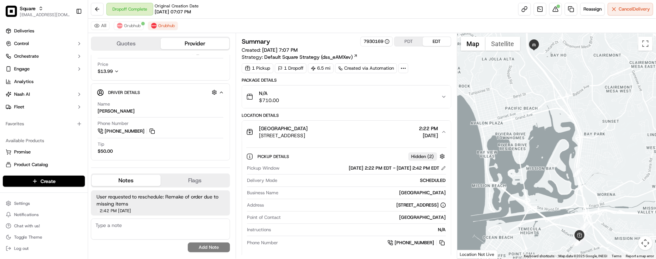
click at [308, 132] on div "TKS Point Loma" at bounding box center [283, 128] width 49 height 7
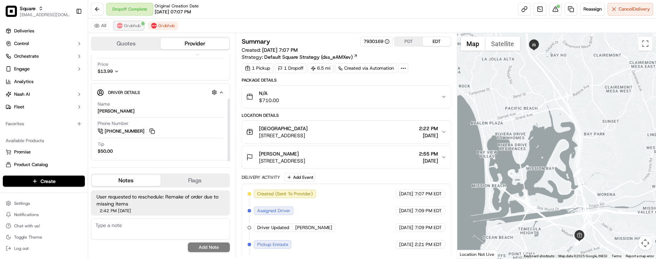
click at [135, 21] on button "Grubhub" at bounding box center [129, 25] width 30 height 8
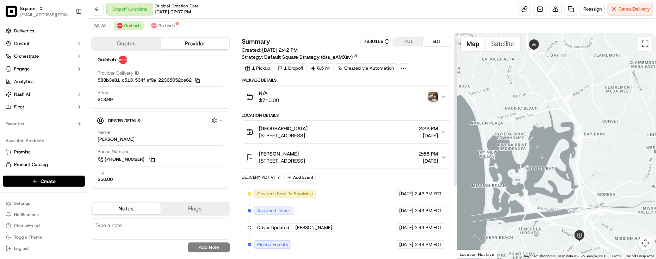
click at [431, 97] on img "button" at bounding box center [433, 97] width 10 height 10
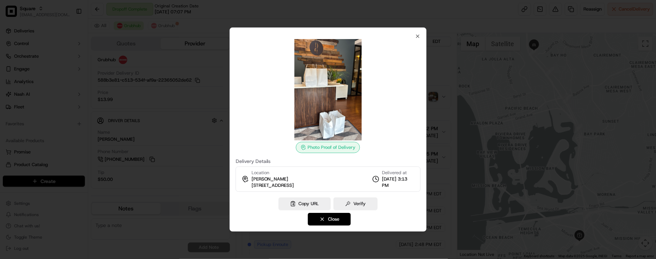
click at [431, 97] on div at bounding box center [328, 129] width 656 height 259
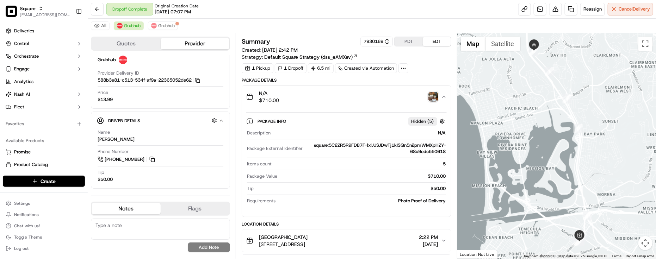
click at [424, 74] on div "Summary 7930169 PDT EDT Created: 09/17/2025 2:42 PM Strategy: Default Square St…" at bounding box center [347, 251] width 210 height 429
click at [170, 24] on span "Grubhub" at bounding box center [166, 26] width 17 height 6
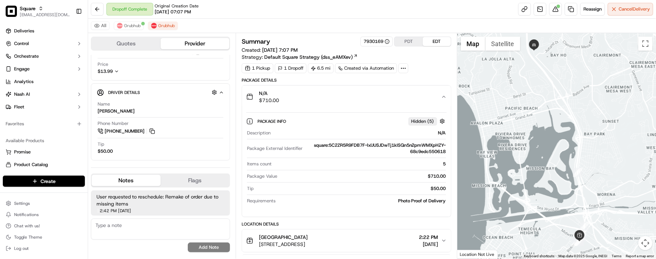
click at [264, 173] on div "Description N/A Package External Identifier square:5C2ZR5R9FDB7F-lxlJUSJDwTj1kI…" at bounding box center [346, 167] width 200 height 80
click at [190, 147] on div "Tip $50.00" at bounding box center [161, 147] width 126 height 13
click at [181, 92] on div "Driver Details Hidden ( 10 )" at bounding box center [163, 92] width 111 height 9
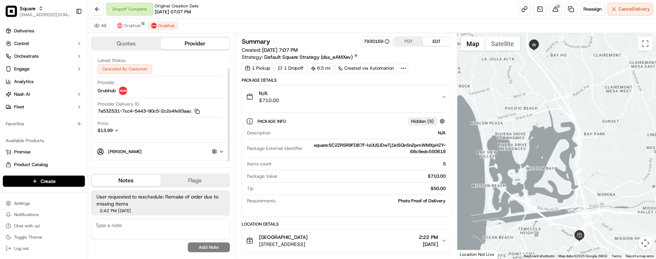
scroll to position [15, 0]
click at [159, 123] on div "Price $13.99" at bounding box center [161, 126] width 126 height 13
click at [155, 149] on div "Gustavo Hidden ( 10 )" at bounding box center [163, 151] width 111 height 9
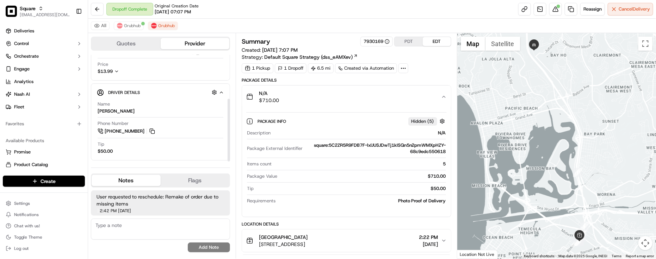
click at [156, 107] on div "Name Gustavo" at bounding box center [161, 107] width 126 height 13
click at [167, 108] on div "Name Gustavo" at bounding box center [161, 107] width 126 height 13
click at [167, 106] on div "Name Gustavo" at bounding box center [161, 107] width 126 height 13
click at [415, 70] on div "1 Pickup 1 Dropoff 6.5 mi Created via Automation" at bounding box center [347, 68] width 210 height 10
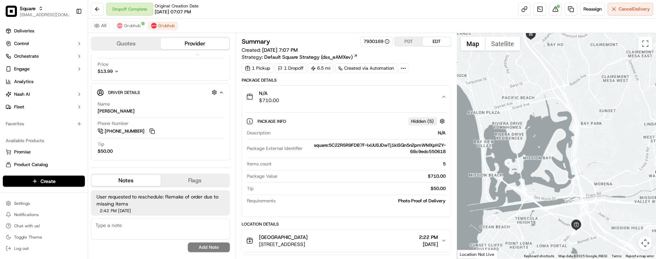
drag, startPoint x: 559, startPoint y: 189, endPoint x: 557, endPoint y: 174, distance: 15.3
click at [557, 174] on div at bounding box center [556, 146] width 199 height 226
click at [194, 156] on div "Name Gustavo Phone Number +1 619 918 1917 Tip $50.00" at bounding box center [160, 127] width 127 height 59
click at [177, 108] on div "Name Gustavo" at bounding box center [161, 107] width 126 height 13
click at [184, 94] on div "Driver Details Hidden ( 10 )" at bounding box center [163, 92] width 111 height 9
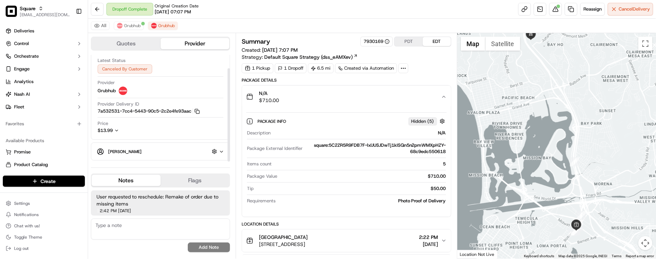
scroll to position [15, 0]
click at [151, 103] on div "7a532531-7cc4-5443-90c5-2c2e4fe93aac 7a532531-7cc4-5443-90c5-2c2e4fe93aac" at bounding box center [149, 102] width 102 height 11
click at [205, 19] on div "All Grubhub Grubhub" at bounding box center [372, 26] width 568 height 14
click at [129, 30] on button "Grubhub" at bounding box center [129, 25] width 30 height 8
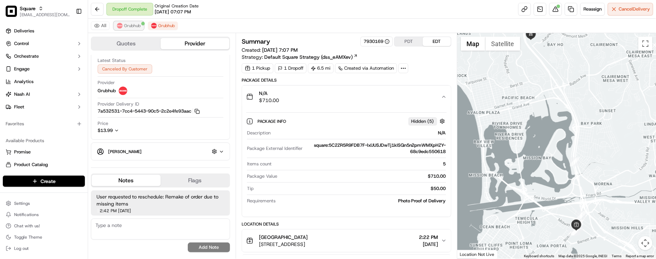
scroll to position [0, 0]
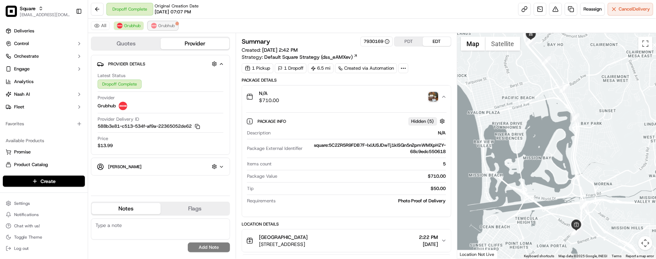
click at [167, 25] on span "Grubhub" at bounding box center [166, 26] width 17 height 6
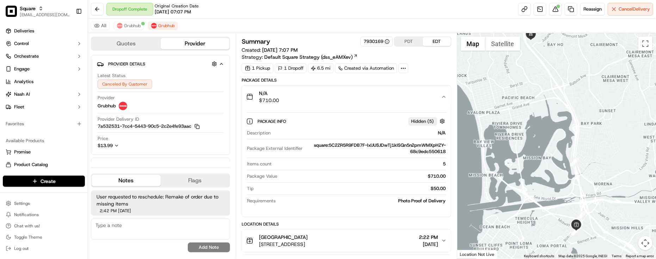
click at [282, 30] on div "All Grubhub Grubhub" at bounding box center [372, 26] width 568 height 14
click at [134, 29] on span "Grubhub" at bounding box center [132, 26] width 17 height 6
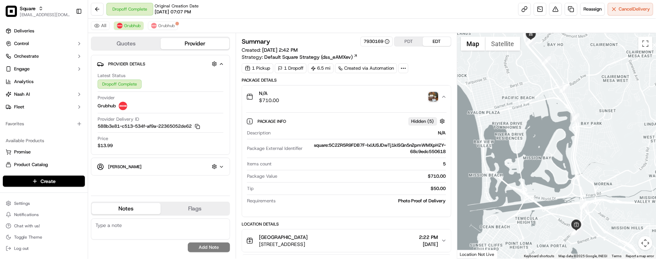
click at [242, 23] on div "All Grubhub Grubhub" at bounding box center [372, 26] width 568 height 14
click at [339, 91] on div "N/A $710.00" at bounding box center [343, 97] width 195 height 14
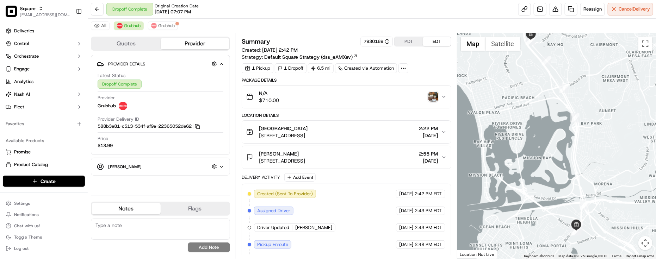
click at [339, 91] on div "N/A $710.00" at bounding box center [343, 97] width 195 height 14
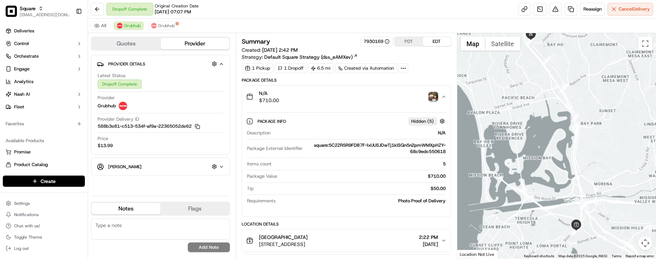
click at [339, 91] on div "N/A $710.00" at bounding box center [343, 97] width 195 height 14
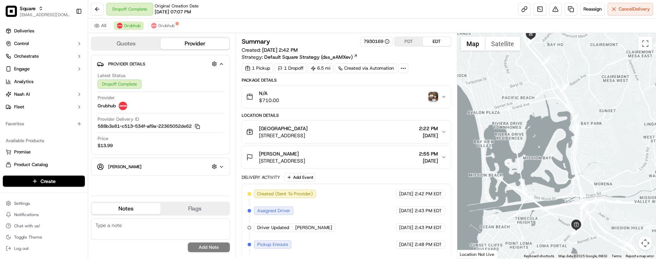
click at [339, 91] on div "N/A $710.00" at bounding box center [343, 97] width 195 height 14
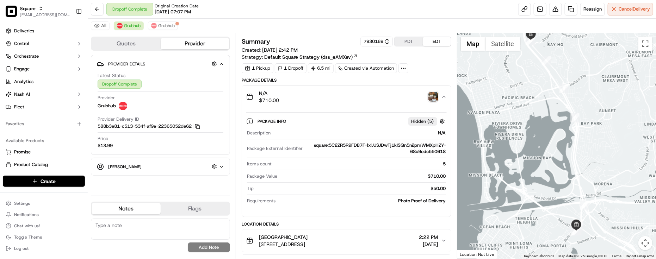
click at [150, 181] on div "Provider Details Hidden ( 4 ) Latest Status Dropoff Complete Provider Grubhub P…" at bounding box center [160, 122] width 139 height 135
click at [156, 171] on div "Ryan Hidden ( 10 )" at bounding box center [163, 166] width 111 height 9
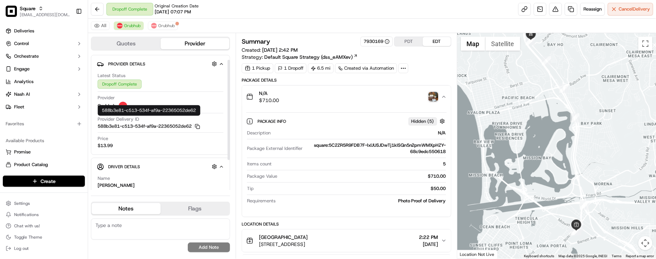
scroll to position [46, 0]
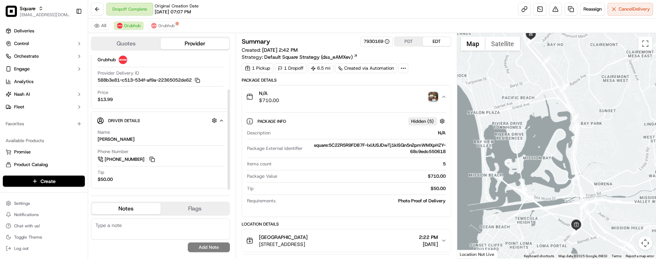
click at [180, 122] on div "Driver Details Hidden ( 10 )" at bounding box center [163, 120] width 111 height 9
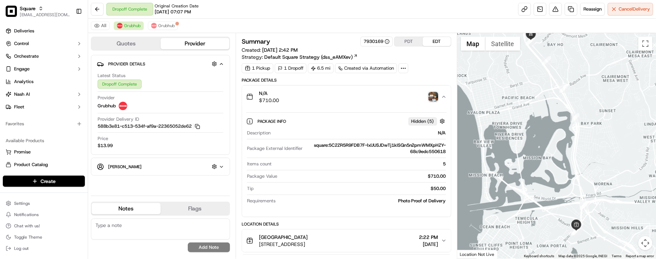
click at [148, 171] on div "Ryan Hidden ( 10 )" at bounding box center [163, 166] width 111 height 9
click at [155, 148] on div "Price $13.99" at bounding box center [161, 142] width 126 height 13
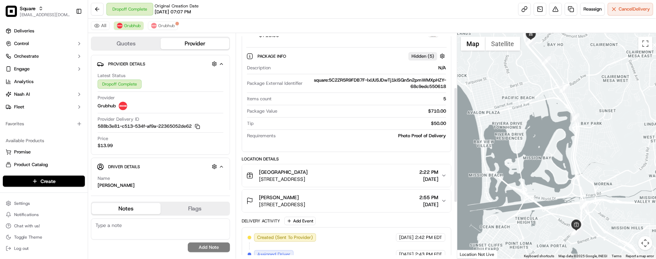
scroll to position [132, 0]
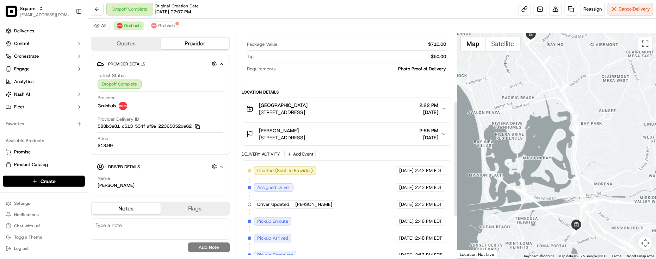
click at [305, 112] on span "3305 Rosecrans St, San Diego, CA 92110, USA" at bounding box center [283, 112] width 49 height 7
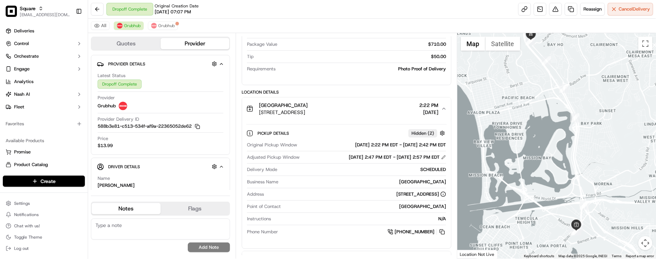
click at [305, 112] on span "3305 Rosecrans St, San Diego, CA 92110, USA" at bounding box center [283, 112] width 49 height 7
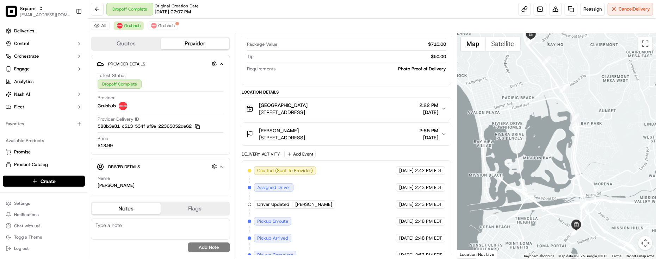
click at [308, 108] on div "TKS Point Loma" at bounding box center [283, 105] width 49 height 7
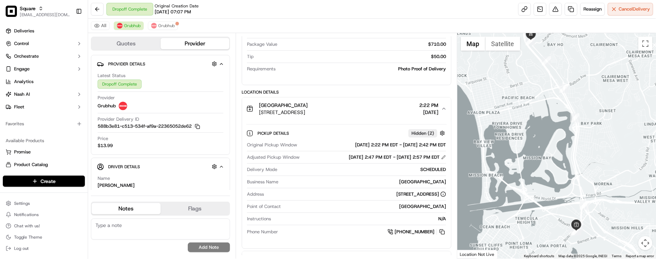
click at [308, 108] on div "TKS Point Loma" at bounding box center [283, 105] width 49 height 7
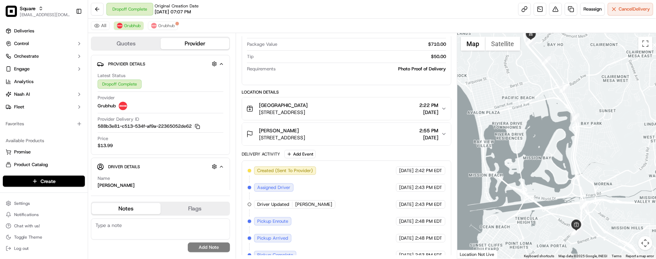
click at [384, 66] on div "Photo Proof of Delivery" at bounding box center [362, 69] width 168 height 6
click at [379, 24] on div "All Grubhub Grubhub" at bounding box center [372, 26] width 568 height 14
drag, startPoint x: 179, startPoint y: 230, endPoint x: 170, endPoint y: 172, distance: 58.4
click at [179, 230] on textarea at bounding box center [160, 229] width 139 height 21
click at [319, 71] on div "Photo Proof of Delivery" at bounding box center [362, 69] width 168 height 6
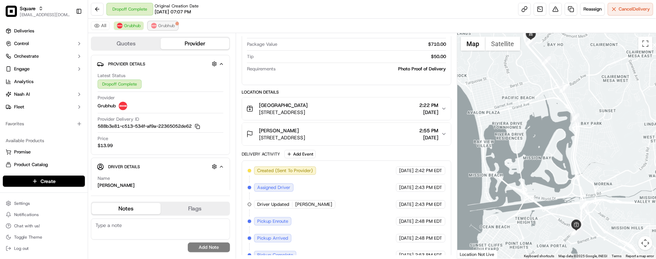
click at [170, 26] on span "Grubhub" at bounding box center [166, 26] width 17 height 6
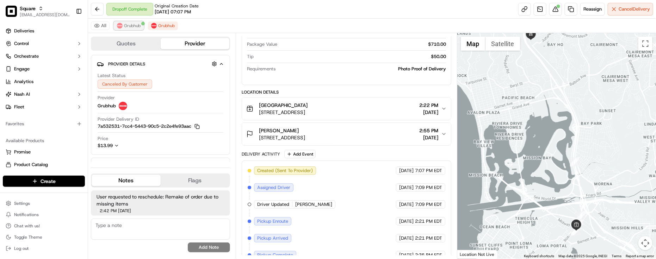
click at [115, 28] on button "Grubhub" at bounding box center [129, 25] width 30 height 8
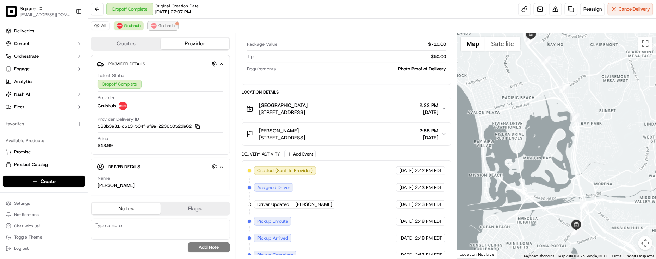
click at [167, 24] on span "Grubhub" at bounding box center [166, 26] width 17 height 6
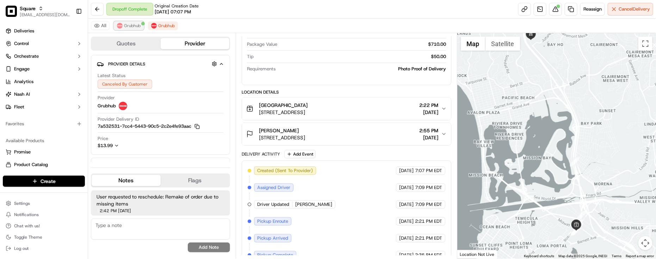
drag, startPoint x: 135, startPoint y: 24, endPoint x: 140, endPoint y: 24, distance: 5.3
click at [135, 24] on span "Grubhub" at bounding box center [132, 26] width 17 height 6
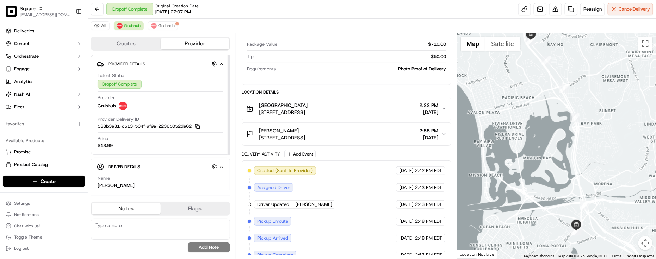
click at [116, 235] on textarea at bounding box center [160, 229] width 139 height 21
click at [308, 116] on span "3305 Rosecrans St, San Diego, CA 92110, USA" at bounding box center [283, 112] width 49 height 7
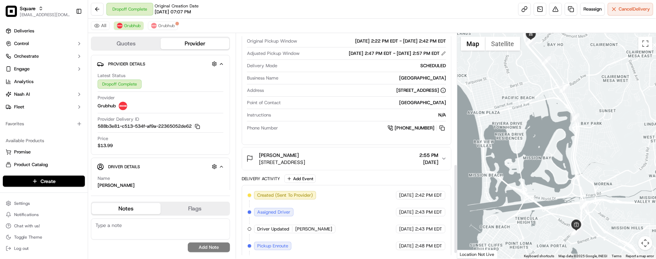
scroll to position [342, 0]
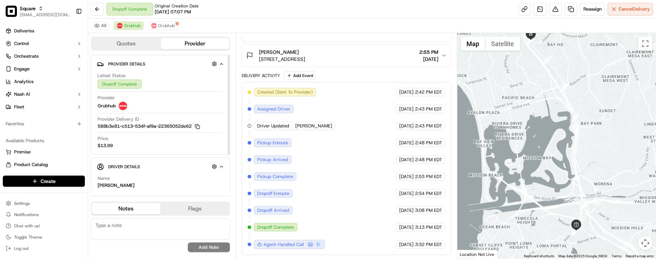
click at [124, 228] on textarea at bounding box center [160, 229] width 139 height 21
click at [142, 222] on textarea at bounding box center [160, 229] width 139 height 21
click at [138, 223] on textarea at bounding box center [160, 229] width 139 height 21
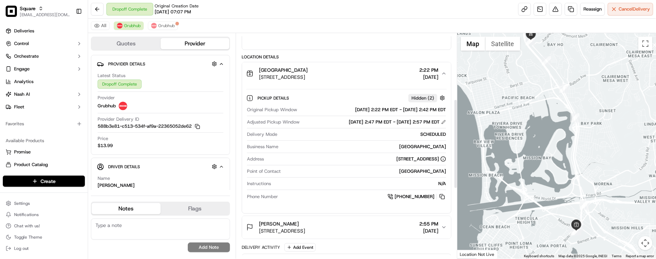
scroll to position [166, 0]
click at [162, 25] on span "Grubhub" at bounding box center [166, 26] width 17 height 6
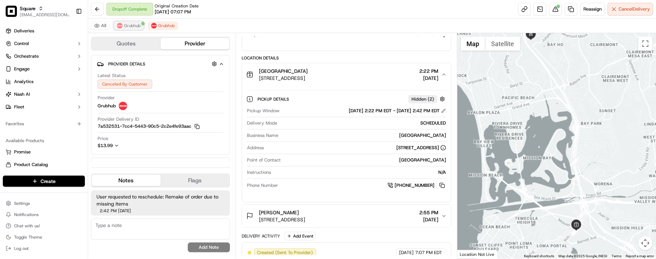
click at [141, 25] on button "Grubhub" at bounding box center [129, 25] width 30 height 8
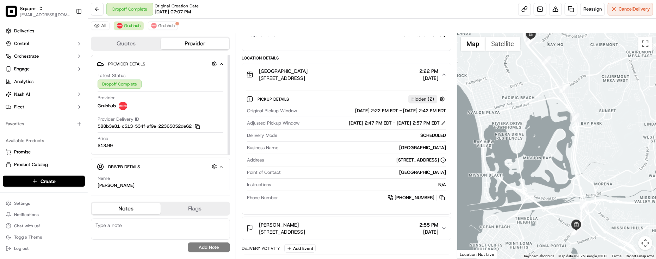
click at [135, 230] on textarea at bounding box center [160, 229] width 139 height 21
drag, startPoint x: 164, startPoint y: 38, endPoint x: 164, endPoint y: 27, distance: 10.6
click at [164, 39] on button "Provider" at bounding box center [195, 43] width 69 height 11
click at [164, 26] on span "Grubhub" at bounding box center [166, 26] width 17 height 6
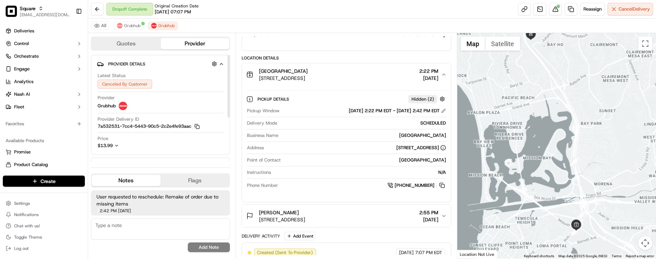
click at [137, 242] on div "No results found Add Note" at bounding box center [160, 236] width 139 height 34
click at [123, 228] on textarea at bounding box center [160, 229] width 139 height 21
paste textarea "Caller Information: End Customer -"
click at [195, 226] on textarea "Caller Information: End Customer -" at bounding box center [160, 229] width 139 height 21
click at [198, 226] on textarea "Caller Information: End Customer -" at bounding box center [160, 229] width 139 height 21
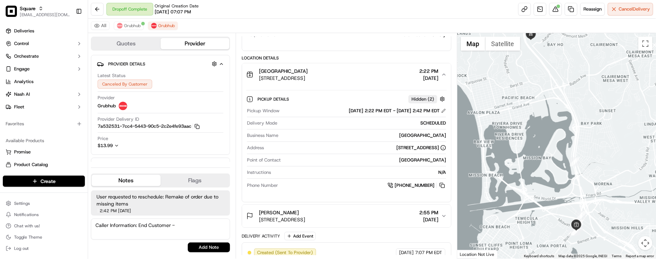
paste textarea "Reason for call: Driver Location"
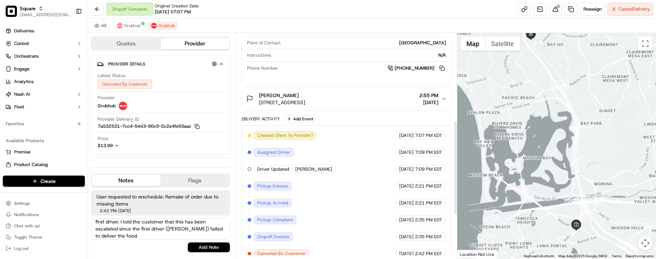
scroll to position [313, 0]
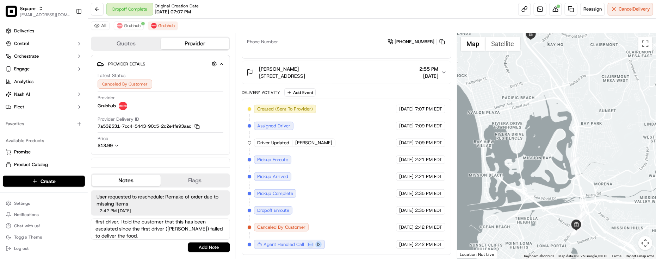
click at [319, 247] on button at bounding box center [318, 245] width 6 height 6
click at [142, 240] on textarea "Caller Information: End Customer - Reason for call: Driver Location - She was s…" at bounding box center [160, 229] width 139 height 21
click at [325, 227] on div "Created (Sent To Provider) Grubhub 09/16/2025 7:07 PM EDT Assigned Driver Grubh…" at bounding box center [347, 177] width 198 height 144
click at [336, 199] on div "Created (Sent To Provider) Grubhub 09/16/2025 7:07 PM EDT Assigned Driver Grubh…" at bounding box center [347, 177] width 198 height 144
click at [140, 240] on textarea "Caller Information: End Customer - Reason for call: Driver Location - She was s…" at bounding box center [160, 229] width 139 height 21
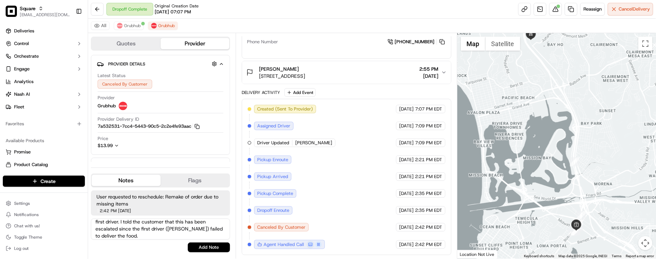
click at [309, 196] on div "Created (Sent To Provider) Grubhub 09/16/2025 7:07 PM EDT Assigned Driver Grubh…" at bounding box center [347, 177] width 198 height 144
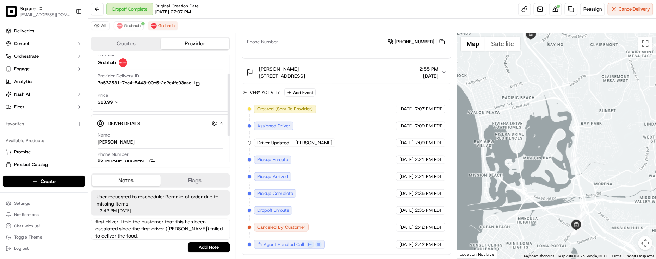
scroll to position [75, 0]
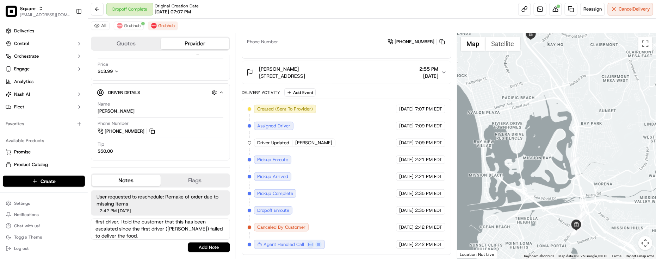
click at [152, 233] on textarea "Caller Information: End Customer - Reason for call: Driver Location - She was s…" at bounding box center [160, 229] width 139 height 21
click at [146, 238] on textarea "Caller Information: End Customer - Reason for call: Driver Location - She was s…" at bounding box center [160, 229] width 139 height 21
click at [145, 228] on textarea "Caller Information: End Customer - Reason for call: Driver Location - She was s…" at bounding box center [160, 229] width 139 height 21
click at [370, 170] on div "Created (Sent To Provider) Grubhub 09/16/2025 7:07 PM EDT Assigned Driver Grubh…" at bounding box center [347, 177] width 198 height 144
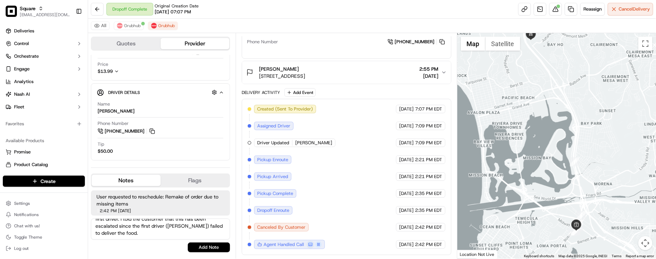
click at [154, 222] on textarea "Caller Information: End Customer - Reason for call: Driver Location - She was s…" at bounding box center [160, 229] width 139 height 21
click at [153, 227] on textarea "Caller Information: End Customer - Reason for call: Driver Location - She was s…" at bounding box center [160, 229] width 139 height 21
click at [187, 228] on textarea "Caller Information: End Customer - Reason for call: Driver Location - She was s…" at bounding box center [160, 229] width 139 height 21
click at [352, 164] on div "Created (Sent To Provider) Grubhub 09/16/2025 7:07 PM EDT Assigned Driver Grubh…" at bounding box center [347, 177] width 198 height 144
click at [204, 225] on textarea "Caller Information: End Customer - Reason for call: Driver Location - She was s…" at bounding box center [160, 229] width 139 height 21
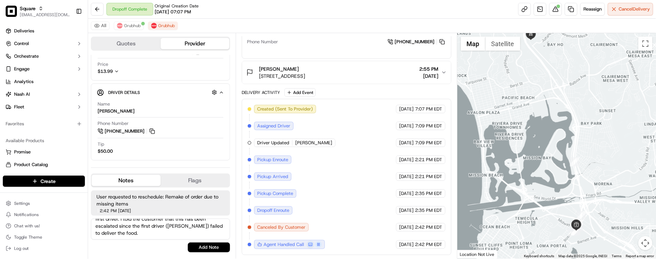
click at [399, 174] on span "09/17/2025" at bounding box center [406, 177] width 14 height 6
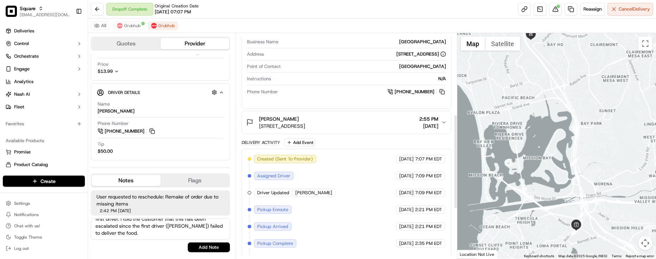
scroll to position [181, 0]
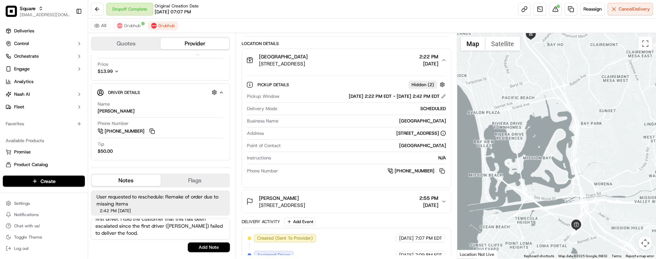
click at [174, 230] on textarea "Caller Information: End Customer - Reason for call: Driver Location - She was s…" at bounding box center [160, 229] width 139 height 21
click at [554, 10] on button at bounding box center [555, 9] width 13 height 13
click at [153, 230] on textarea "Caller Information: End Customer - Reason for call: Driver Location - She was s…" at bounding box center [160, 229] width 139 height 21
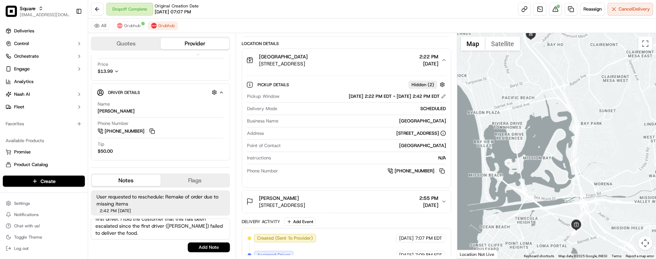
click at [153, 230] on textarea "Caller Information: End Customer - Reason for call: Driver Location - She was s…" at bounding box center [160, 229] width 139 height 21
click at [156, 230] on textarea "Caller Information: End Customer - Reason for call: Driver Location - She was s…" at bounding box center [160, 229] width 139 height 21
click at [161, 227] on textarea "Caller Information: End Customer - Reason for call: Driver Location - She was s…" at bounding box center [160, 229] width 139 height 21
click at [140, 232] on textarea "Caller Information: End Customer - Reason for call: Driver Location - She was s…" at bounding box center [160, 229] width 139 height 21
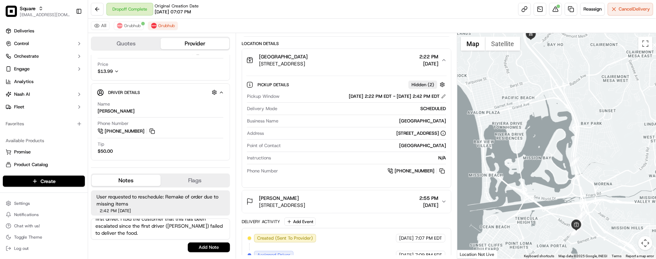
click at [143, 231] on textarea "Caller Information: End Customer - Reason for call: Driver Location - She was s…" at bounding box center [160, 229] width 139 height 21
click at [149, 229] on textarea "Caller Information: End Customer - Reason for call: Driver Location - She was s…" at bounding box center [160, 229] width 139 height 21
click at [203, 230] on textarea "Caller Information: End Customer - Reason for call: Driver Location - She was s…" at bounding box center [160, 229] width 139 height 21
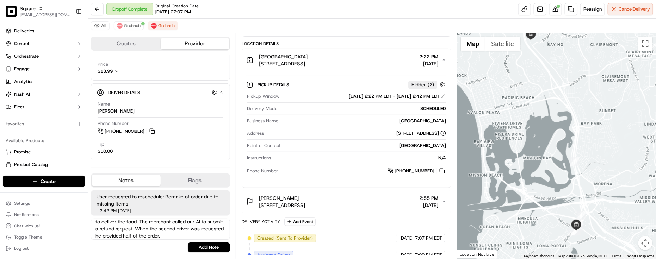
click at [191, 234] on textarea "Caller Information: End Customer - Reason for call: Driver Location - She was s…" at bounding box center [160, 229] width 139 height 21
click at [191, 235] on textarea "Caller Information: End Customer - Reason for call: Driver Location - She was s…" at bounding box center [160, 229] width 139 height 21
drag, startPoint x: 191, startPoint y: 238, endPoint x: 131, endPoint y: 237, distance: 60.2
click at [131, 237] on textarea "Caller Information: End Customer - Reason for call: Driver Location - She was s…" at bounding box center [160, 229] width 139 height 21
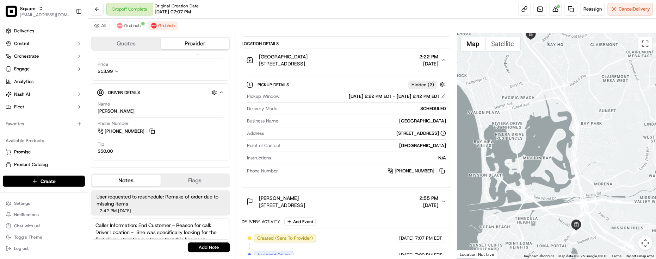
scroll to position [42, 0]
click at [140, 225] on textarea "Caller Information: End Customer - Reason for call: Driver Location - She was s…" at bounding box center [160, 229] width 139 height 21
click at [180, 236] on textarea "Caller Information: End Customer - Reason for call: Driver Location - She was s…" at bounding box center [160, 229] width 139 height 21
drag, startPoint x: 187, startPoint y: 223, endPoint x: 188, endPoint y: 226, distance: 3.9
click at [187, 224] on textarea "Caller Information: End Customer - Reason for call: Driver Location - She was s…" at bounding box center [160, 229] width 139 height 21
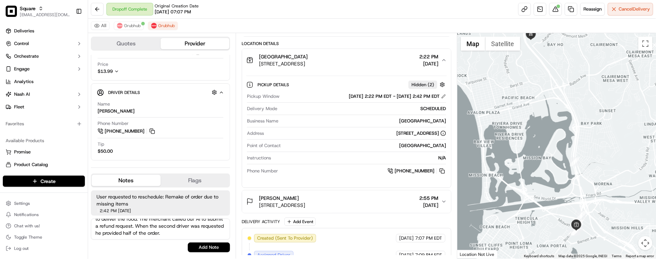
click at [196, 226] on textarea "Caller Information: End Customer - Reason for call: Driver Location - She was s…" at bounding box center [160, 229] width 139 height 21
click at [170, 228] on textarea "Caller Information: End Customer - Reason for call: Driver Location - She was s…" at bounding box center [160, 229] width 139 height 21
click at [165, 228] on textarea "Caller Information: End Customer - Reason for call: Driver Location - She was s…" at bounding box center [160, 229] width 139 height 21
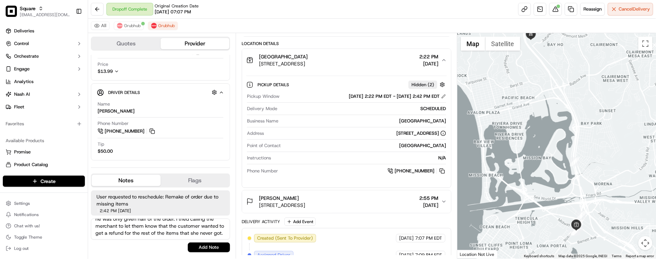
scroll to position [45, 0]
click at [208, 221] on textarea "Caller Information: End Customer - Reason for call: Driver Location - She was s…" at bounding box center [160, 229] width 139 height 21
click at [209, 225] on textarea "Caller Information: End Customer - Reason for call: Driver Location - She was s…" at bounding box center [160, 229] width 139 height 21
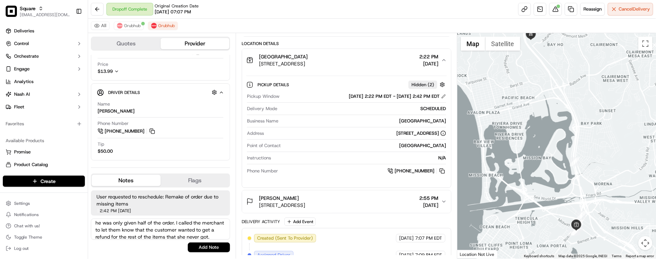
click at [197, 241] on div "Caller Information: End Customer - Reason for call: Driver Location - She was s…" at bounding box center [160, 236] width 139 height 34
click at [201, 238] on textarea "Caller Information: End Customer - Reason for call: Driver Location - She was s…" at bounding box center [160, 229] width 139 height 21
click at [148, 229] on textarea "Caller Information: End Customer - Reason for call: Driver Location - She was s…" at bounding box center [160, 229] width 139 height 21
type textarea "Caller Information: End Customer - Reason for call: Driver Location - She was s…"
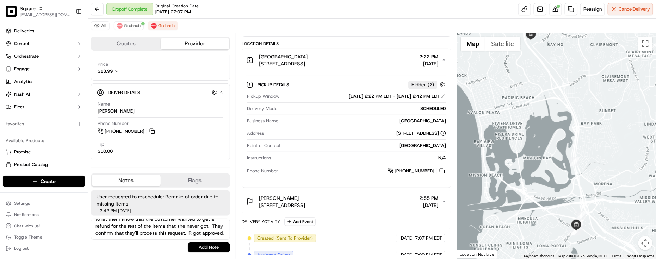
click at [206, 245] on button "Add Note" at bounding box center [209, 248] width 42 height 10
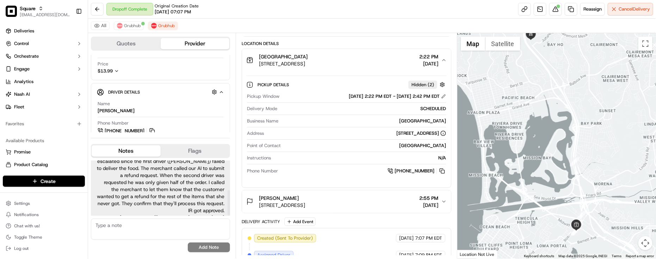
scroll to position [63, 0]
drag, startPoint x: 330, startPoint y: 26, endPoint x: 328, endPoint y: 22, distance: 4.4
click at [331, 26] on div "All Grubhub Grubhub" at bounding box center [372, 26] width 568 height 14
click at [140, 12] on div "Dropoff Complete Original Creation Date 09/16/2025 07:07 PM" at bounding box center [152, 9] width 92 height 13
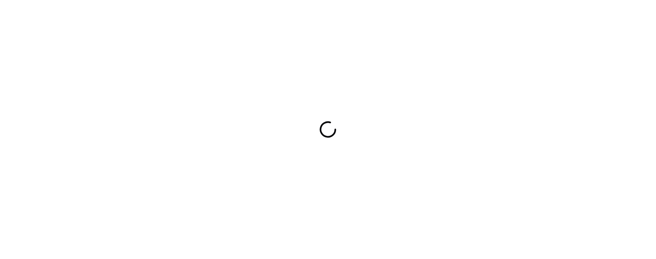
click at [208, 39] on div at bounding box center [328, 129] width 656 height 259
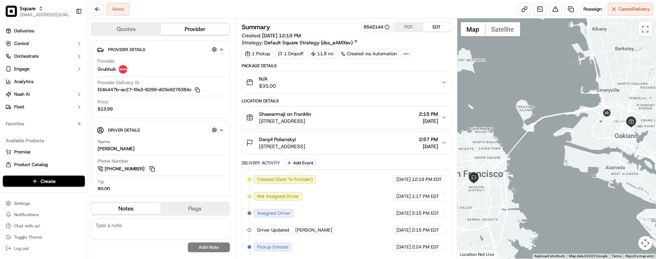
drag, startPoint x: 496, startPoint y: 123, endPoint x: 492, endPoint y: 142, distance: 18.6
click at [492, 142] on div at bounding box center [556, 139] width 199 height 240
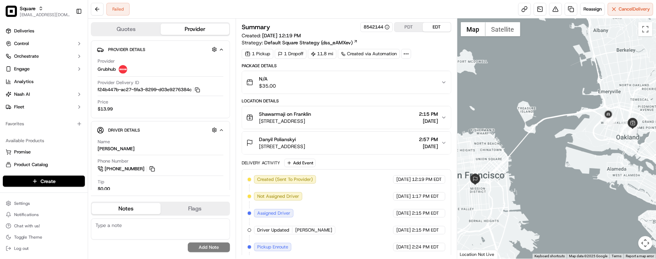
click at [370, 175] on div "Created (Sent To Provider) Grubhub [DATE] 12:19 PM EDT Not Assigned Driver Grub…" at bounding box center [347, 247] width 210 height 156
click at [412, 26] on button "PDT" at bounding box center [409, 27] width 28 height 9
click at [430, 48] on div "Summary 8542144 PDT EDT Created: [DATE] 9:19 AM Strategy: Default Square Strate…" at bounding box center [347, 40] width 210 height 37
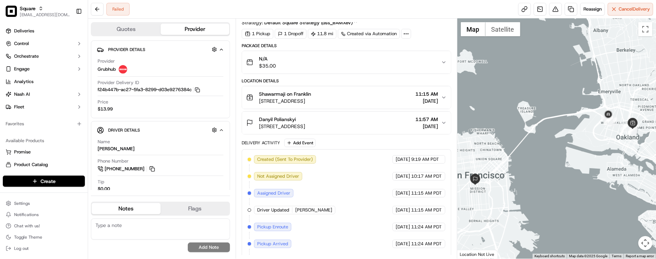
scroll to position [72, 0]
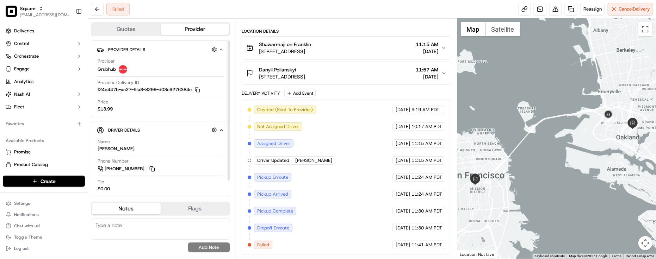
click at [121, 6] on div "Failed" at bounding box center [117, 9] width 23 height 13
click at [392, 228] on div "[DATE] 11:30 AM PDT" at bounding box center [418, 228] width 53 height 8
click at [306, 159] on span "[PERSON_NAME]" at bounding box center [313, 160] width 37 height 6
click at [115, 154] on div "Name [PERSON_NAME]" at bounding box center [161, 147] width 126 height 17
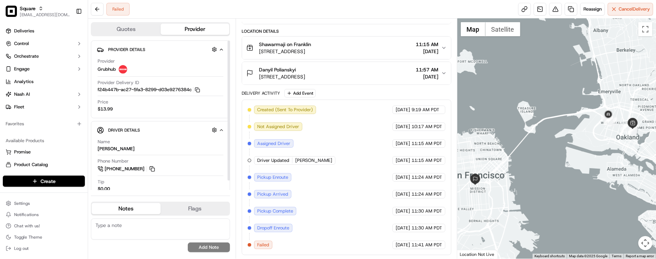
click at [115, 152] on div "[PERSON_NAME]" at bounding box center [116, 149] width 37 height 6
click at [338, 156] on div "Created (Sent To Provider) Grubhub [DATE] 9:19 AM PDT Not Assigned Driver Grubh…" at bounding box center [347, 178] width 198 height 144
click at [376, 77] on div "Danyil Polianskyi [STREET_ADDRESS] 11:57 AM [DATE]" at bounding box center [343, 73] width 195 height 14
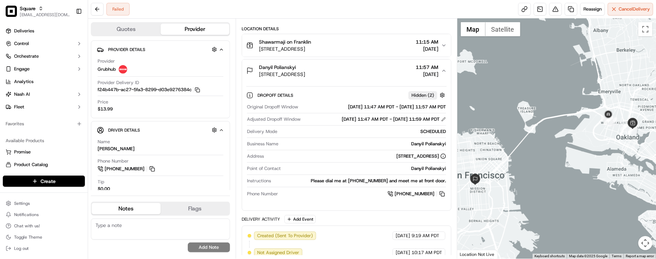
click at [376, 77] on div "Danyil Polianskyi [STREET_ADDRESS] 11:57 AM [DATE]" at bounding box center [343, 71] width 195 height 14
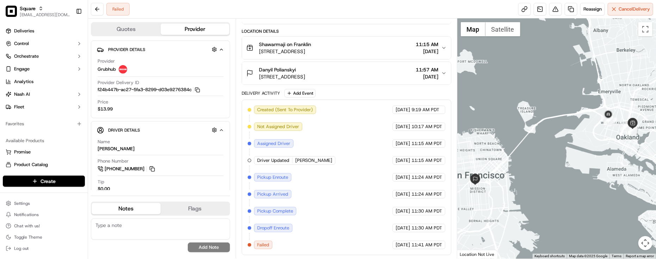
click at [385, 43] on div "Shawarmaji on Franklin [STREET_ADDRESS] 11:15 AM [DATE]" at bounding box center [343, 48] width 195 height 14
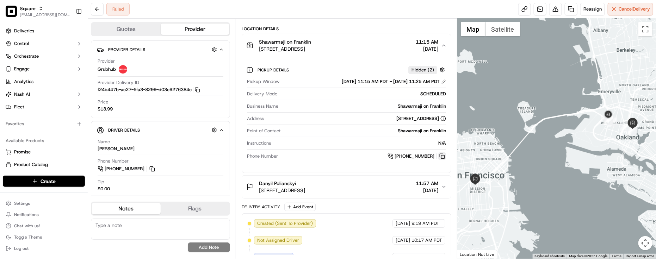
click at [441, 156] on button at bounding box center [442, 157] width 8 height 8
click at [328, 137] on div "Point of Contact Shawarmaji on Franklin" at bounding box center [346, 133] width 199 height 10
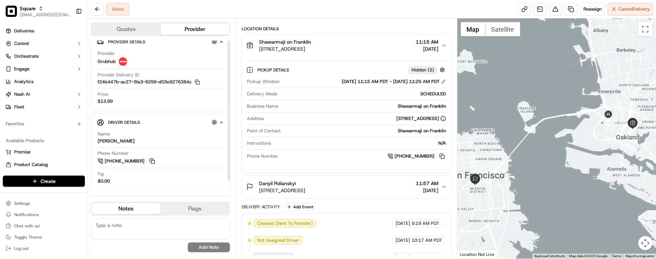
scroll to position [10, 0]
click at [262, 156] on span "Phone Number" at bounding box center [262, 156] width 31 height 6
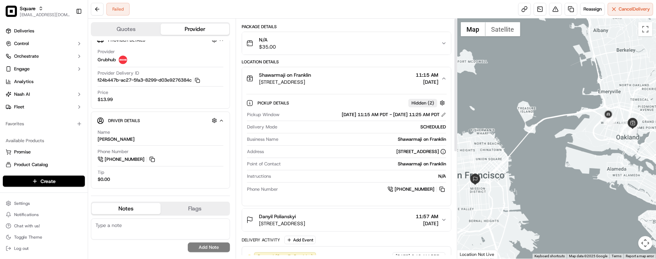
scroll to position [0, 0]
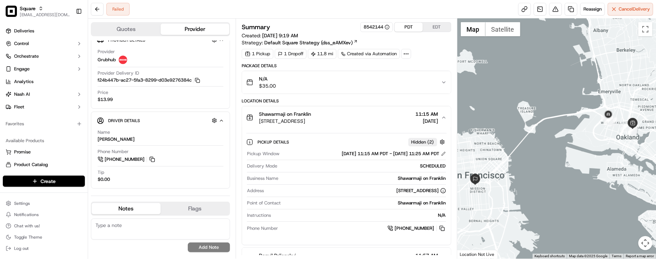
click at [311, 124] on span "[STREET_ADDRESS]" at bounding box center [285, 121] width 52 height 7
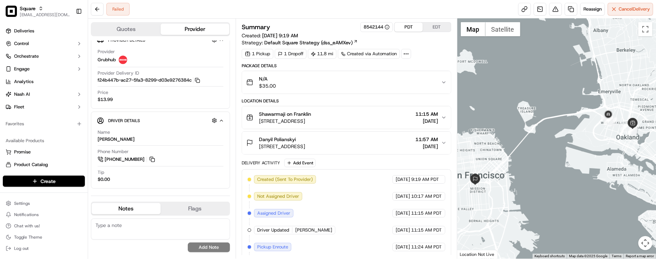
click at [311, 124] on span "[STREET_ADDRESS]" at bounding box center [285, 121] width 52 height 7
click at [356, 128] on button "Shawarmaji on Franklin [STREET_ADDRESS] 11:15 AM [DATE]" at bounding box center [346, 117] width 209 height 23
click at [375, 144] on div "Danyil Polianskyi [STREET_ADDRESS] 11:57 AM [DATE]" at bounding box center [343, 143] width 195 height 14
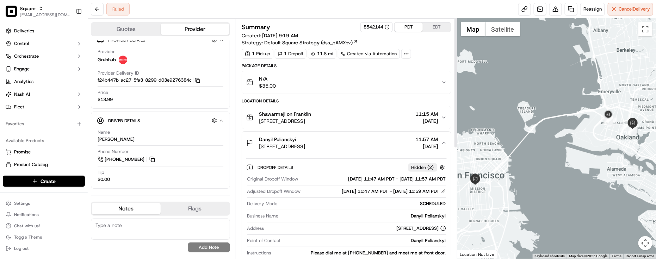
click at [406, 114] on div "Shawarmaji on Franklin [STREET_ADDRESS] 11:15 AM [DATE]" at bounding box center [343, 118] width 195 height 14
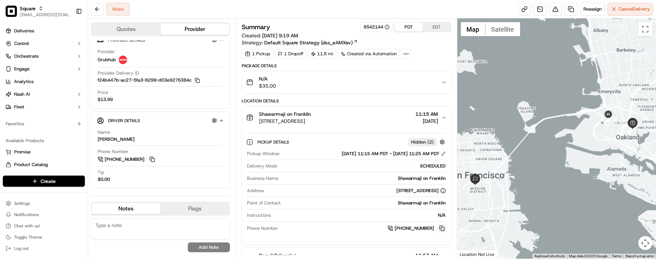
click at [441, 232] on button at bounding box center [442, 229] width 8 height 8
click at [312, 20] on div "Summary 8542144 PDT EDT Created: 09/17/2025 9:19 AM Strategy: Default Square St…" at bounding box center [347, 139] width 222 height 240
click at [163, 95] on div "Price $13.99" at bounding box center [161, 95] width 126 height 13
click at [344, 14] on div "Failed Reassign Cancel Delivery" at bounding box center [372, 9] width 568 height 19
click at [441, 57] on div "1 Pickup 1 Dropoff 11.8 mi Created via Automation" at bounding box center [347, 54] width 210 height 10
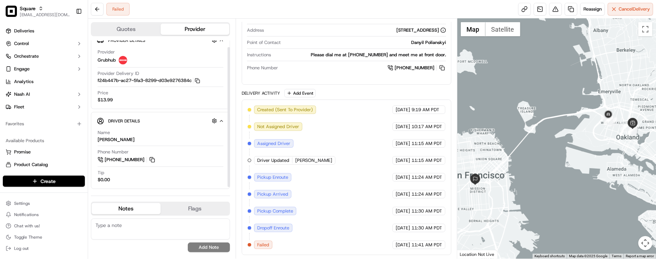
scroll to position [10, 0]
click at [356, 117] on div "Created (Sent To Provider) Grubhub [DATE] 9:19 AM PDT Not Assigned Driver Grubh…" at bounding box center [347, 178] width 198 height 144
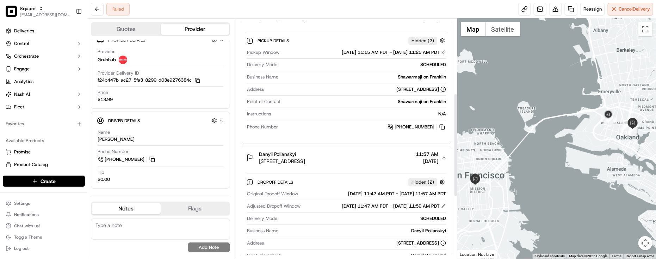
scroll to position [185, 0]
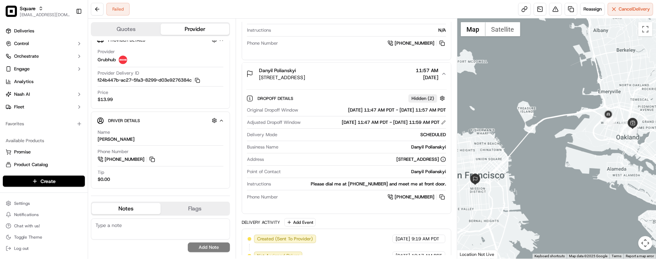
click at [305, 79] on span "[STREET_ADDRESS]" at bounding box center [282, 77] width 46 height 7
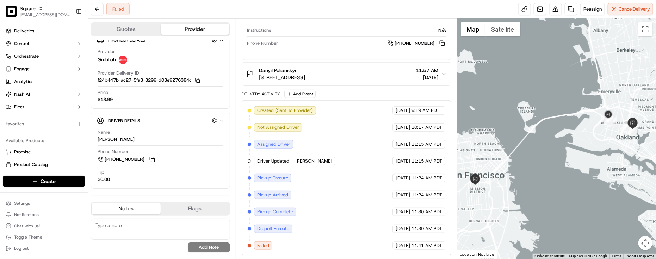
click at [305, 79] on span "[STREET_ADDRESS]" at bounding box center [282, 77] width 46 height 7
click at [343, 162] on div "Created (Sent To Provider) Grubhub [DATE] 9:19 AM PDT Not Assigned Driver Grubh…" at bounding box center [347, 178] width 198 height 144
click at [353, 94] on div "Delivery Activity Add Event" at bounding box center [347, 94] width 210 height 8
click at [305, 76] on span "[STREET_ADDRESS]" at bounding box center [282, 77] width 46 height 7
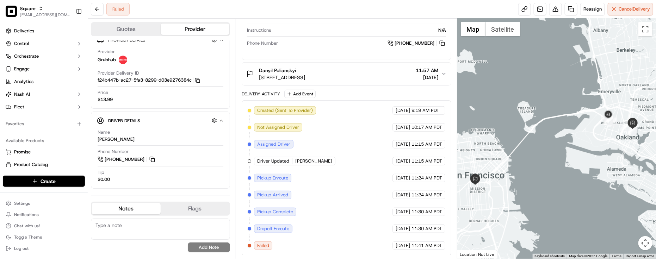
click at [305, 76] on span "[STREET_ADDRESS]" at bounding box center [282, 77] width 46 height 7
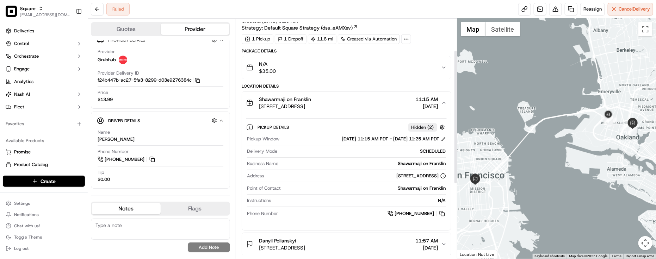
scroll to position [9, 0]
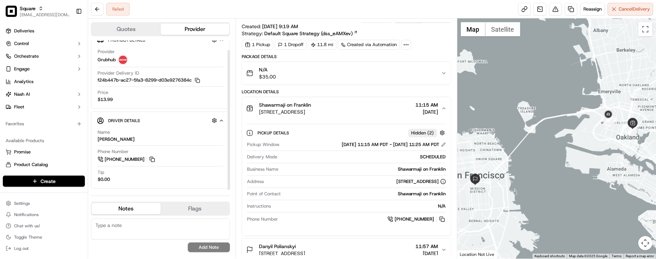
click at [173, 94] on div "Price $13.99" at bounding box center [161, 95] width 126 height 13
click at [427, 56] on div "Package Details" at bounding box center [347, 57] width 210 height 6
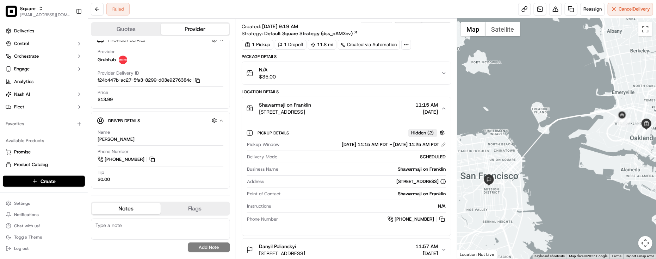
click at [311, 115] on span "[STREET_ADDRESS]" at bounding box center [285, 111] width 52 height 7
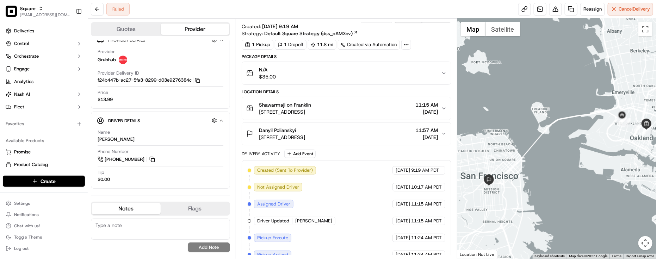
click at [311, 115] on span "[STREET_ADDRESS]" at bounding box center [285, 111] width 52 height 7
click at [431, 93] on div "Location Details" at bounding box center [347, 92] width 210 height 6
click at [430, 103] on button "Shawarmaji on Franklin [STREET_ADDRESS] 11:15 AM [DATE]" at bounding box center [346, 108] width 209 height 23
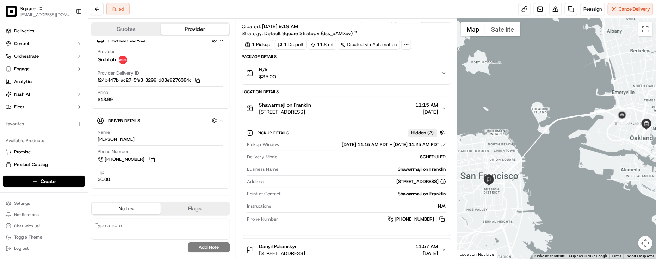
click at [311, 114] on span "[STREET_ADDRESS]" at bounding box center [285, 111] width 52 height 7
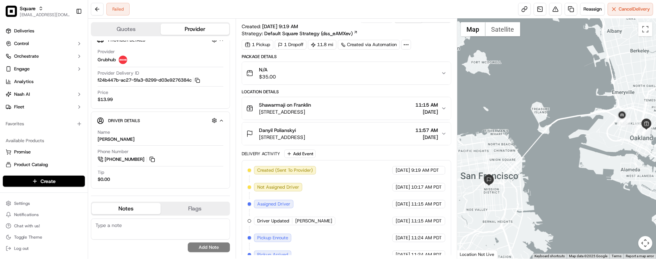
click at [305, 135] on span "[STREET_ADDRESS]" at bounding box center [282, 137] width 46 height 7
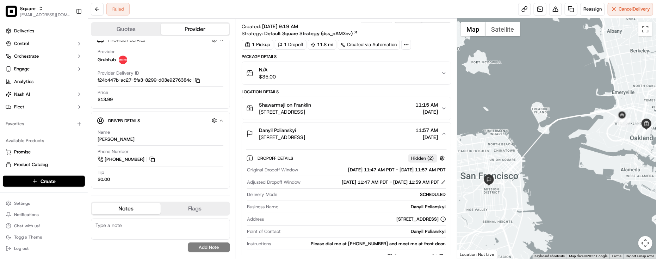
click at [305, 135] on span "[STREET_ADDRESS]" at bounding box center [282, 137] width 46 height 7
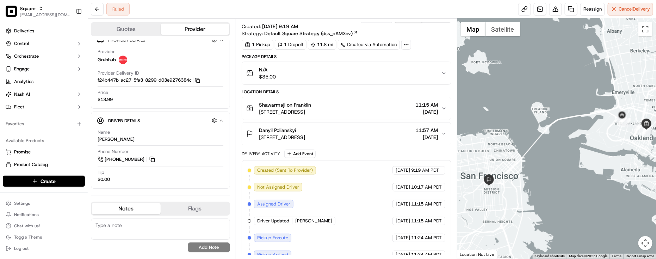
click at [376, 159] on div "Delivery Activity Add Event Created (Sent To Provider) Grubhub 09/17/2025 9:19 …" at bounding box center [347, 233] width 210 height 166
click at [376, 167] on div "Created (Sent To Provider) Grubhub [DATE] 9:19 AM PDT Not Assigned Driver Grubh…" at bounding box center [347, 238] width 198 height 144
click at [377, 145] on div "Danyil Polianskyi [STREET_ADDRESS] 11:57 AM [DATE]" at bounding box center [347, 133] width 210 height 23
click at [383, 130] on div "Danyil Polianskyi [STREET_ADDRESS] 11:57 AM [DATE]" at bounding box center [343, 134] width 195 height 14
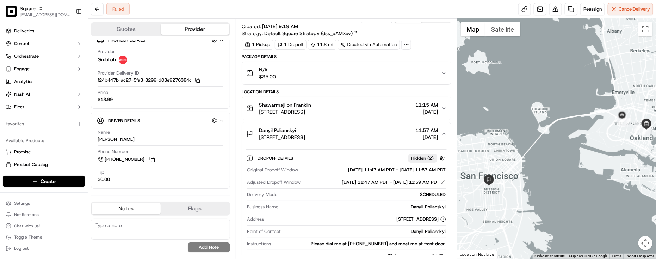
click at [380, 135] on div "Danyil Polianskyi [STREET_ADDRESS] 11:57 AM [DATE]" at bounding box center [343, 134] width 195 height 14
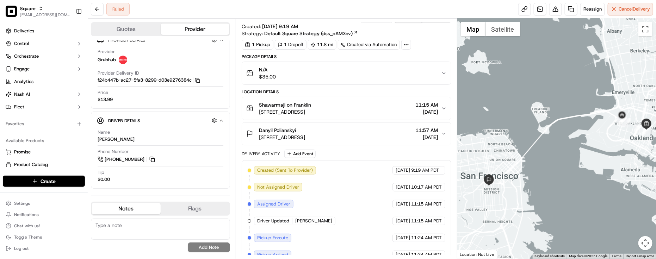
click at [380, 135] on div "Danyil Polianskyi [STREET_ADDRESS] 11:57 AM [DATE]" at bounding box center [343, 134] width 195 height 14
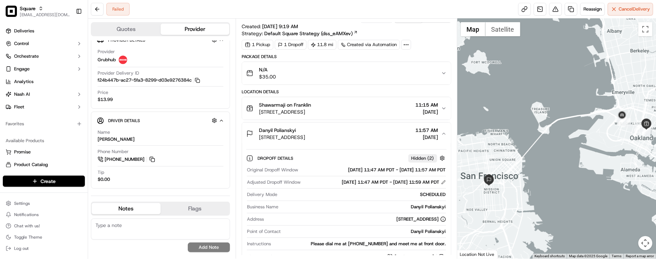
click at [380, 135] on div "Danyil Polianskyi [STREET_ADDRESS] 11:57 AM [DATE]" at bounding box center [343, 134] width 195 height 14
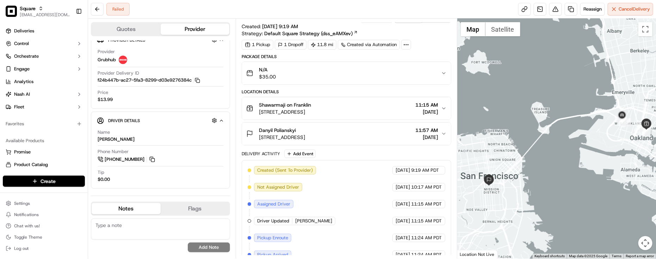
click at [390, 141] on div "Danyil Polianskyi [STREET_ADDRESS] 11:57 AM [DATE]" at bounding box center [343, 134] width 195 height 14
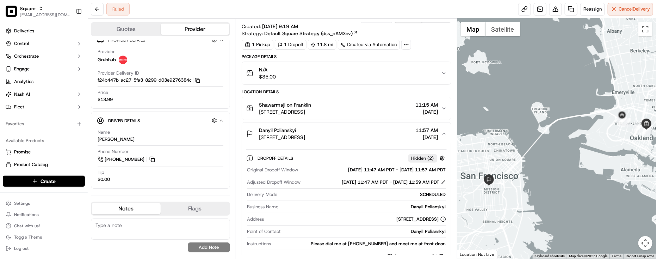
click at [390, 141] on div "Danyil Polianskyi [STREET_ADDRESS] 11:57 AM [DATE]" at bounding box center [343, 134] width 195 height 14
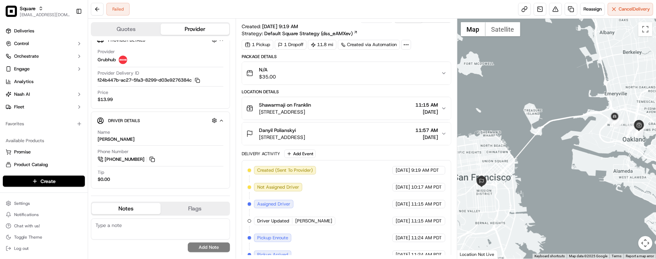
drag, startPoint x: 547, startPoint y: 175, endPoint x: 537, endPoint y: 177, distance: 9.7
click at [537, 177] on div at bounding box center [556, 139] width 199 height 240
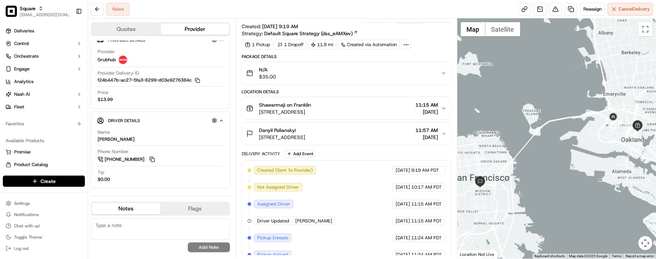
click at [381, 135] on div "Danyil Polianskyi [STREET_ADDRESS] 11:57 AM [DATE]" at bounding box center [343, 134] width 195 height 14
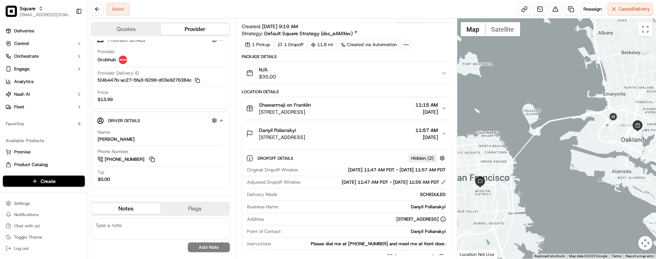
click at [381, 135] on div "Danyil Polianskyi [STREET_ADDRESS] 11:57 AM [DATE]" at bounding box center [343, 134] width 195 height 14
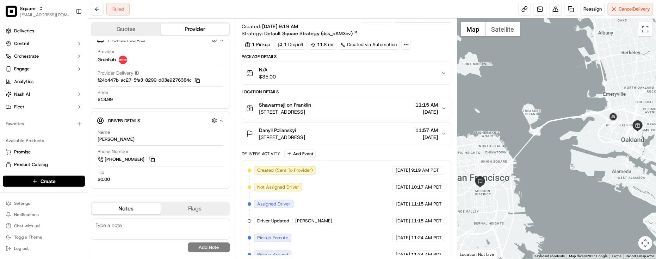
click at [381, 135] on div "Danyil Polianskyi [STREET_ADDRESS] 11:57 AM [DATE]" at bounding box center [343, 134] width 195 height 14
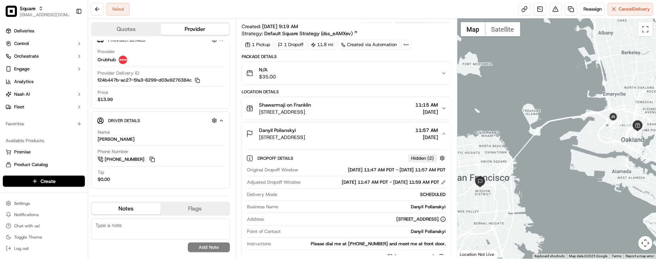
click at [424, 48] on div "1 Pickup 1 Dropoff 11.8 mi Created via Automation" at bounding box center [347, 45] width 210 height 10
drag, startPoint x: 259, startPoint y: 104, endPoint x: 314, endPoint y: 105, distance: 55.3
click at [311, 105] on div "Shawarmaji on Franklin" at bounding box center [285, 104] width 52 height 7
copy span "Shawarmaji on Franklin"
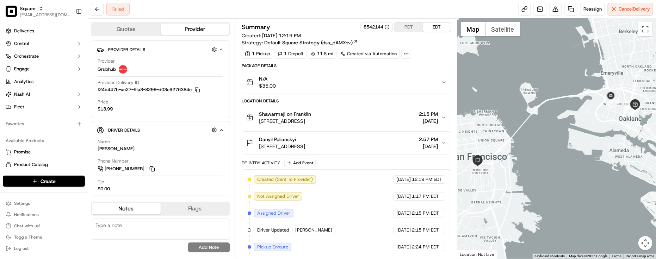
click at [316, 4] on div "Failed Reassign Cancel Delivery" at bounding box center [372, 9] width 568 height 19
click at [396, 180] on span "[DATE]" at bounding box center [403, 179] width 14 height 6
click at [427, 205] on div "Created (Sent To Provider) Grubhub [DATE] 12:19 PM EDT Not Assigned Driver Grub…" at bounding box center [347, 247] width 198 height 144
click at [373, 138] on div "Danyil Polianskyi [STREET_ADDRESS] 2:57 PM [DATE]" at bounding box center [343, 143] width 195 height 14
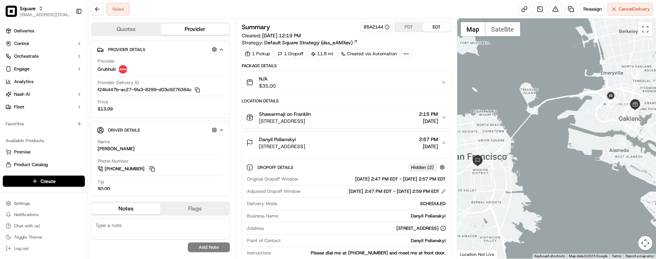
click at [386, 83] on div "N/A $35.00" at bounding box center [343, 82] width 195 height 14
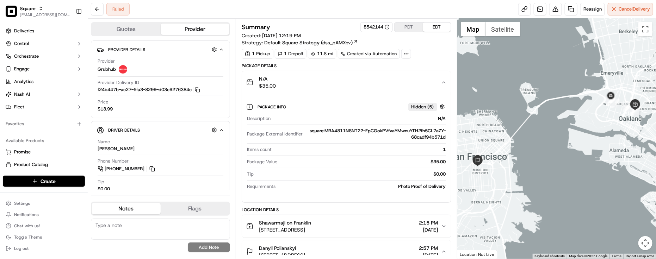
click at [386, 83] on div "N/A $35.00" at bounding box center [343, 82] width 195 height 14
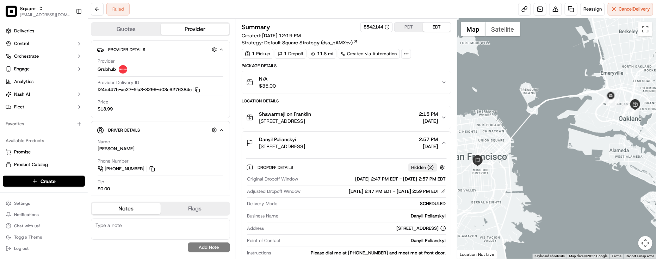
click at [434, 53] on div "1 Pickup 1 Dropoff 11.8 mi Created via Automation" at bounding box center [347, 54] width 210 height 10
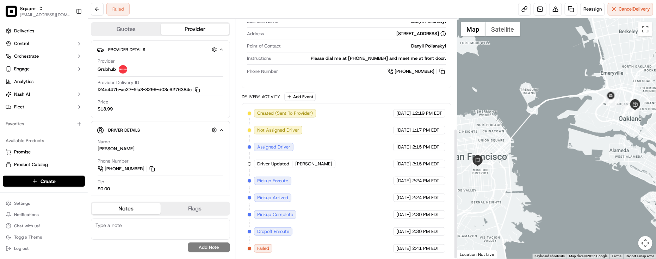
scroll to position [201, 0]
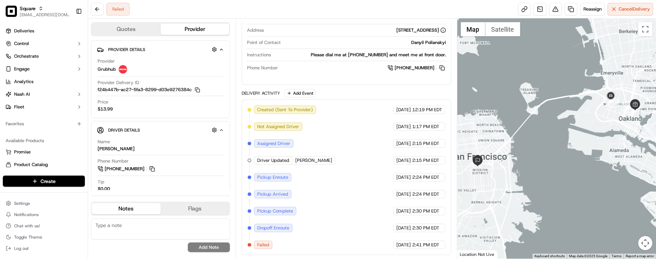
click at [315, 44] on div "Danyil Polianskyi" at bounding box center [365, 42] width 162 height 6
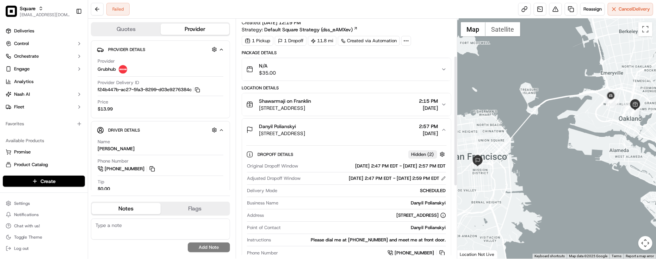
scroll to position [0, 0]
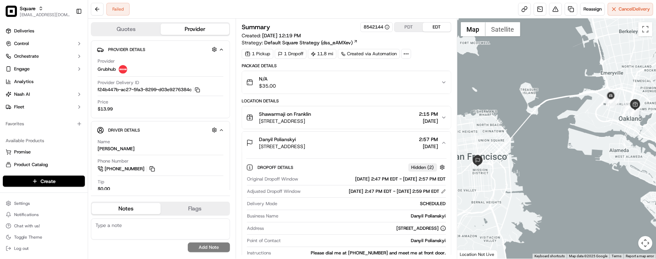
click at [304, 105] on div "Location Details Shawarmaji on [GEOGRAPHIC_DATA][STREET_ADDRESS] 2:15 PM [DATE]…" at bounding box center [347, 190] width 210 height 185
drag, startPoint x: 95, startPoint y: 71, endPoint x: 117, endPoint y: 64, distance: 23.3
click at [117, 64] on div "Provider Details Hidden ( 4 ) Provider Grubhub Provider Delivery ID f24b447b-ac…" at bounding box center [160, 80] width 139 height 78
click at [305, 80] on div "N/A $35.00" at bounding box center [343, 82] width 195 height 14
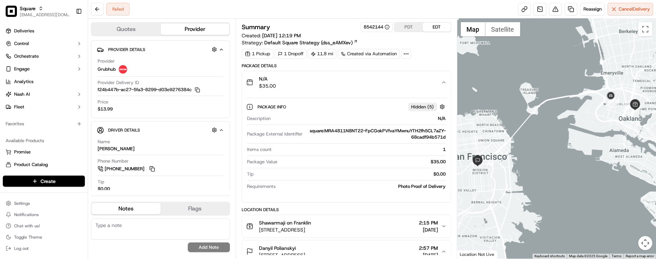
click at [305, 80] on div "N/A $35.00" at bounding box center [343, 82] width 195 height 14
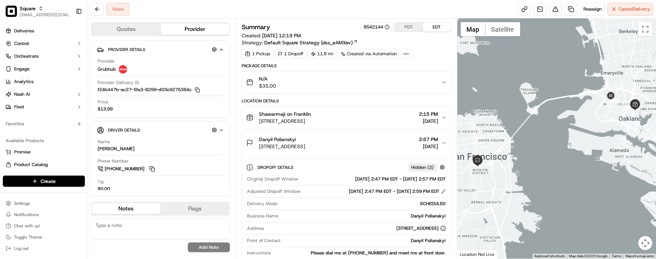
click at [305, 80] on div "N/A $35.00" at bounding box center [343, 82] width 195 height 14
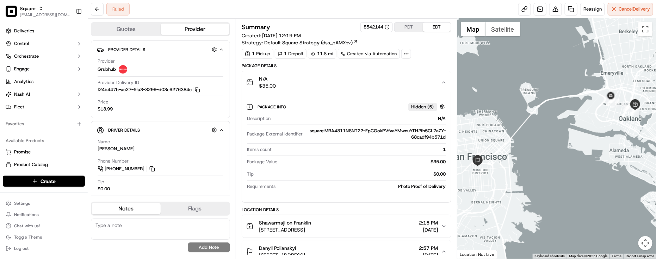
click at [305, 80] on div "N/A $35.00" at bounding box center [343, 82] width 195 height 14
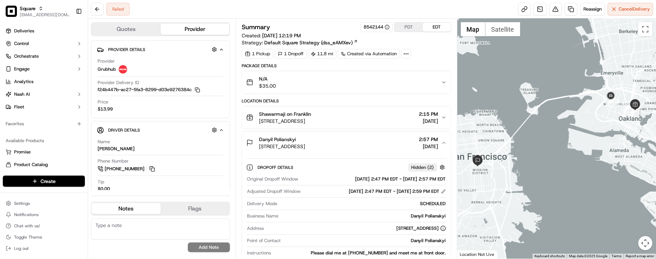
click at [305, 80] on div "N/A $35.00" at bounding box center [343, 82] width 195 height 14
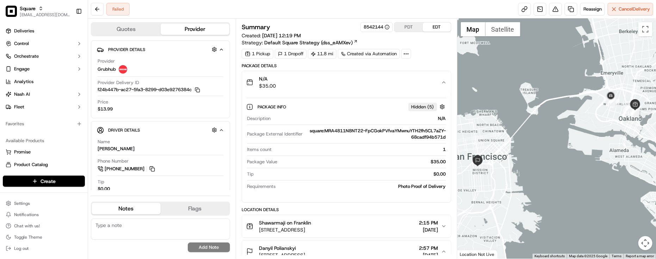
click at [305, 80] on div "N/A $35.00" at bounding box center [343, 82] width 195 height 14
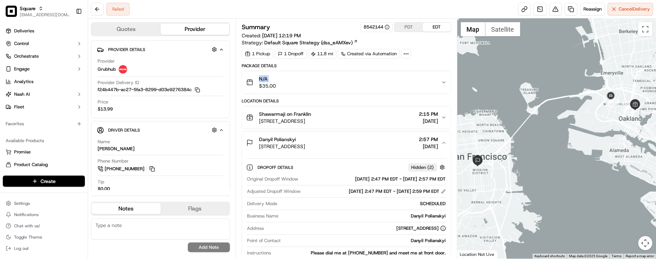
click at [305, 80] on div "N/A $35.00" at bounding box center [343, 82] width 195 height 14
click at [335, 76] on div "N/A $35.00" at bounding box center [343, 82] width 195 height 14
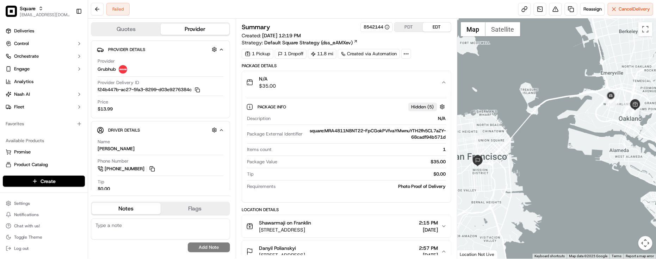
click at [335, 76] on div "N/A $35.00" at bounding box center [343, 82] width 195 height 14
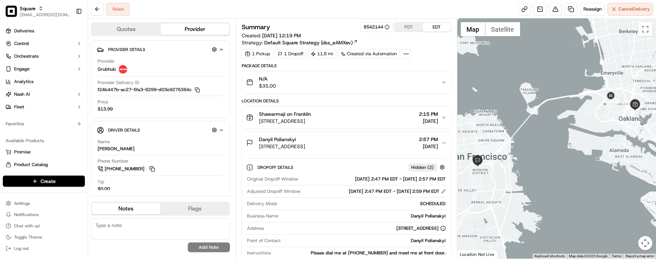
click at [300, 9] on div "Failed Reassign Cancel Delivery" at bounding box center [372, 9] width 568 height 19
click at [423, 60] on div "Summary 8542144 PDT EDT Created: [DATE] 12:19 PM Strategy: Default Square Strat…" at bounding box center [347, 238] width 210 height 432
click at [439, 88] on div "N/A $35.00" at bounding box center [343, 82] width 195 height 14
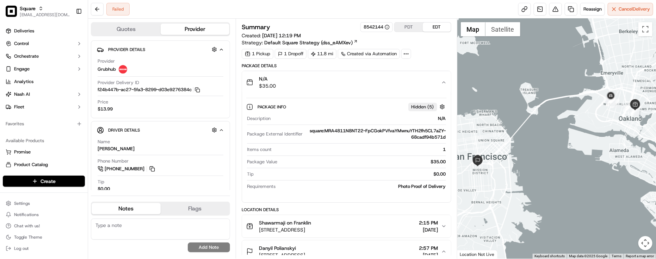
click at [439, 88] on div "N/A $35.00" at bounding box center [343, 82] width 195 height 14
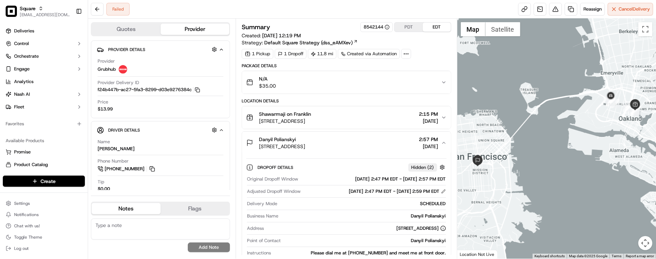
click at [430, 57] on div "1 Pickup 1 Dropoff 11.8 mi Created via Automation" at bounding box center [347, 54] width 210 height 10
click at [425, 84] on div "N/A $35.00" at bounding box center [343, 82] width 195 height 14
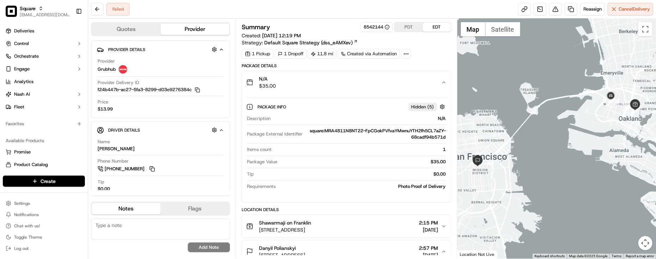
click at [425, 84] on div "N/A $35.00" at bounding box center [343, 82] width 195 height 14
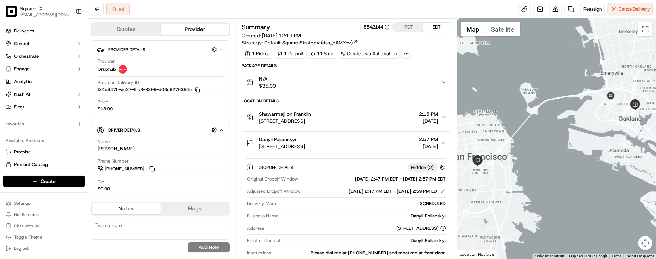
click at [429, 66] on div "Package Details" at bounding box center [347, 66] width 210 height 6
click at [441, 46] on div "Summary 8542144 PDT EDT Created: 09/17/2025 12:19 PM Strategy: Default Square S…" at bounding box center [347, 34] width 210 height 24
click at [489, 13] on div "Failed Reassign Cancel Delivery" at bounding box center [372, 9] width 568 height 19
click at [150, 16] on div "Failed Reassign Cancel Delivery" at bounding box center [372, 9] width 568 height 19
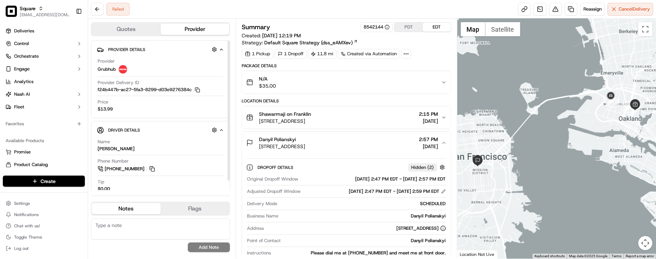
click at [180, 111] on div "Price $13.99" at bounding box center [161, 105] width 126 height 13
click at [423, 56] on div "1 Pickup 1 Dropoff 11.8 mi Created via Automation" at bounding box center [347, 54] width 210 height 10
click at [397, 20] on div "Summary 8542144 PDT EDT Created: 09/17/2025 12:19 PM Strategy: Default Square S…" at bounding box center [347, 139] width 222 height 240
click at [410, 27] on button "PDT" at bounding box center [409, 27] width 28 height 9
click at [398, 8] on div "Failed Reassign Cancel Delivery" at bounding box center [372, 9] width 568 height 19
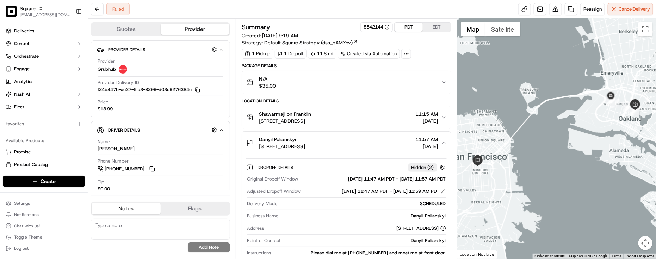
click at [208, 4] on div "Failed Reassign Cancel Delivery" at bounding box center [372, 9] width 568 height 19
click at [336, 128] on button "Shawarmaji on Franklin 2100 Franklin St Suite 2190, Oakland, CA 94612, USA 11:1…" at bounding box center [346, 117] width 209 height 23
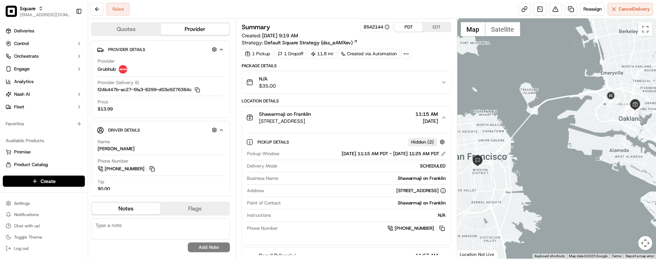
click at [337, 150] on div "Pickup Window 09/17/2025 11:15 AM PDT - 09/17/2025 11:25 AM PDT Delivery Mode S…" at bounding box center [346, 191] width 200 height 87
click at [311, 113] on div "Shawarmaji on Franklin" at bounding box center [285, 114] width 52 height 7
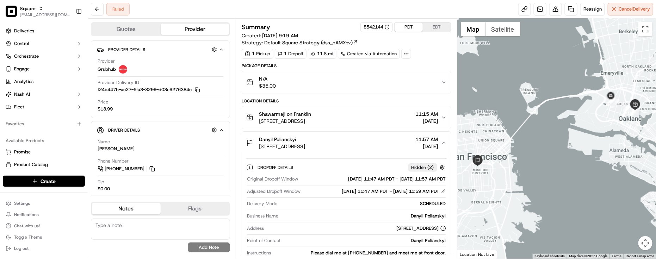
click at [305, 146] on span "1850 Mission St, San Francisco, CA 94103, USA" at bounding box center [282, 146] width 46 height 7
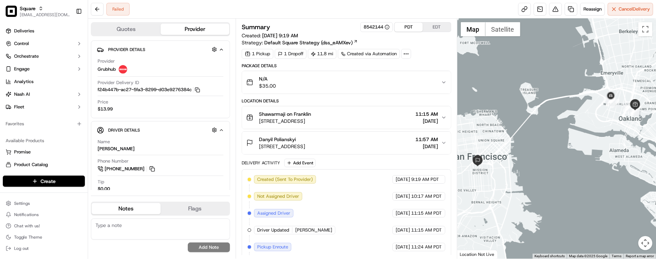
click at [305, 146] on span "1850 Mission St, San Francisco, CA 94103, USA" at bounding box center [282, 146] width 46 height 7
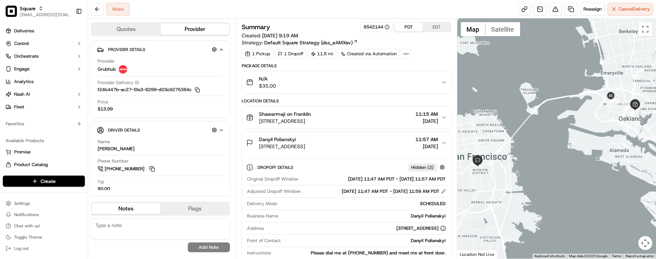
click at [305, 146] on span "1850 Mission St, San Francisco, CA 94103, USA" at bounding box center [282, 146] width 46 height 7
click at [371, 144] on div "Danyil Polianskyi 1850 Mission St, San Francisco, CA 94103, USA 11:57 AM 09/17/…" at bounding box center [343, 143] width 195 height 14
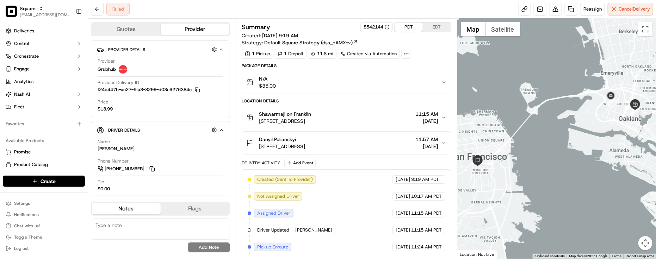
click at [416, 150] on span "[DATE]" at bounding box center [427, 146] width 23 height 7
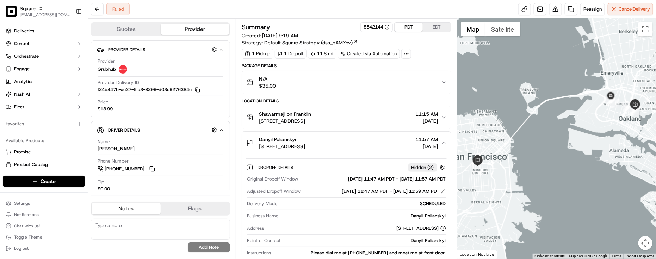
click at [416, 150] on span "[DATE]" at bounding box center [427, 146] width 23 height 7
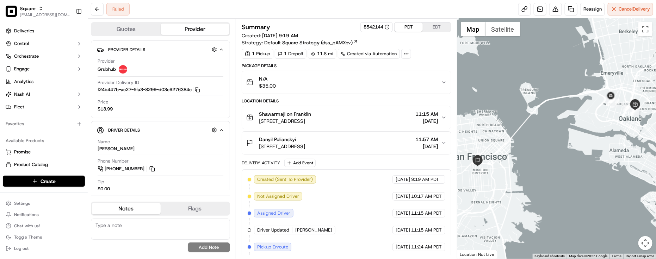
click at [155, 4] on div "Failed Reassign Cancel Delivery" at bounding box center [372, 9] width 568 height 19
click at [153, 8] on div "Failed Reassign Cancel Delivery" at bounding box center [372, 9] width 568 height 19
click at [340, 103] on div "Location Details" at bounding box center [347, 101] width 210 height 6
click at [375, 162] on div "Delivery Activity Add Event" at bounding box center [347, 163] width 210 height 8
click at [392, 232] on div "09/17/2025 11:15 AM PDT" at bounding box center [418, 230] width 53 height 8
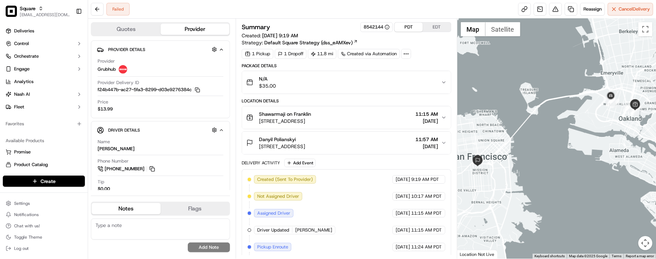
click at [370, 203] on div "Created (Sent To Provider) Grubhub 09/17/2025 9:19 AM PDT Not Assigned Driver G…" at bounding box center [347, 247] width 198 height 144
click at [366, 167] on div "Delivery Activity Add Event" at bounding box center [347, 163] width 210 height 8
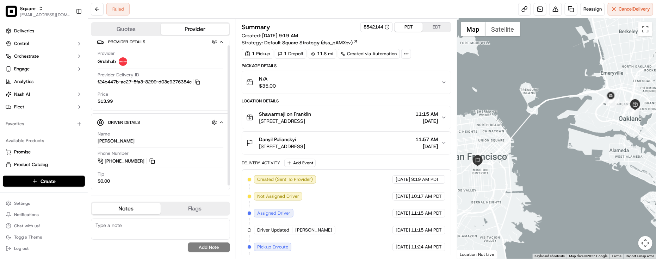
scroll to position [10, 0]
click at [305, 143] on div "Danyil Polianskyi" at bounding box center [282, 139] width 46 height 7
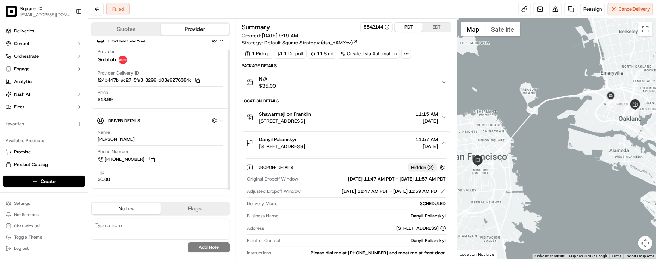
click at [421, 141] on span "11:57 AM" at bounding box center [427, 139] width 23 height 7
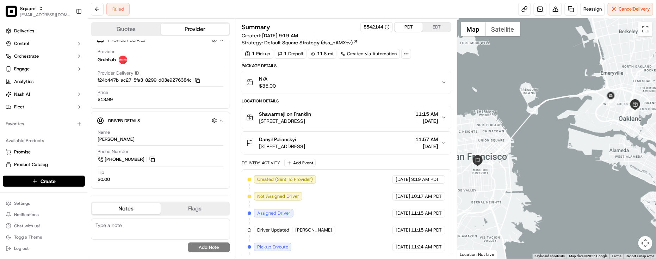
click at [441, 56] on div "1 Pickup 1 Dropoff 11.8 mi Created via Automation" at bounding box center [347, 54] width 210 height 10
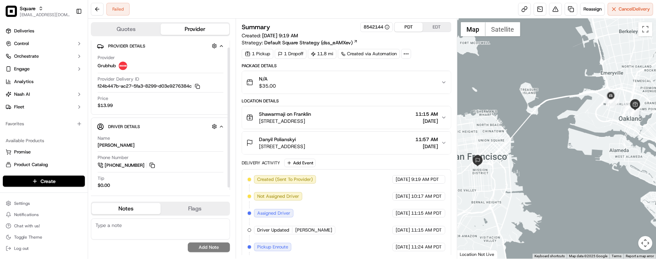
scroll to position [0, 0]
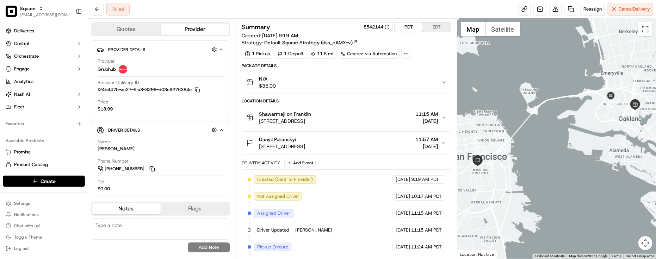
click at [428, 52] on div "1 Pickup 1 Dropoff 11.8 mi Created via Automation" at bounding box center [347, 54] width 210 height 10
click at [438, 49] on div "1 Pickup 1 Dropoff 11.8 mi Created via Automation" at bounding box center [347, 54] width 210 height 10
click at [242, 2] on div "Failed Reassign Cancel Delivery" at bounding box center [372, 9] width 568 height 19
click at [393, 8] on div "Failed Reassign Cancel Delivery" at bounding box center [372, 9] width 568 height 19
click at [429, 57] on div "1 Pickup 1 Dropoff 11.8 mi Created via Automation" at bounding box center [347, 54] width 210 height 10
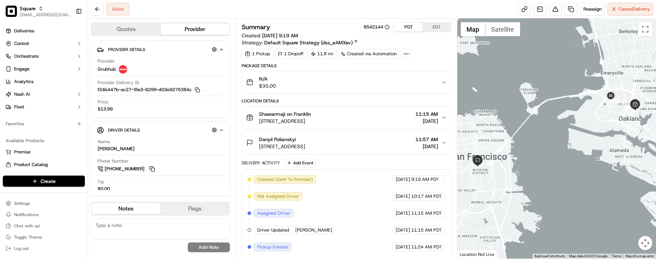
drag, startPoint x: 376, startPoint y: 195, endPoint x: 372, endPoint y: 186, distance: 9.9
click at [376, 195] on div "Created (Sent To Provider) Grubhub 09/17/2025 9:19 AM PDT Not Assigned Driver G…" at bounding box center [347, 247] width 198 height 144
drag, startPoint x: 334, startPoint y: 211, endPoint x: 334, endPoint y: 206, distance: 4.6
click at [334, 211] on div "Created (Sent To Provider) Grubhub 09/17/2025 9:19 AM PDT Not Assigned Driver G…" at bounding box center [347, 247] width 198 height 144
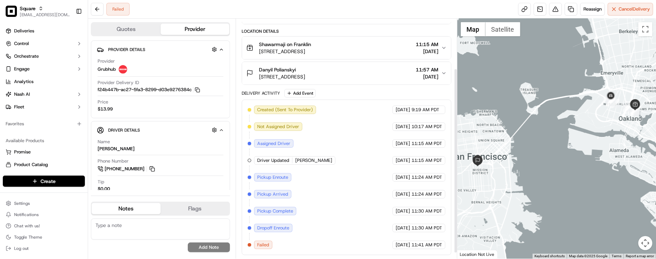
scroll to position [72, 0]
click at [259, 246] on span "Failed" at bounding box center [263, 245] width 12 height 6
click at [260, 246] on span "Failed" at bounding box center [263, 245] width 12 height 6
click at [353, 224] on div "Created (Sent To Provider) Grubhub 09/17/2025 9:19 AM PDT Not Assigned Driver G…" at bounding box center [347, 178] width 198 height 144
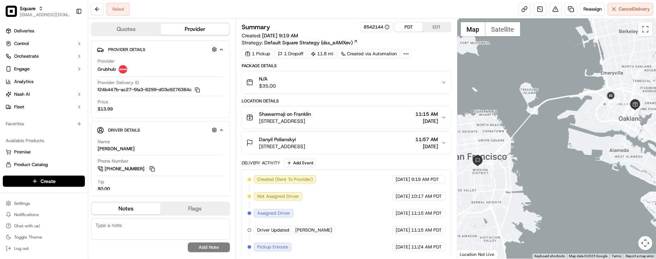
click at [358, 186] on div "Created (Sent To Provider) Grubhub 09/17/2025 9:19 AM PDT Not Assigned Driver G…" at bounding box center [347, 247] width 198 height 144
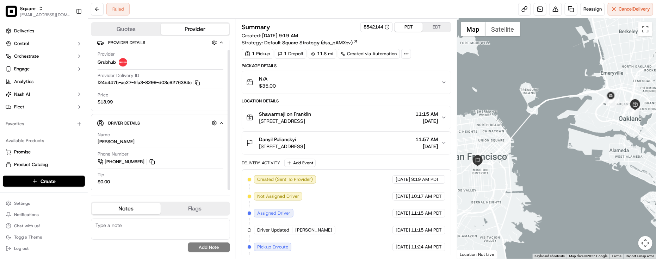
scroll to position [10, 0]
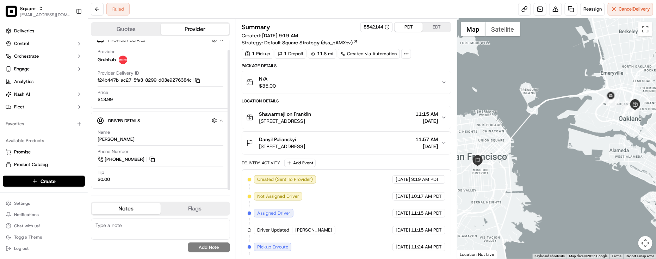
click at [347, 89] on div "N/A $35.00" at bounding box center [343, 82] width 195 height 14
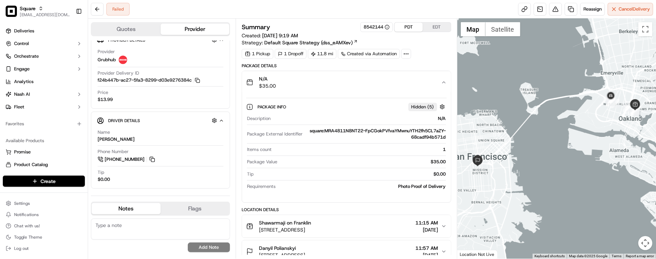
click at [347, 87] on div "N/A $35.00" at bounding box center [343, 82] width 195 height 14
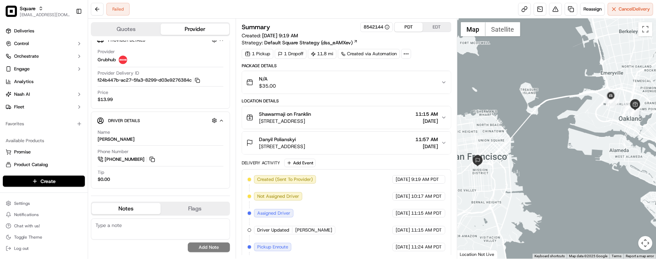
click at [452, 49] on div "Summary 8542144 PDT EDT Created: 09/17/2025 9:19 AM Strategy: Default Square St…" at bounding box center [347, 139] width 222 height 240
click at [226, 11] on div "Failed Reassign Cancel Delivery" at bounding box center [372, 9] width 568 height 19
click at [231, 9] on div "Failed Reassign Cancel Delivery" at bounding box center [372, 9] width 568 height 19
click at [245, 14] on div "Failed Reassign Cancel Delivery" at bounding box center [372, 9] width 568 height 19
click at [309, 14] on div "Failed Reassign Cancel Delivery" at bounding box center [372, 9] width 568 height 19
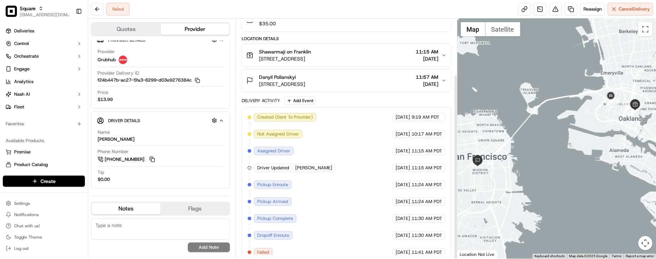
scroll to position [72, 0]
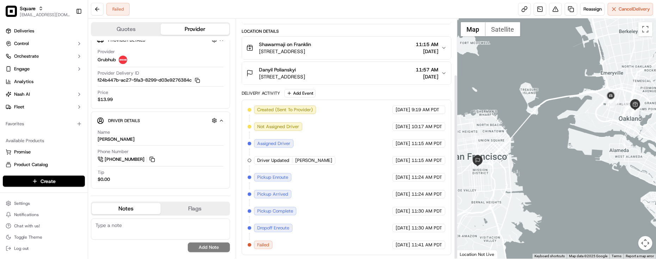
click at [319, 199] on div "Created (Sent To Provider) Grubhub 09/17/2025 9:19 AM PDT Not Assigned Driver G…" at bounding box center [347, 178] width 198 height 144
click at [261, 250] on div "Created (Sent To Provider) Grubhub 09/17/2025 9:19 AM PDT Not Assigned Driver G…" at bounding box center [347, 178] width 210 height 156
click at [266, 243] on span "Failed" at bounding box center [263, 245] width 12 height 6
click at [344, 225] on div "Created (Sent To Provider) Grubhub 09/17/2025 9:19 AM PDT Not Assigned Driver G…" at bounding box center [347, 178] width 198 height 144
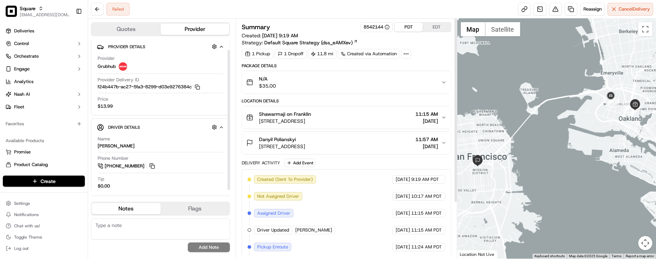
scroll to position [0, 0]
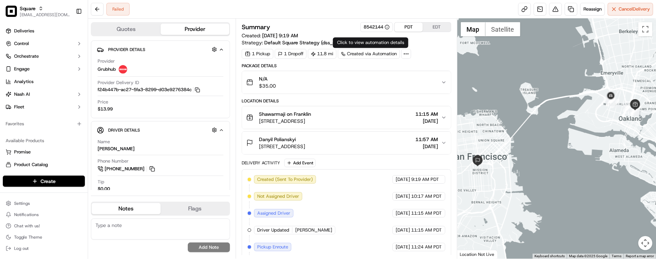
click at [434, 48] on div "Summary 8542144 PDT EDT Created: 09/17/2025 9:19 AM Strategy: Default Square St…" at bounding box center [347, 40] width 210 height 37
click at [232, 6] on div "Failed Reassign Cancel Delivery" at bounding box center [372, 9] width 568 height 19
click at [229, 12] on div "Failed Reassign Cancel Delivery" at bounding box center [372, 9] width 568 height 19
click at [339, 29] on div "Summary 8542144 PDT EDT" at bounding box center [347, 27] width 210 height 10
click at [340, 29] on div "Summary 8542144 PDT EDT" at bounding box center [347, 27] width 210 height 10
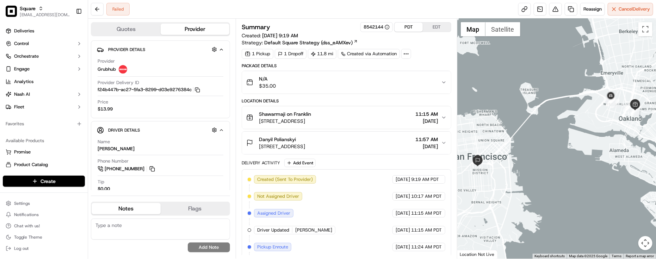
click at [344, 29] on div "Summary 8542144 PDT EDT" at bounding box center [347, 27] width 210 height 10
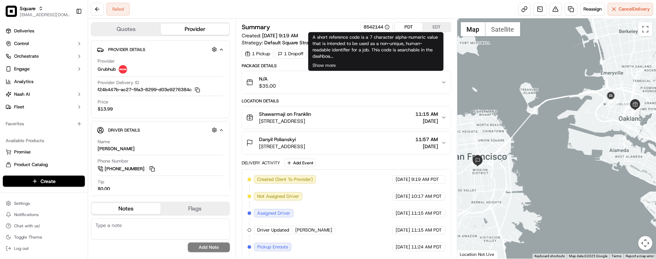
click at [374, 28] on div "8542144" at bounding box center [377, 27] width 26 height 6
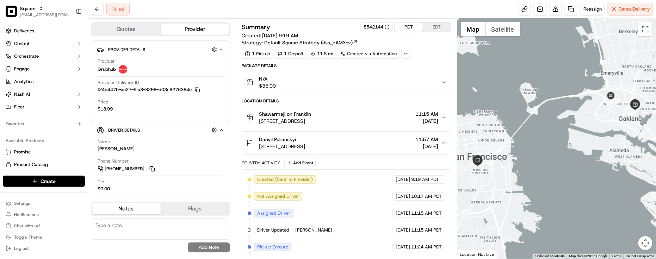
click at [364, 16] on div "Failed Reassign Cancel Delivery" at bounding box center [372, 9] width 568 height 19
click at [332, 18] on div "Failed Reassign Cancel Delivery" at bounding box center [372, 9] width 568 height 19
click at [305, 144] on span "1850 Mission St, San Francisco, CA 94103, USA" at bounding box center [282, 146] width 46 height 7
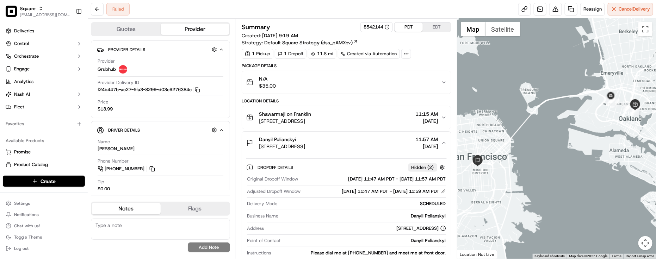
click at [305, 147] on span "1850 Mission St, San Francisco, CA 94103, USA" at bounding box center [282, 146] width 46 height 7
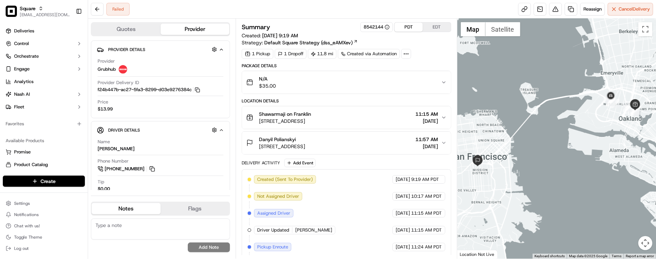
click at [305, 142] on div "Danyil Polianskyi" at bounding box center [282, 139] width 46 height 7
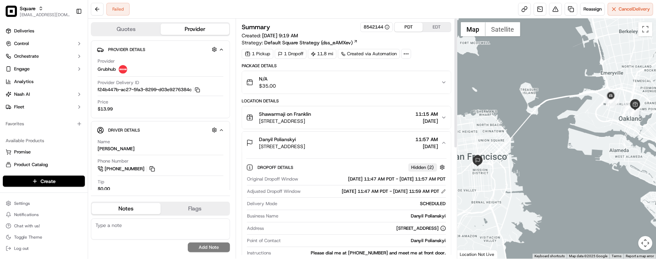
click at [348, 153] on button "Danyil Polianskyi 1850 Mission St, San Francisco, CA 94103, USA 11:57 AM 09/17/…" at bounding box center [346, 143] width 209 height 23
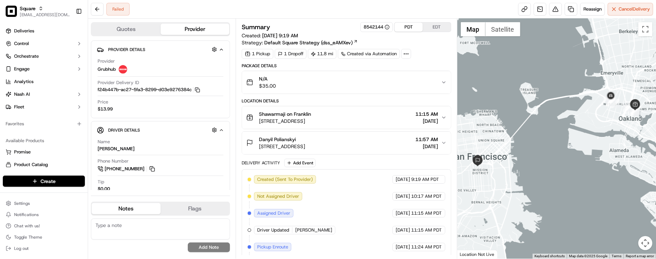
click at [319, 19] on div "Summary 8542144 PDT EDT Created: 09/17/2025 9:19 AM Strategy: Default Square St…" at bounding box center [347, 139] width 222 height 240
click at [302, 13] on div "Failed Reassign Cancel Delivery" at bounding box center [372, 9] width 568 height 19
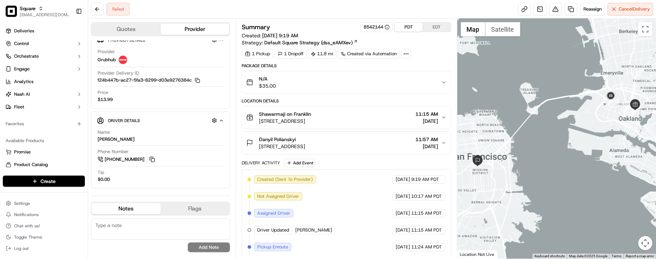
click at [445, 44] on div "Summary 8542144 PDT EDT Created: 09/17/2025 9:19 AM Strategy: Default Square St…" at bounding box center [347, 34] width 210 height 24
click at [293, 20] on div "Summary 8542144 PDT EDT Created: 09/17/2025 9:19 AM Strategy: Default Square St…" at bounding box center [347, 139] width 222 height 240
click at [281, 19] on div "Summary 8542144 PDT EDT Created: 09/17/2025 9:19 AM Strategy: Default Square St…" at bounding box center [347, 139] width 222 height 240
click at [245, 13] on div "Failed Reassign Cancel Delivery" at bounding box center [372, 9] width 568 height 19
click at [315, 6] on div "Failed Reassign Cancel Delivery" at bounding box center [372, 9] width 568 height 19
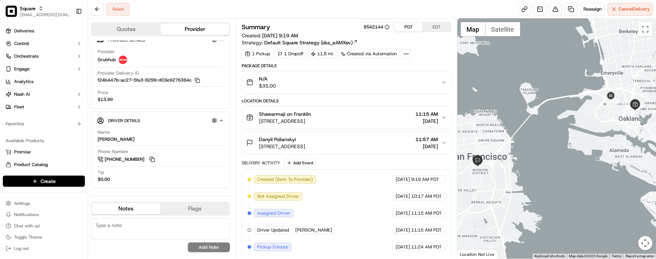
click at [315, 6] on div "Failed Reassign Cancel Delivery" at bounding box center [372, 9] width 568 height 19
click at [150, 5] on div "Failed Reassign Cancel Delivery" at bounding box center [372, 9] width 568 height 19
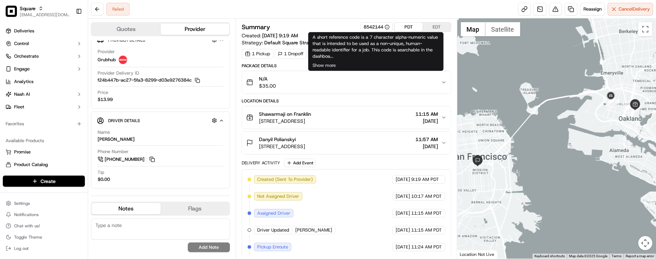
click at [369, 12] on div "Failed Reassign Cancel Delivery" at bounding box center [372, 9] width 568 height 19
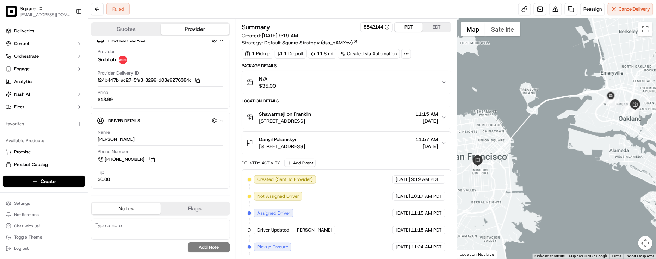
click at [339, 201] on div "Created (Sent To Provider) Grubhub 09/17/2025 9:19 AM PDT Not Assigned Driver G…" at bounding box center [347, 247] width 198 height 144
click at [323, 32] on div "Summary 8542144 PDT EDT" at bounding box center [347, 27] width 210 height 10
click at [339, 9] on div "Failed Reassign Cancel Delivery" at bounding box center [372, 9] width 568 height 19
click at [408, 130] on div "Location Details Shawarmaji on Franklin 2100 Franklin St Suite 2190, Oakland, C…" at bounding box center [347, 126] width 210 height 56
click at [402, 126] on button "Shawarmaji on Franklin 2100 Franklin St Suite 2190, Oakland, CA 94612, USA 11:1…" at bounding box center [346, 117] width 209 height 23
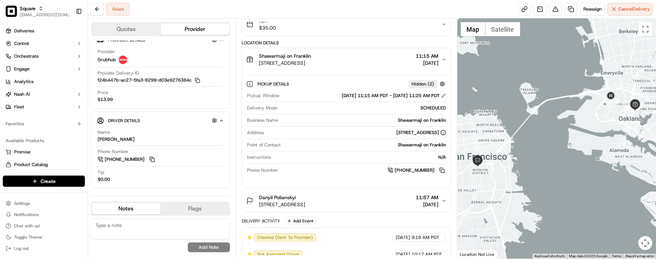
scroll to position [132, 0]
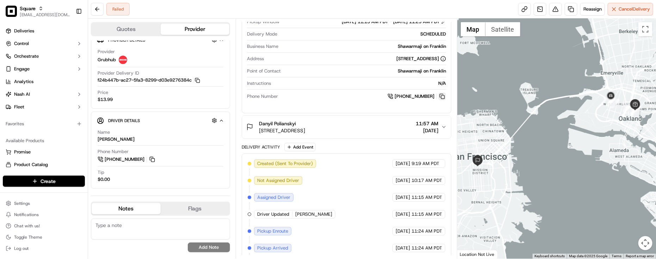
click at [443, 98] on button at bounding box center [442, 97] width 8 height 8
click at [321, 82] on div "N/A" at bounding box center [360, 83] width 172 height 6
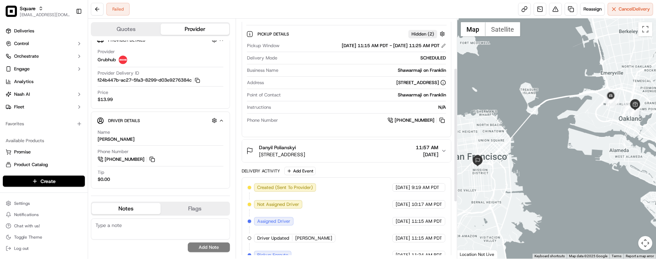
scroll to position [88, 0]
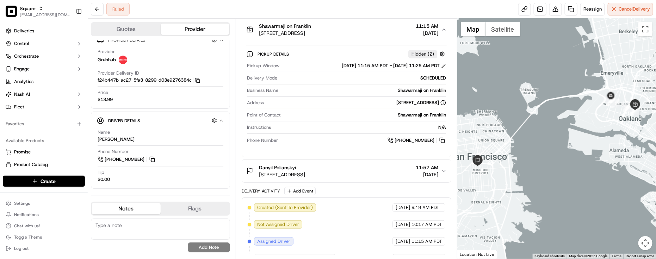
click at [380, 175] on div "Danyil Polianskyi 1850 Mission St, San Francisco, CA 94103, USA 11:57 AM 09/17/…" at bounding box center [343, 171] width 195 height 14
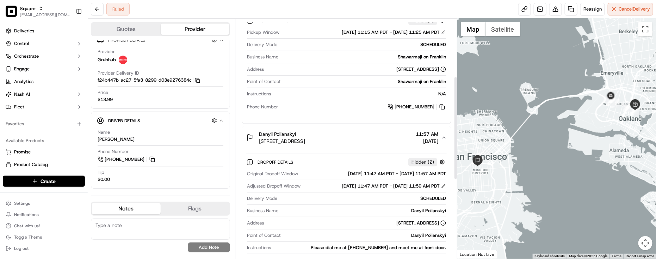
scroll to position [176, 0]
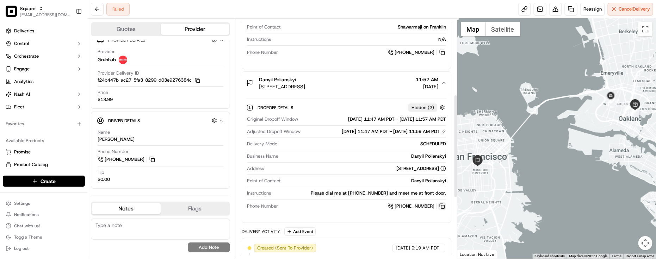
click at [441, 210] on button at bounding box center [442, 207] width 8 height 8
click at [328, 26] on div "Shawarmaji on Franklin" at bounding box center [365, 27] width 162 height 6
click at [142, 13] on div "Failed Reassign Cancel Delivery" at bounding box center [372, 9] width 568 height 19
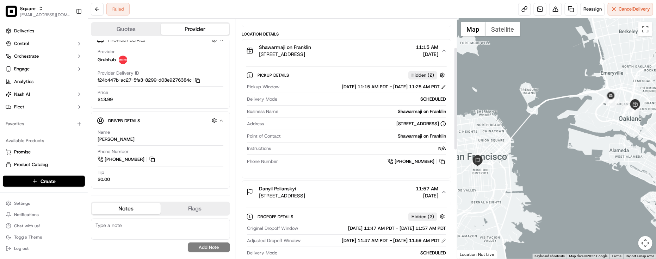
scroll to position [132, 0]
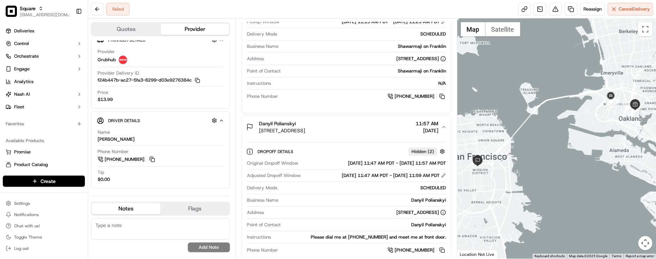
click at [309, 95] on div "+1 510 397 9817" at bounding box center [363, 97] width 165 height 8
click at [317, 100] on div "+1 510 397 9817" at bounding box center [363, 97] width 165 height 8
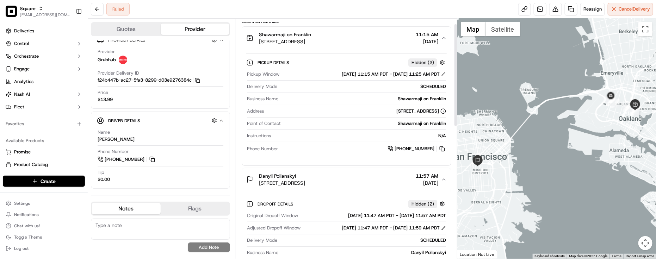
scroll to position [0, 0]
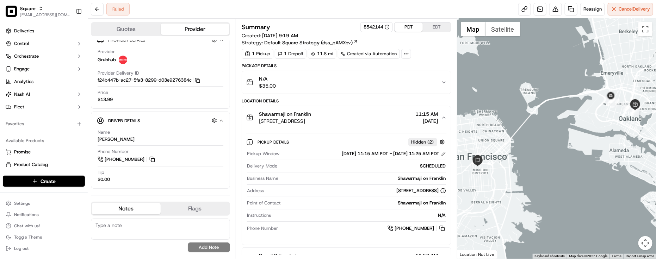
click at [323, 129] on button "Shawarmaji on Franklin 2100 Franklin St Suite 2190, Oakland, CA 94612, USA 11:1…" at bounding box center [346, 117] width 209 height 23
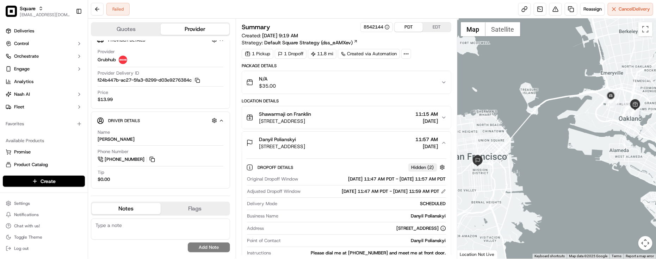
click at [311, 124] on span "2100 Franklin St Suite 2190, Oakland, CA 94612, USA" at bounding box center [285, 121] width 52 height 7
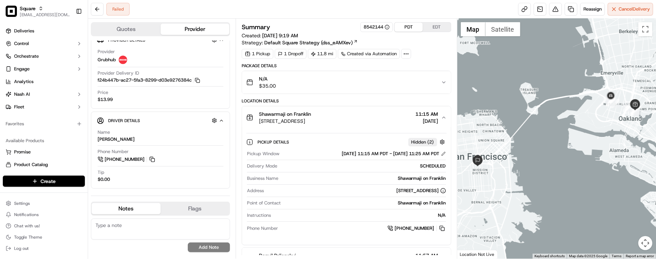
click at [311, 124] on span "2100 Franklin St Suite 2190, Oakland, CA 94612, USA" at bounding box center [285, 121] width 52 height 7
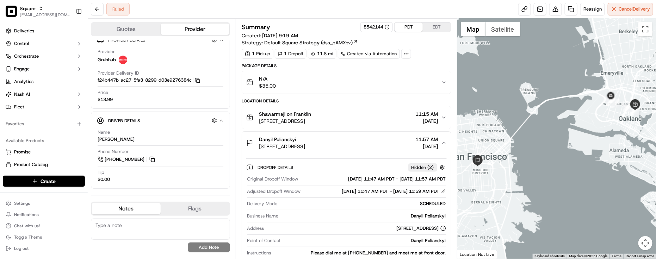
click at [311, 118] on span "2100 Franklin St Suite 2190, Oakland, CA 94612, USA" at bounding box center [285, 121] width 52 height 7
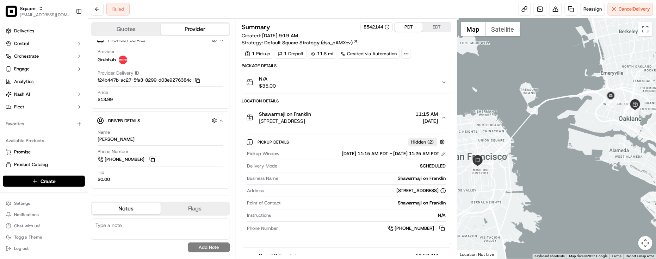
click at [392, 116] on div "Shawarmaji on Franklin 2100 Franklin St Suite 2190, Oakland, CA 94612, USA 11:1…" at bounding box center [343, 118] width 195 height 14
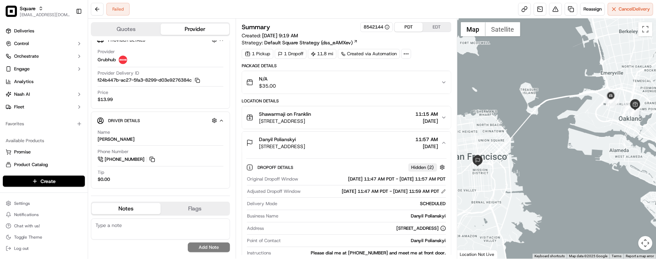
click at [390, 124] on div "Shawarmaji on Franklin 2100 Franklin St Suite 2190, Oakland, CA 94612, USA 11:1…" at bounding box center [343, 118] width 195 height 14
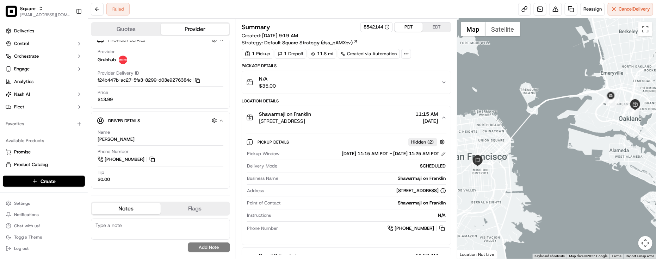
click at [390, 124] on div "Shawarmaji on Franklin 2100 Franklin St Suite 2190, Oakland, CA 94612, USA 11:1…" at bounding box center [343, 118] width 195 height 14
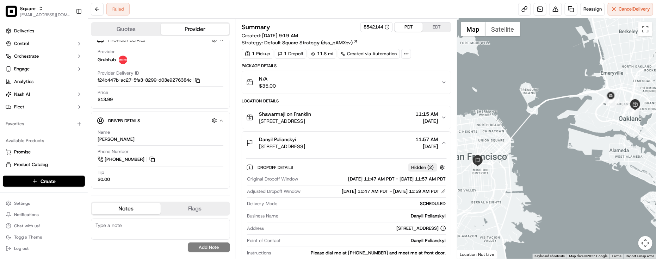
click at [390, 124] on div "Shawarmaji on Franklin 2100 Franklin St Suite 2190, Oakland, CA 94612, USA 11:1…" at bounding box center [343, 118] width 195 height 14
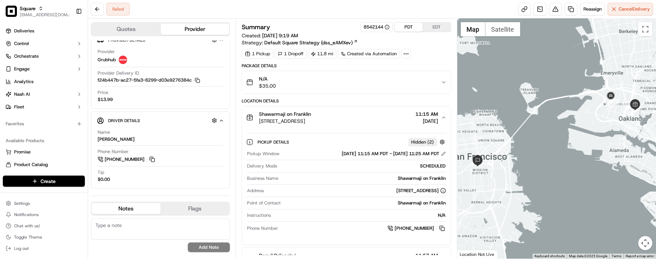
click at [390, 124] on div "Shawarmaji on Franklin 2100 Franklin St Suite 2190, Oakland, CA 94612, USA 11:1…" at bounding box center [343, 118] width 195 height 14
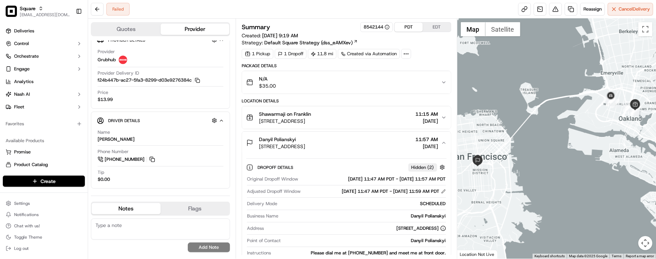
click at [305, 141] on div "Danyil Polianskyi" at bounding box center [282, 139] width 46 height 7
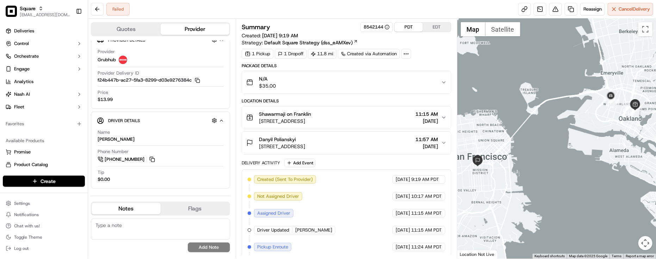
click at [305, 150] on span "1850 Mission St, San Francisco, CA 94103, USA" at bounding box center [282, 146] width 46 height 7
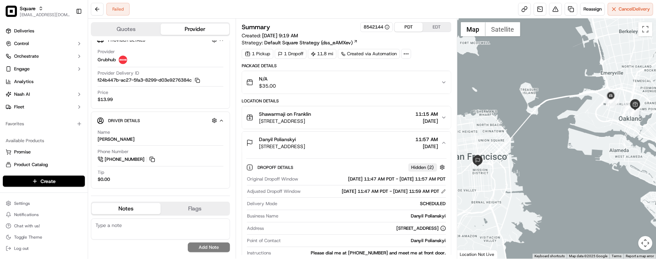
click at [305, 150] on span "1850 Mission St, San Francisco, CA 94103, USA" at bounding box center [282, 146] width 46 height 7
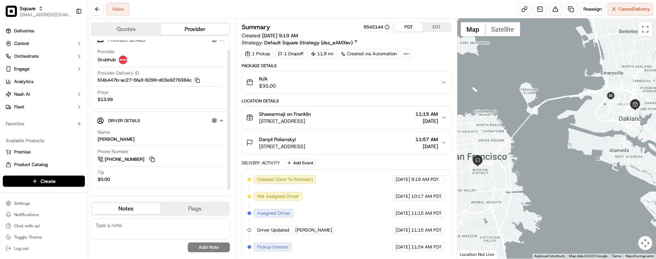
click at [405, 149] on div "Danyil Polianskyi 1850 Mission St, San Francisco, CA 94103, USA 11:57 AM 09/17/…" at bounding box center [343, 143] width 195 height 14
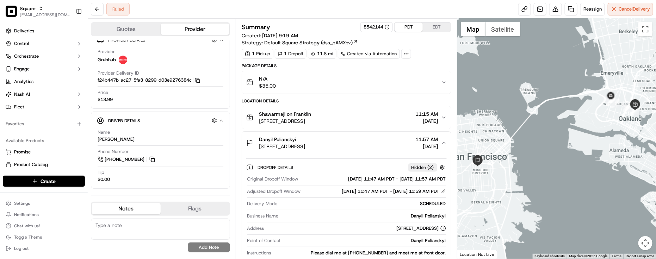
click at [328, 33] on div "Summary 8542144 PDT EDT Created: 09/17/2025 9:19 AM Strategy: Default Square St…" at bounding box center [347, 34] width 210 height 24
click at [346, 10] on div "Failed Reassign Cancel Delivery" at bounding box center [372, 9] width 568 height 19
click at [554, 10] on button at bounding box center [555, 9] width 13 height 13
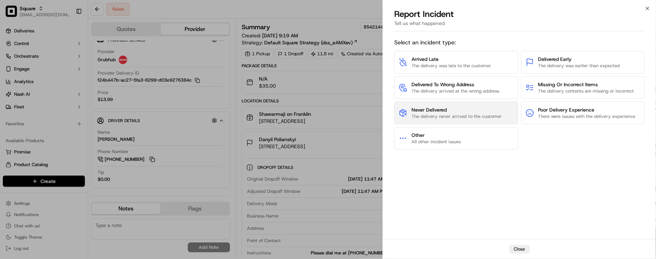
click at [459, 105] on button "Never Delivered The delivery never arrived to the customer" at bounding box center [456, 113] width 124 height 23
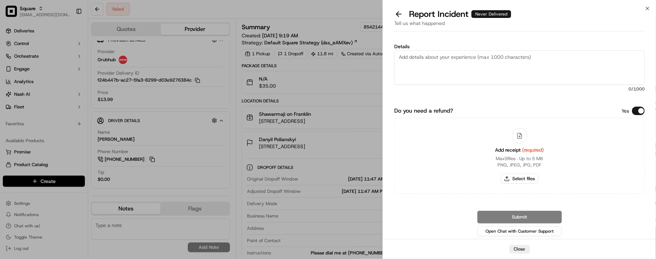
click at [463, 80] on textarea "Details" at bounding box center [519, 67] width 250 height 35
paste textarea "Caller Information: End Customer -"
type textarea "Caller Information: End Customer -"
click at [530, 59] on textarea "Caller Information: End Customer -" at bounding box center [519, 67] width 250 height 35
drag, startPoint x: 530, startPoint y: 59, endPoint x: 319, endPoint y: 74, distance: 211.6
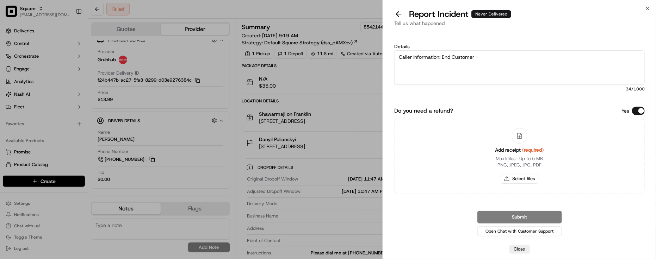
click at [319, 74] on body "Square lseguiran@nashhelp.com Toggle Sidebar Deliveries Control Orchestrate Eng…" at bounding box center [328, 129] width 656 height 259
type textarea "The driver failed to deliver the food. Merchant would like to request a compens…"
click at [633, 111] on div "Yes" at bounding box center [632, 111] width 23 height 8
click at [640, 110] on button "Do you need a refund?" at bounding box center [638, 111] width 13 height 8
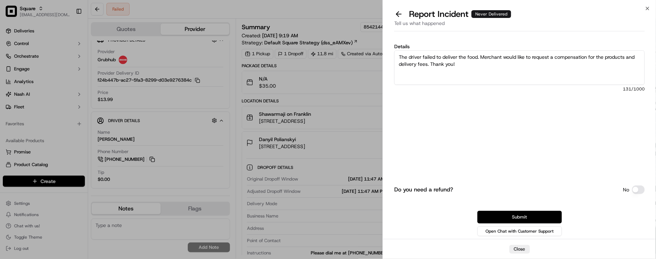
click at [539, 214] on button "Submit" at bounding box center [519, 217] width 85 height 13
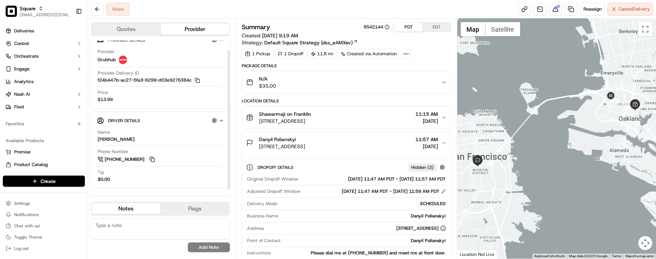
click at [117, 230] on textarea at bounding box center [160, 229] width 139 height 21
paste textarea "Caller Information: End Customer -"
click at [192, 222] on textarea "Caller Information: End Customer -" at bounding box center [160, 229] width 139 height 21
paste textarea "Reason for call: Driver Locatio"
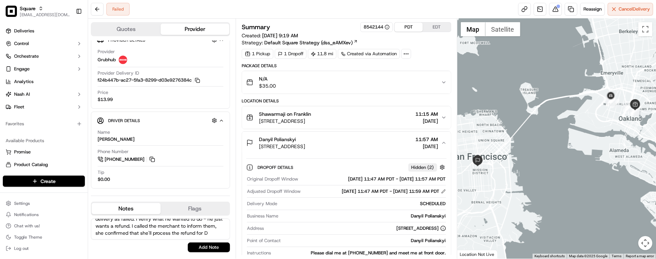
scroll to position [24, 0]
type textarea "Caller Information: End Customer - Reason for call: Driver Location. Advised th…"
click at [218, 241] on div "Caller Information: End Customer - Reason for call: Driver Location. Advised th…" at bounding box center [160, 236] width 139 height 34
click at [217, 247] on button "Add Note" at bounding box center [209, 248] width 42 height 10
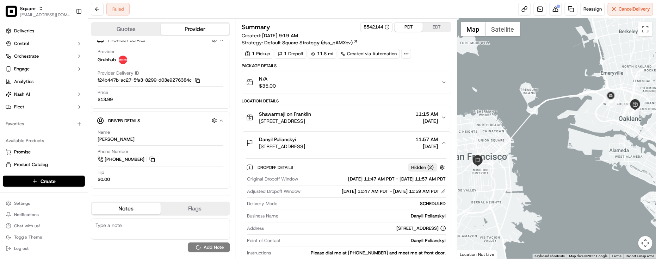
scroll to position [0, 0]
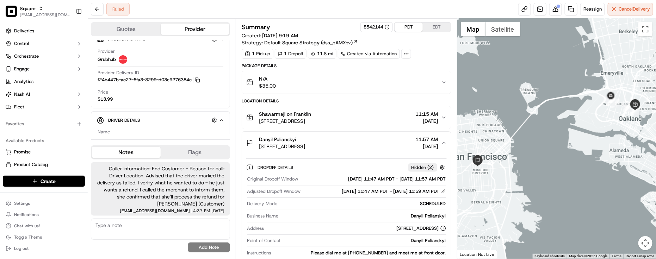
click at [273, 195] on span "Adjusted Dropoff Window" at bounding box center [274, 191] width 54 height 6
click at [289, 9] on div "Failed Reassign Cancel Delivery" at bounding box center [372, 9] width 568 height 19
click at [156, 203] on span "Caller Information: End Customer - Reason for call: Driver Location. Advised th…" at bounding box center [161, 186] width 128 height 42
click at [294, 18] on div "Failed Reassign Cancel Delivery" at bounding box center [372, 9] width 568 height 19
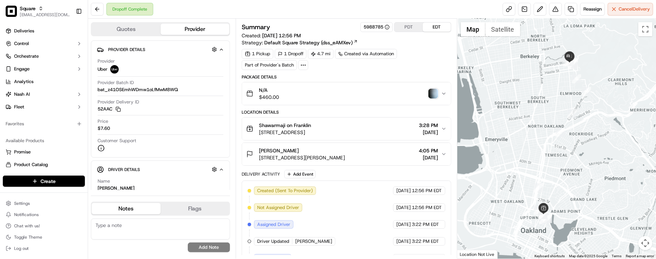
click at [430, 93] on img "button" at bounding box center [433, 94] width 10 height 10
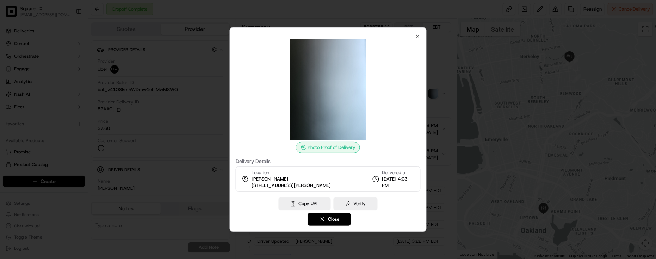
click at [432, 92] on div at bounding box center [328, 129] width 656 height 259
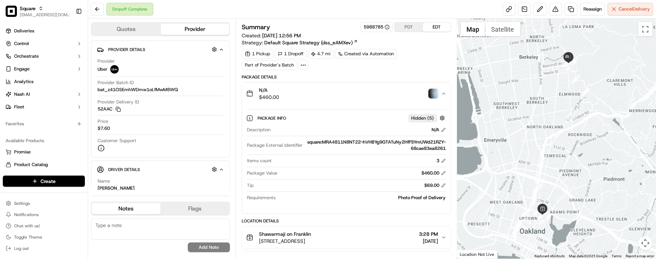
drag, startPoint x: 576, startPoint y: 91, endPoint x: 577, endPoint y: 109, distance: 18.3
click at [577, 109] on div at bounding box center [556, 139] width 199 height 240
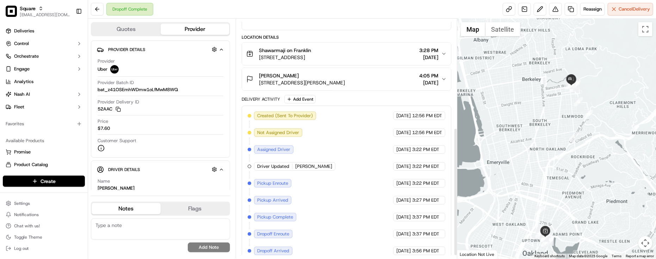
scroll to position [210, 0]
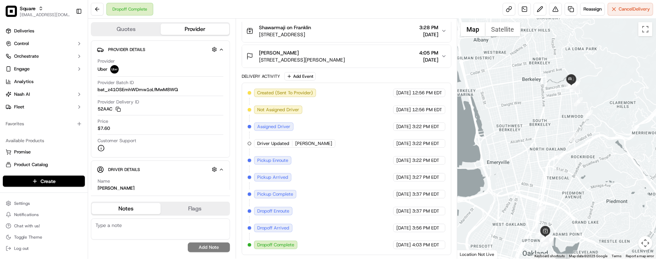
click at [366, 182] on div "Created (Sent To Provider) Uber [DATE] 12:56 PM EDT Not Assigned Driver Uber [D…" at bounding box center [347, 169] width 198 height 161
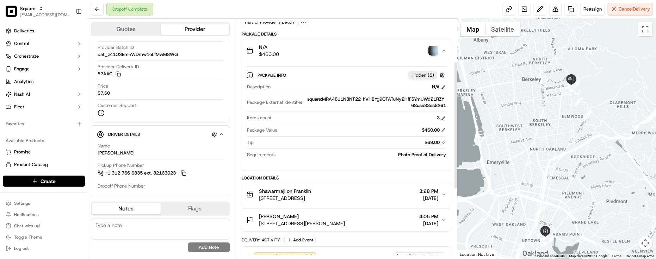
scroll to position [0, 0]
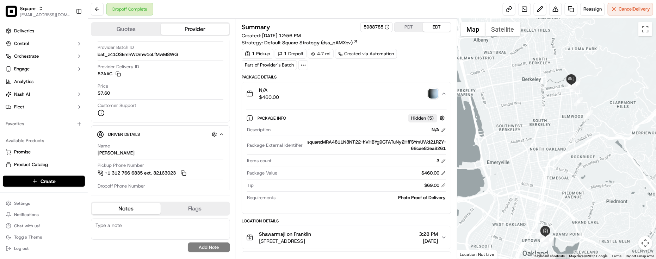
click at [168, 13] on div "Dropoff Complete Reassign Cancel Delivery" at bounding box center [372, 9] width 568 height 19
click at [425, 61] on div "1 Pickup 1 Dropoff 4.7 mi Created via Automation Part of Provider's Batch" at bounding box center [347, 59] width 210 height 21
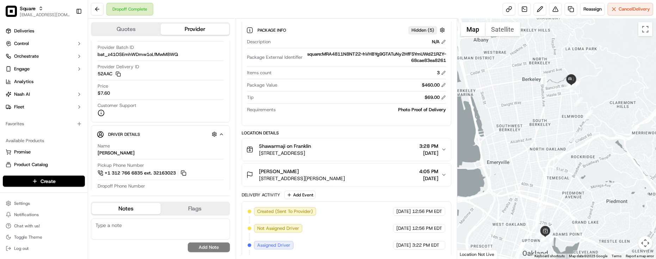
click at [356, 196] on div "Delivery Activity Add Event" at bounding box center [347, 195] width 210 height 8
click at [358, 194] on div "Delivery Activity Add Event" at bounding box center [347, 195] width 210 height 8
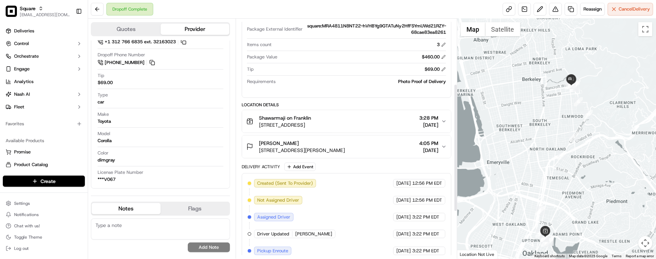
scroll to position [132, 0]
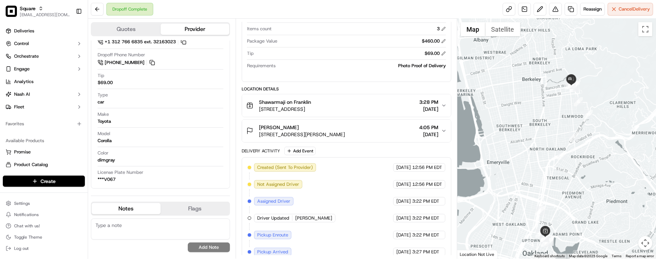
click at [356, 153] on div "Delivery Activity Add Event" at bounding box center [347, 151] width 210 height 8
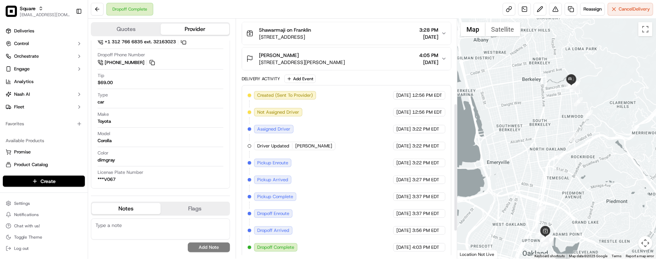
scroll to position [210, 0]
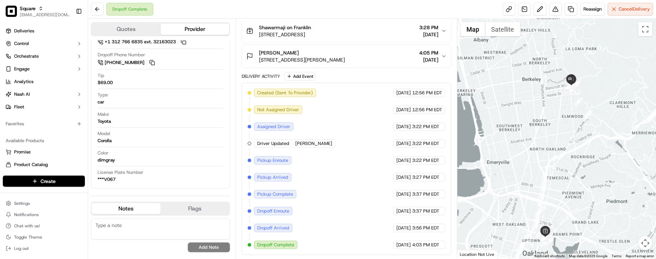
click at [345, 215] on div "Created (Sent To Provider) Uber [DATE] 12:56 PM EDT Not Assigned Driver Uber [D…" at bounding box center [347, 169] width 198 height 161
click at [345, 214] on div "Created (Sent To Provider) Uber [DATE] 12:56 PM EDT Not Assigned Driver Uber [D…" at bounding box center [347, 169] width 198 height 161
click at [393, 191] on div "[DATE] 3:37 PM EDT" at bounding box center [419, 194] width 52 height 8
click at [353, 184] on div "Created (Sent To Provider) Uber [DATE] 12:56 PM EDT Not Assigned Driver Uber [D…" at bounding box center [347, 169] width 198 height 161
click at [132, 125] on div "Make Toyota" at bounding box center [161, 119] width 126 height 17
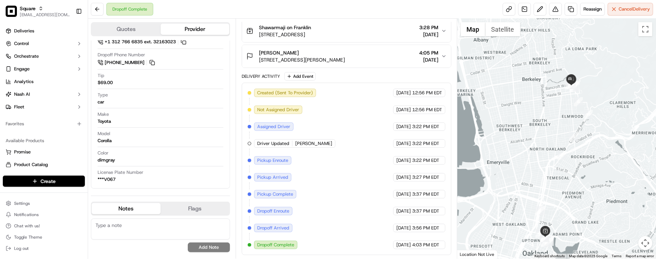
click at [344, 97] on div "Created (Sent To Provider) Uber [DATE] 12:56 PM EDT Not Assigned Driver Uber [D…" at bounding box center [347, 169] width 198 height 161
drag, startPoint x: 560, startPoint y: 157, endPoint x: 557, endPoint y: 124, distance: 32.9
click at [558, 151] on img "8" at bounding box center [562, 155] width 9 height 9
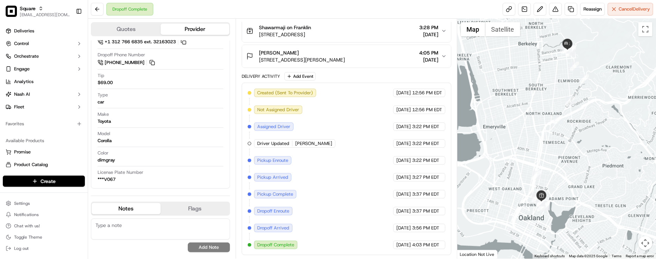
click at [350, 184] on div "Created (Sent To Provider) Uber [DATE] 12:56 PM EDT Not Assigned Driver Uber [D…" at bounding box center [347, 169] width 198 height 161
click at [107, 157] on div "Color dimgray" at bounding box center [161, 156] width 126 height 13
click at [418, 247] on span "4:03 PM EDT" at bounding box center [425, 245] width 27 height 6
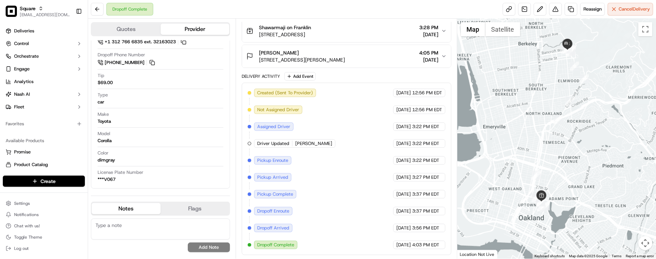
click at [341, 207] on div "Created (Sent To Provider) Uber 09/17/2025 12:56 PM EDT Not Assigned Driver Ube…" at bounding box center [347, 169] width 198 height 161
click at [356, 207] on div "Created (Sent To Provider) Uber 09/17/2025 12:56 PM EDT Not Assigned Driver Ube…" at bounding box center [347, 169] width 198 height 161
click at [343, 37] on button "Shawarmaji on Franklin 2100 Franklin St Suite 2190, Oakland, CA 94612, USA 3:28…" at bounding box center [346, 31] width 209 height 23
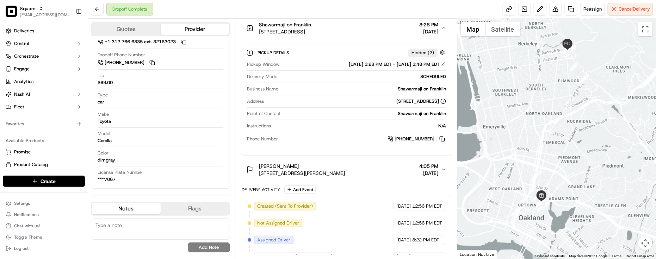
click at [327, 141] on div "+1 510 397 9817" at bounding box center [363, 139] width 165 height 8
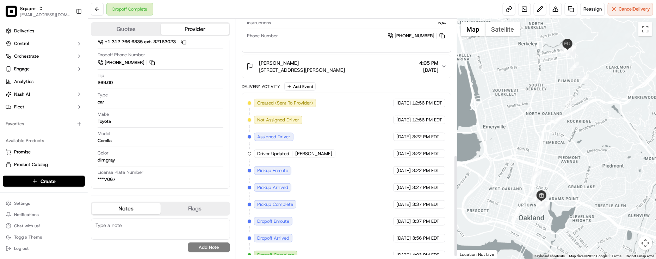
scroll to position [326, 0]
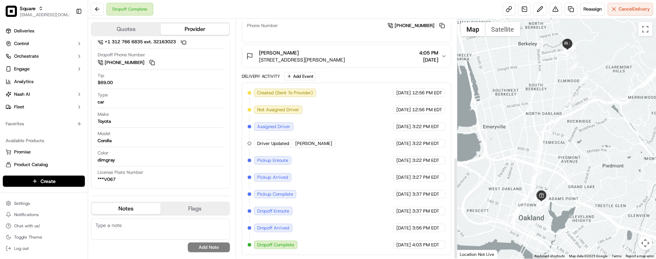
click at [334, 156] on div "Created (Sent To Provider) Uber 09/17/2025 12:56 PM EDT Not Assigned Driver Ube…" at bounding box center [347, 169] width 198 height 161
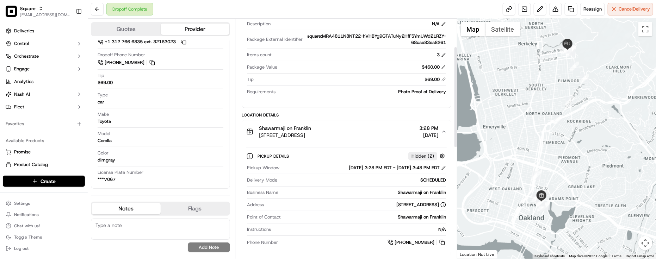
scroll to position [0, 0]
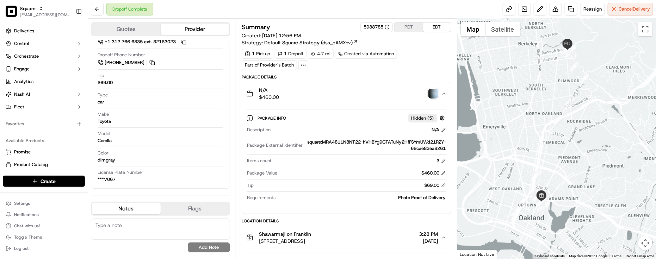
click at [436, 93] on img "button" at bounding box center [433, 94] width 10 height 10
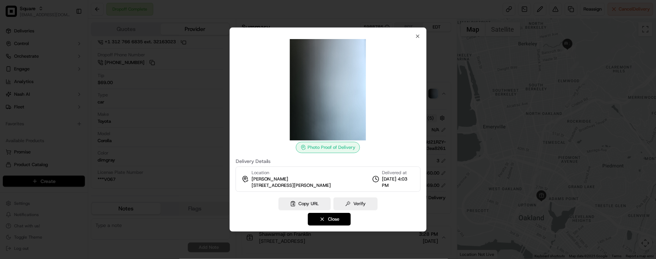
click at [440, 71] on div at bounding box center [328, 129] width 656 height 259
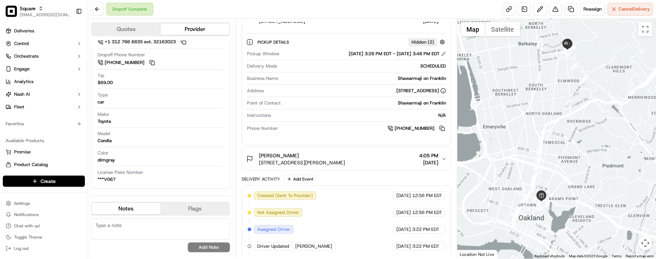
scroll to position [217, 0]
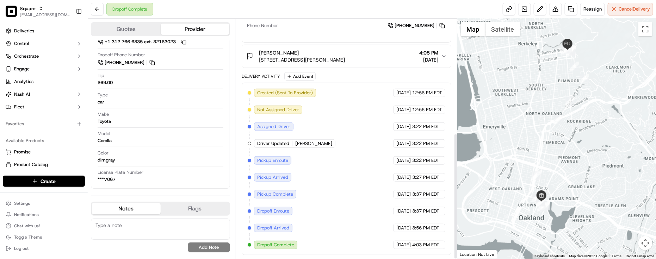
click at [343, 153] on div "Created (Sent To Provider) Uber 09/17/2025 12:56 PM EDT Not Assigned Driver Ube…" at bounding box center [347, 169] width 198 height 161
click at [339, 56] on span "2720 Bancroft Way, Berkeley, CA 94704, USA" at bounding box center [302, 59] width 86 height 7
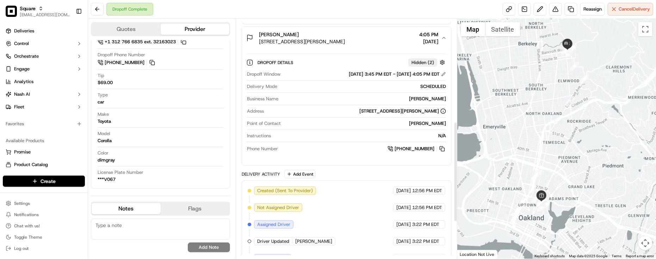
scroll to position [246, 0]
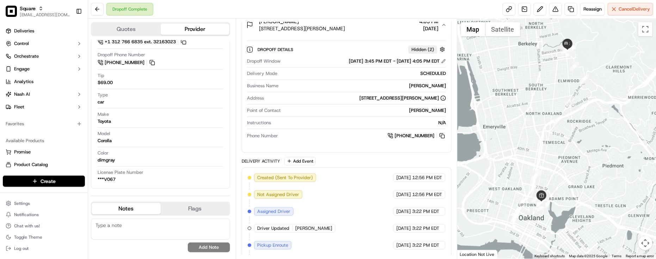
click at [240, 7] on div "Dropoff Complete Reassign Cancel Delivery" at bounding box center [372, 9] width 568 height 19
click at [206, 69] on div "Dropoff Phone Number +1 628 333 7636" at bounding box center [161, 61] width 126 height 18
click at [319, 129] on div at bounding box center [346, 129] width 199 height 0
click at [346, 108] on div "Dropoff Window 09/17/2025 3:45 PM EDT - 09/17/2025 4:05 PM EDT Delivery Mode SC…" at bounding box center [346, 98] width 200 height 87
click at [444, 138] on button at bounding box center [442, 136] width 8 height 8
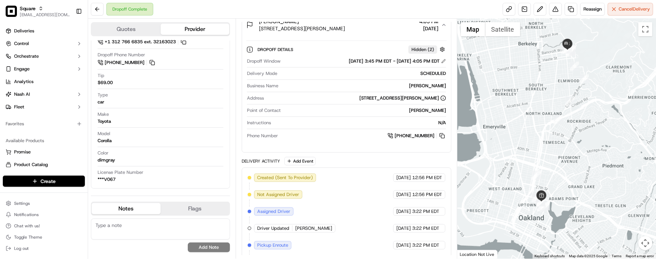
click at [177, 99] on div "Type car" at bounding box center [161, 98] width 126 height 13
click at [333, 76] on div "SCHEDULED" at bounding box center [363, 73] width 166 height 6
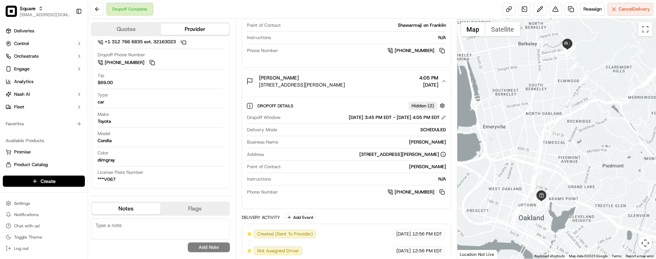
scroll to position [69, 0]
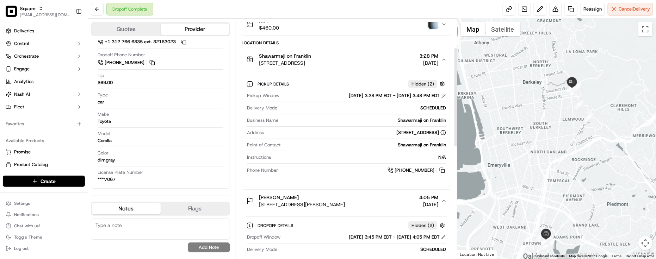
drag, startPoint x: 539, startPoint y: 66, endPoint x: 542, endPoint y: 104, distance: 38.6
click at [542, 104] on div at bounding box center [556, 139] width 199 height 240
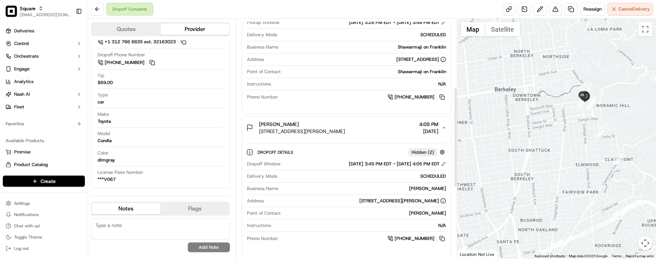
scroll to position [201, 0]
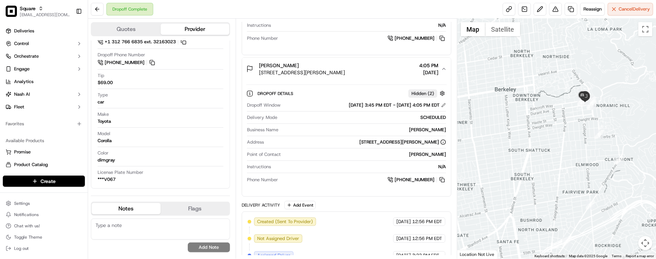
drag, startPoint x: 586, startPoint y: 138, endPoint x: 581, endPoint y: 140, distance: 5.7
click at [581, 140] on div at bounding box center [556, 139] width 199 height 240
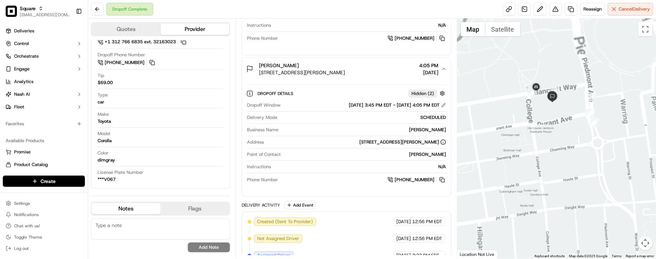
drag, startPoint x: 564, startPoint y: 69, endPoint x: 578, endPoint y: 159, distance: 91.3
click at [583, 165] on div at bounding box center [556, 139] width 199 height 240
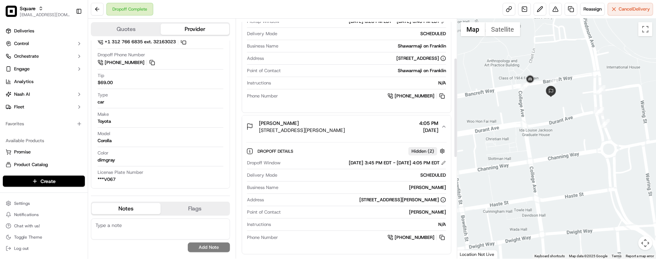
scroll to position [0, 0]
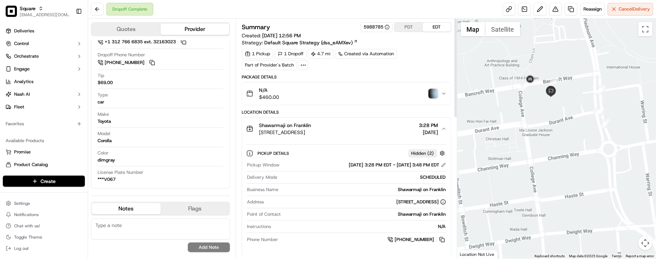
click at [437, 94] on img "button" at bounding box center [433, 94] width 10 height 10
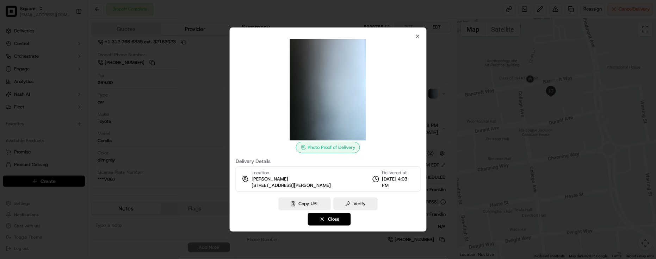
click at [437, 94] on div at bounding box center [328, 129] width 656 height 259
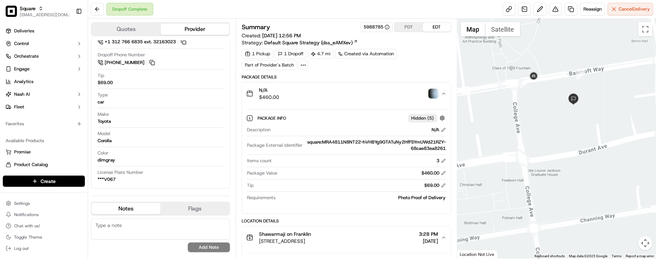
drag, startPoint x: 542, startPoint y: 92, endPoint x: 550, endPoint y: 100, distance: 11.0
click at [534, 97] on div at bounding box center [556, 139] width 199 height 240
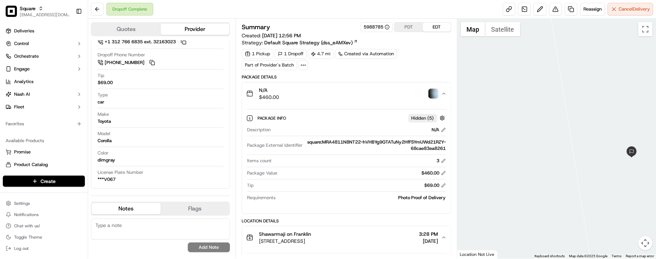
drag, startPoint x: 575, startPoint y: 99, endPoint x: 547, endPoint y: 107, distance: 28.8
click at [547, 107] on div at bounding box center [556, 139] width 199 height 240
drag, startPoint x: 576, startPoint y: 116, endPoint x: 556, endPoint y: 120, distance: 20.9
click at [556, 120] on div at bounding box center [556, 139] width 199 height 240
click at [340, 181] on div "Description N/A Package External Identifier square:MRA4811N8NT22-hVHBYg9GTATuNy…" at bounding box center [346, 164] width 200 height 80
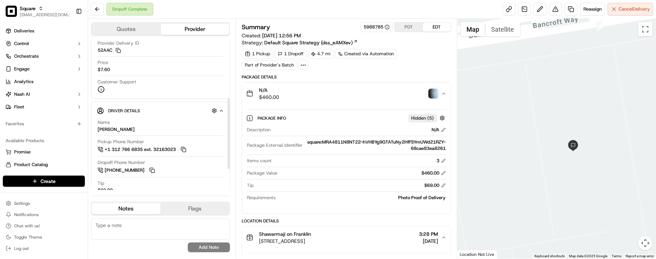
scroll to position [167, 0]
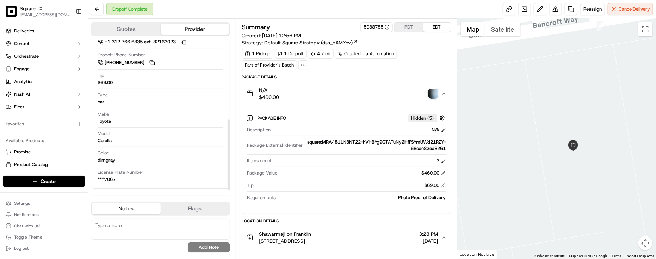
click at [387, 164] on div "3" at bounding box center [360, 161] width 172 height 6
click at [407, 92] on div "N/A $460.00" at bounding box center [343, 94] width 195 height 14
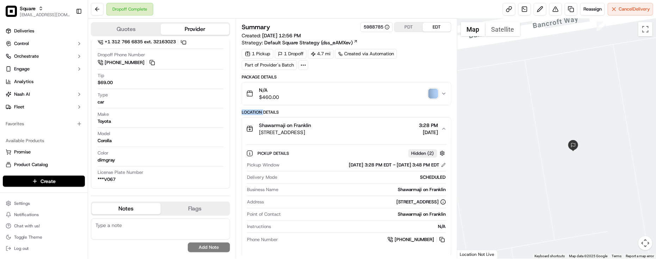
click at [407, 92] on div "N/A $460.00" at bounding box center [343, 94] width 195 height 14
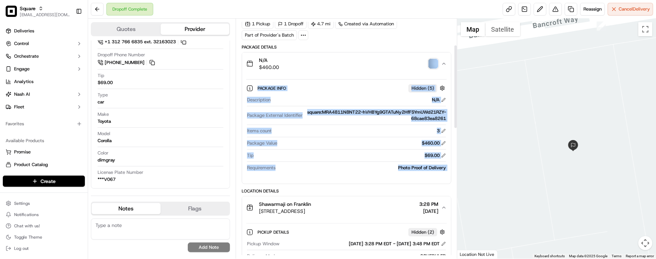
scroll to position [88, 0]
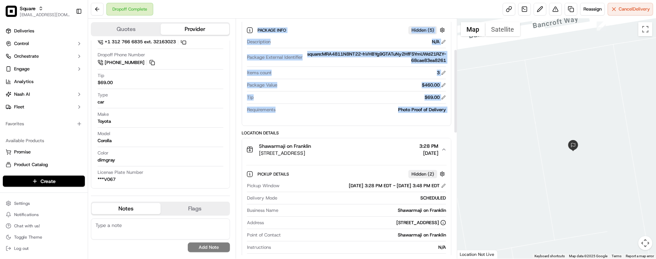
click at [354, 110] on div "Photo Proof of Delivery" at bounding box center [362, 110] width 168 height 6
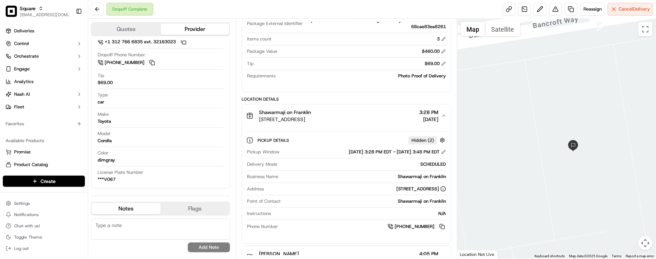
scroll to position [220, 0]
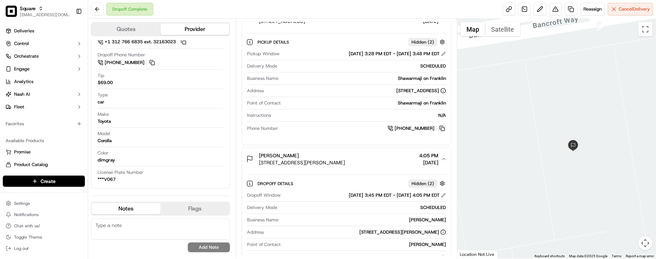
click at [441, 129] on button at bounding box center [442, 129] width 8 height 8
click at [303, 151] on button "Maya Saidi Litvak 2720 Bancroft Way, Berkeley, CA 94704, USA 4:05 PM 09/17/2025" at bounding box center [346, 159] width 209 height 23
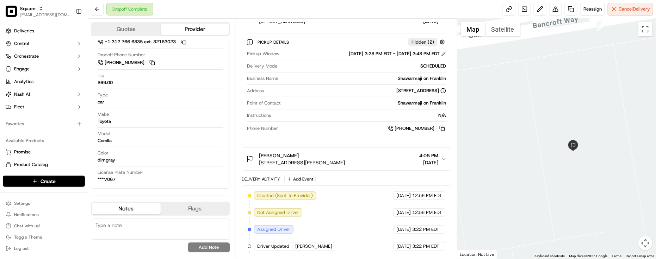
click at [305, 166] on span "2720 Bancroft Way, Berkeley, CA 94704, USA" at bounding box center [302, 162] width 86 height 7
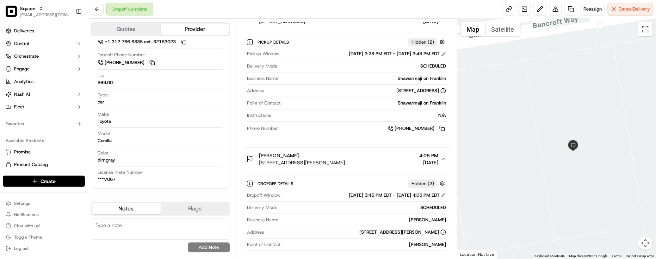
click at [295, 119] on div "N/A" at bounding box center [360, 115] width 172 height 6
click at [207, 139] on div "Model Corolla" at bounding box center [161, 137] width 126 height 13
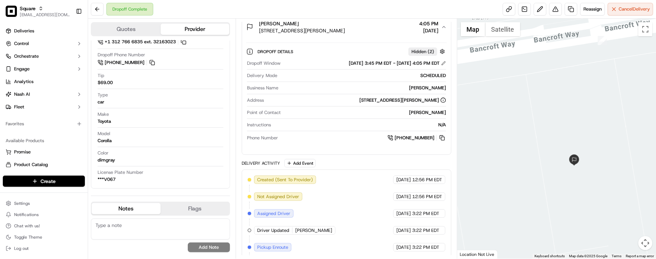
drag, startPoint x: 514, startPoint y: 130, endPoint x: 515, endPoint y: 145, distance: 15.5
click at [515, 145] on div at bounding box center [556, 139] width 199 height 240
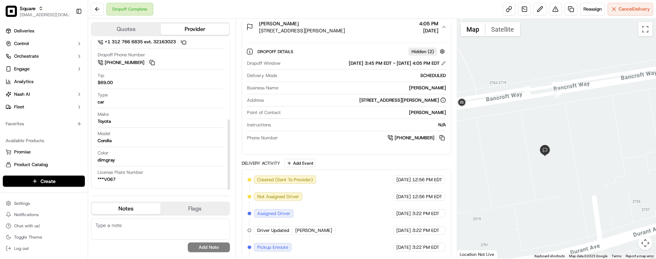
drag, startPoint x: 182, startPoint y: 136, endPoint x: 198, endPoint y: 147, distance: 19.2
click at [188, 140] on div "Model Corolla" at bounding box center [161, 137] width 126 height 13
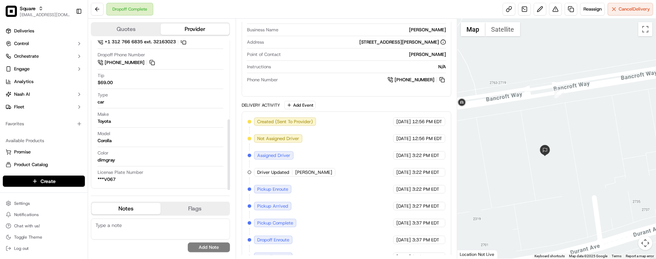
scroll to position [443, 0]
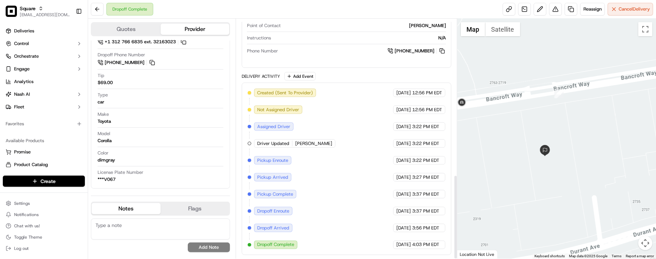
click at [364, 171] on div "Created (Sent To Provider) Uber 09/17/2025 12:56 PM EDT Not Assigned Driver Ube…" at bounding box center [347, 169] width 198 height 161
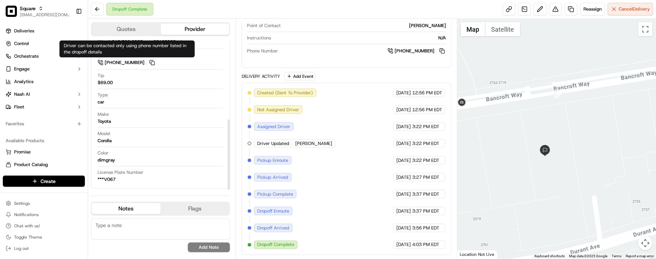
click at [171, 110] on div "Name FILIMON G. Pickup Phone Number +1 312 766 6835 ext. 32163023 Dropoff Phone…" at bounding box center [160, 97] width 127 height 177
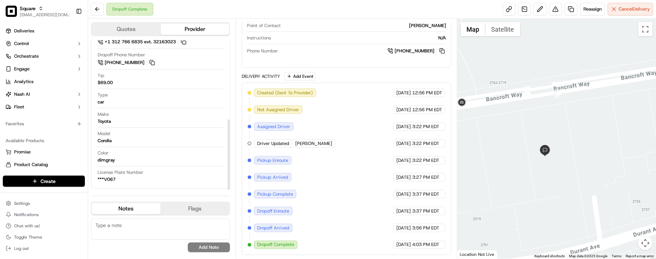
click at [298, 11] on div "Dropoff Complete Reassign Cancel Delivery" at bounding box center [372, 9] width 568 height 19
click at [154, 117] on div "Make Toyota" at bounding box center [161, 117] width 126 height 13
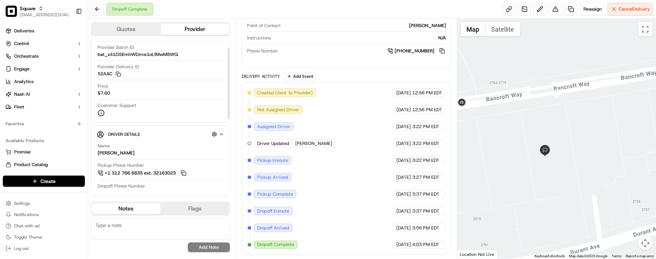
scroll to position [0, 0]
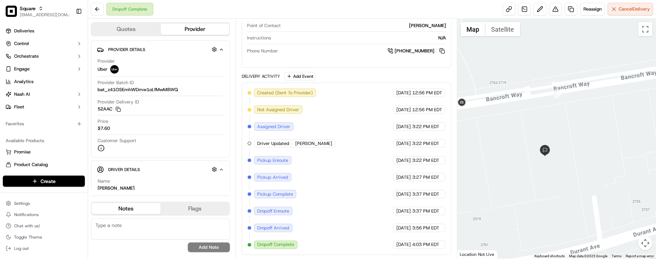
click at [168, 10] on div "Dropoff Complete Reassign Cancel Delivery" at bounding box center [372, 9] width 568 height 19
click at [243, 5] on div "Dropoff Complete Reassign Cancel Delivery" at bounding box center [372, 9] width 568 height 19
click at [328, 25] on div "Maya Saidi Litvak" at bounding box center [365, 26] width 162 height 6
click at [345, 3] on div "Dropoff Complete Reassign Cancel Delivery" at bounding box center [372, 9] width 568 height 19
click at [330, 169] on div "Created (Sent To Provider) Uber 09/17/2025 12:56 PM EDT Not Assigned Driver Ube…" at bounding box center [347, 169] width 198 height 161
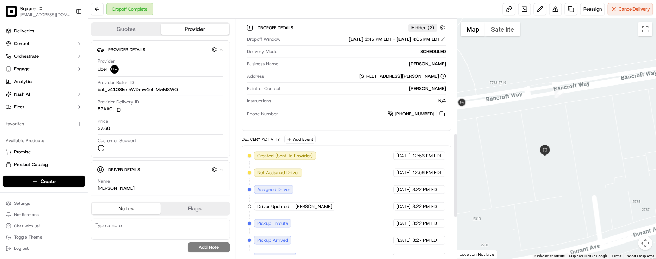
scroll to position [443, 0]
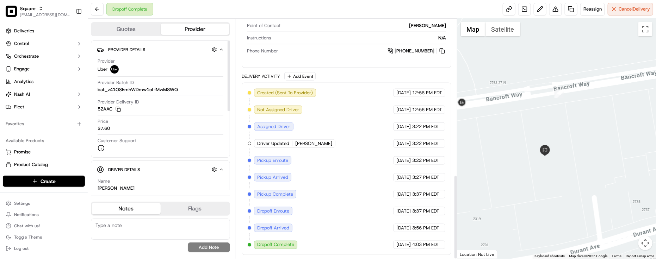
click at [124, 236] on textarea at bounding box center [160, 229] width 139 height 21
click at [126, 224] on textarea at bounding box center [160, 229] width 139 height 21
paste textarea "Caller Information: Merchant -"
click at [180, 229] on textarea "Caller Information: Merchant" at bounding box center [160, 229] width 139 height 21
paste textarea "Reason for call:"
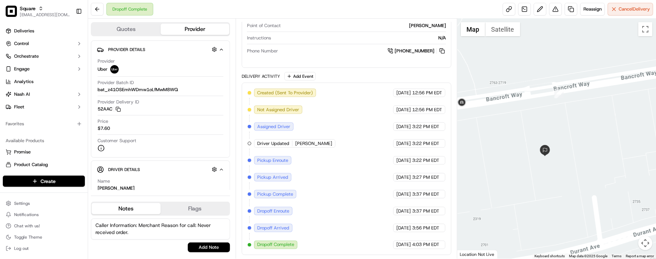
scroll to position [0, 0]
click at [201, 235] on textarea "Caller Information: Merchant Reason for call: Never received order. (Outbound. -" at bounding box center [160, 229] width 139 height 21
paste textarea "8542144"
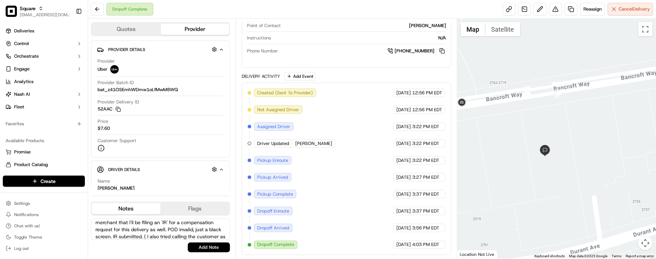
scroll to position [45, 0]
type textarea "Caller Information: Merchant Reason for call: Never received order. (Outbound -…"
click at [211, 249] on button "Add Note" at bounding box center [209, 248] width 42 height 10
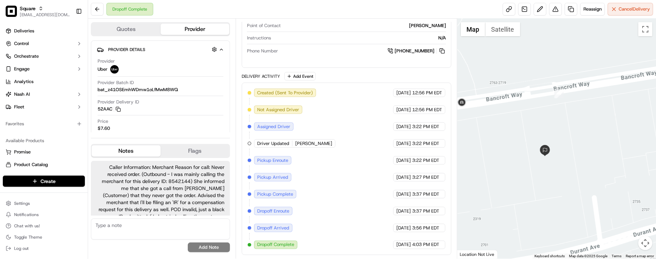
scroll to position [20, 0]
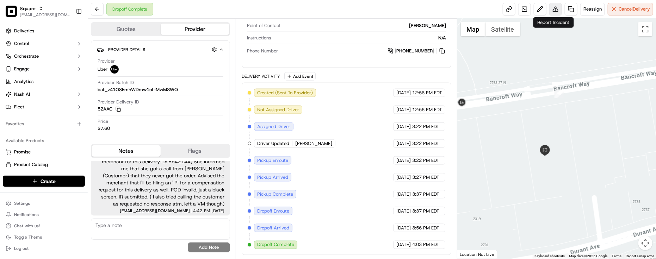
click at [552, 6] on button at bounding box center [555, 9] width 13 height 13
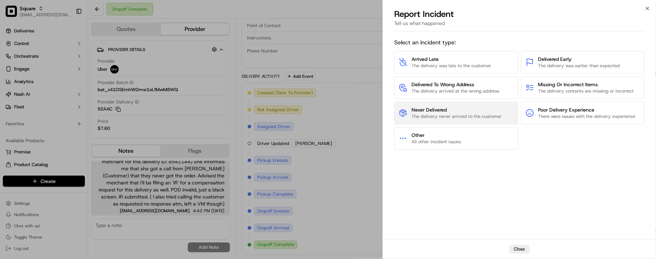
click at [439, 120] on button "Never Delivered The delivery never arrived to the customer" at bounding box center [456, 113] width 124 height 23
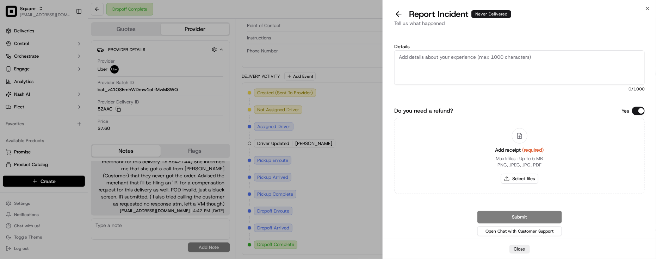
click at [641, 118] on div "Add receipt (required) Max 5 files ∙ Up to 5 MB PNG, JPEG, JPG, PDF Select files" at bounding box center [519, 156] width 250 height 76
click at [637, 111] on button "Do you need a refund?" at bounding box center [638, 111] width 13 height 8
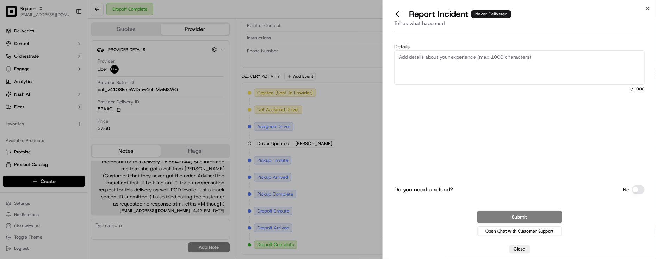
click at [517, 75] on textarea "Details" at bounding box center [519, 67] width 250 height 35
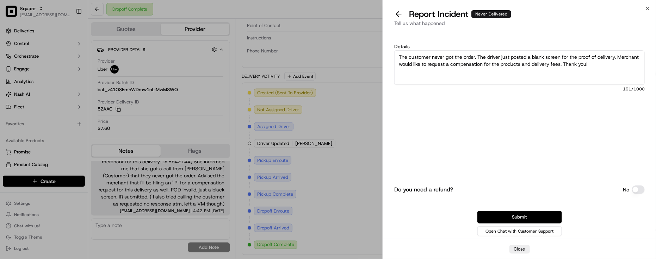
type textarea "The customer never got the order. The driver just posted a blank screen for the…"
click at [550, 223] on button "Submit" at bounding box center [519, 217] width 85 height 13
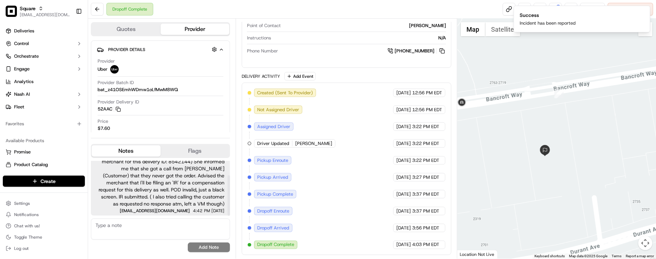
click at [195, 187] on span "Caller Information: Merchant Reason for call: Never received order. (Outbound -…" at bounding box center [161, 175] width 128 height 63
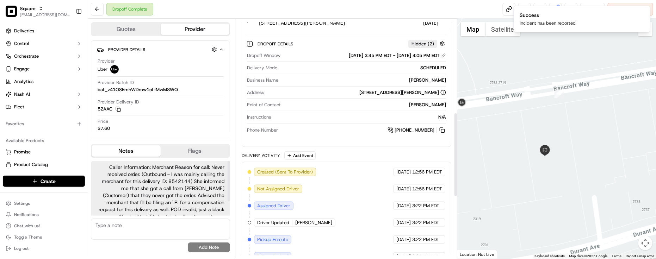
scroll to position [267, 0]
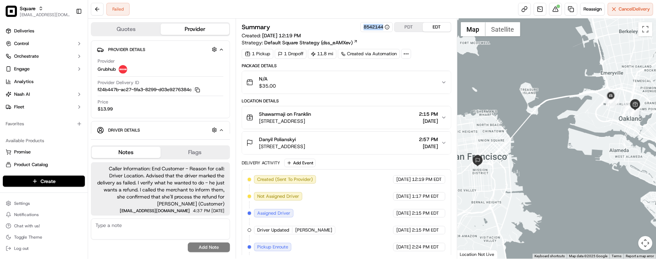
drag, startPoint x: 361, startPoint y: 30, endPoint x: 383, endPoint y: 30, distance: 22.2
click at [383, 30] on div "8542144" at bounding box center [376, 27] width 32 height 10
copy div "8542144"
